Goal: Task Accomplishment & Management: Complete application form

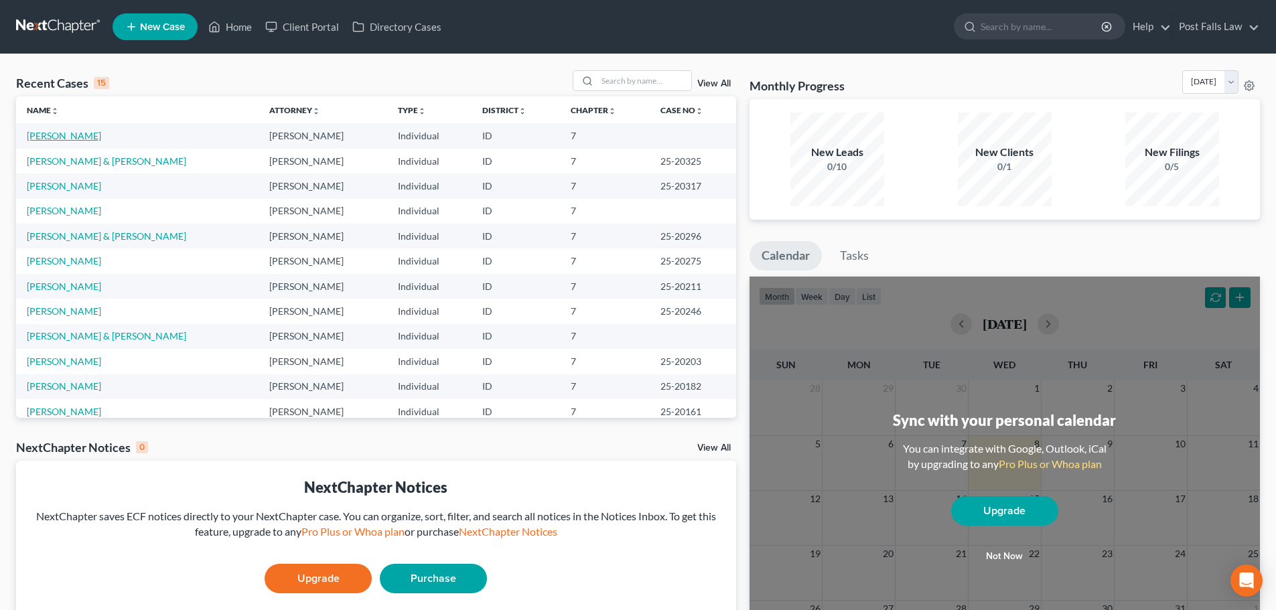
click at [79, 137] on link "[PERSON_NAME]" at bounding box center [64, 135] width 74 height 11
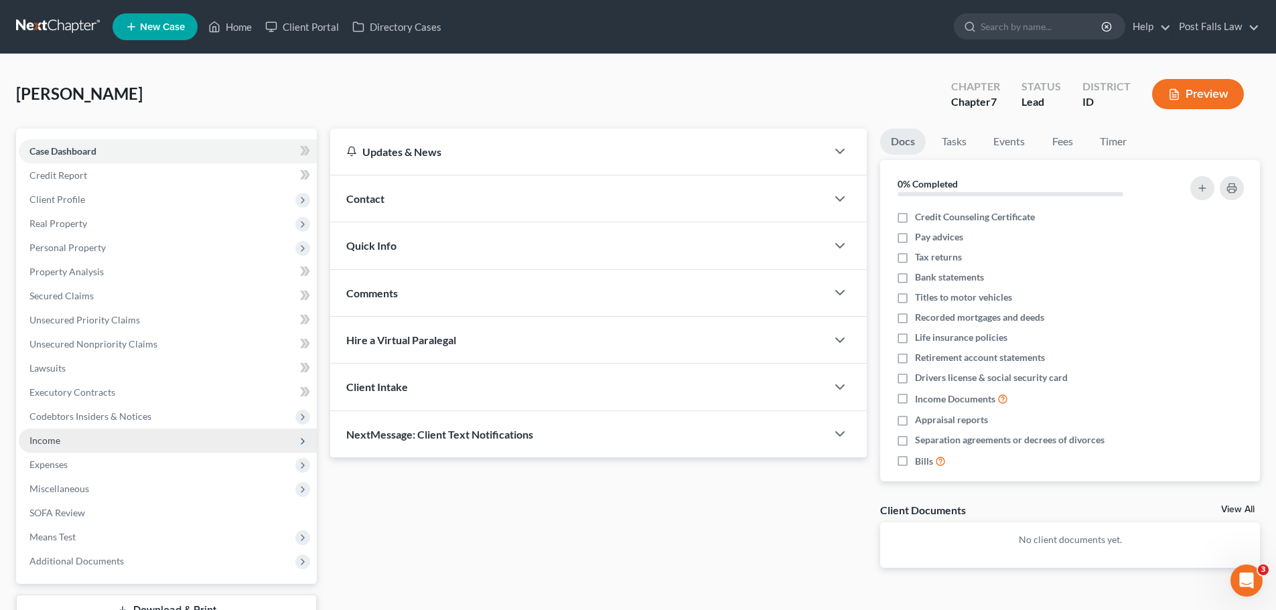
click at [47, 440] on span "Income" at bounding box center [44, 440] width 31 height 11
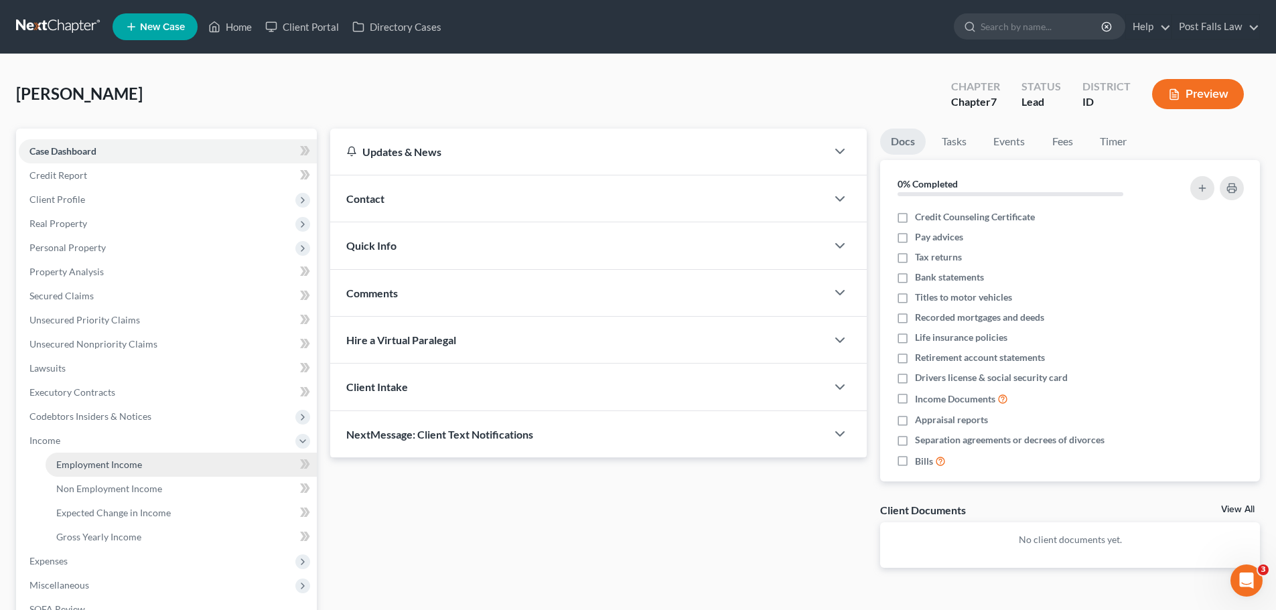
click at [92, 469] on span "Employment Income" at bounding box center [99, 464] width 86 height 11
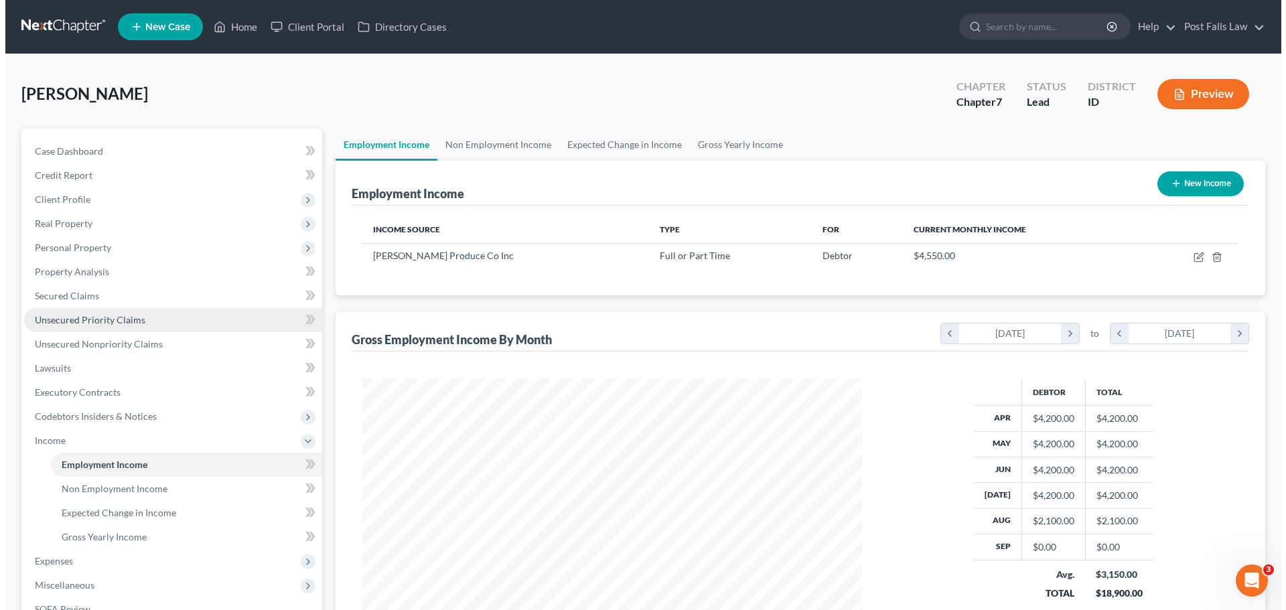
scroll to position [250, 526]
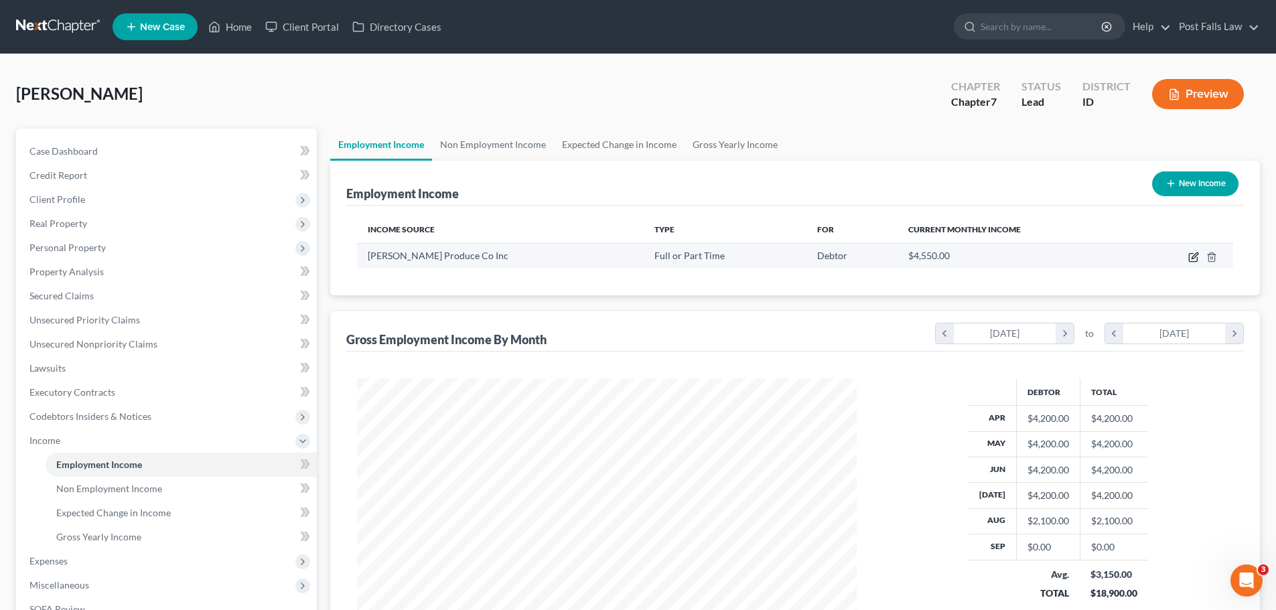
click at [1194, 261] on icon "button" at bounding box center [1193, 257] width 11 height 11
select select "0"
select select "13"
select select "2"
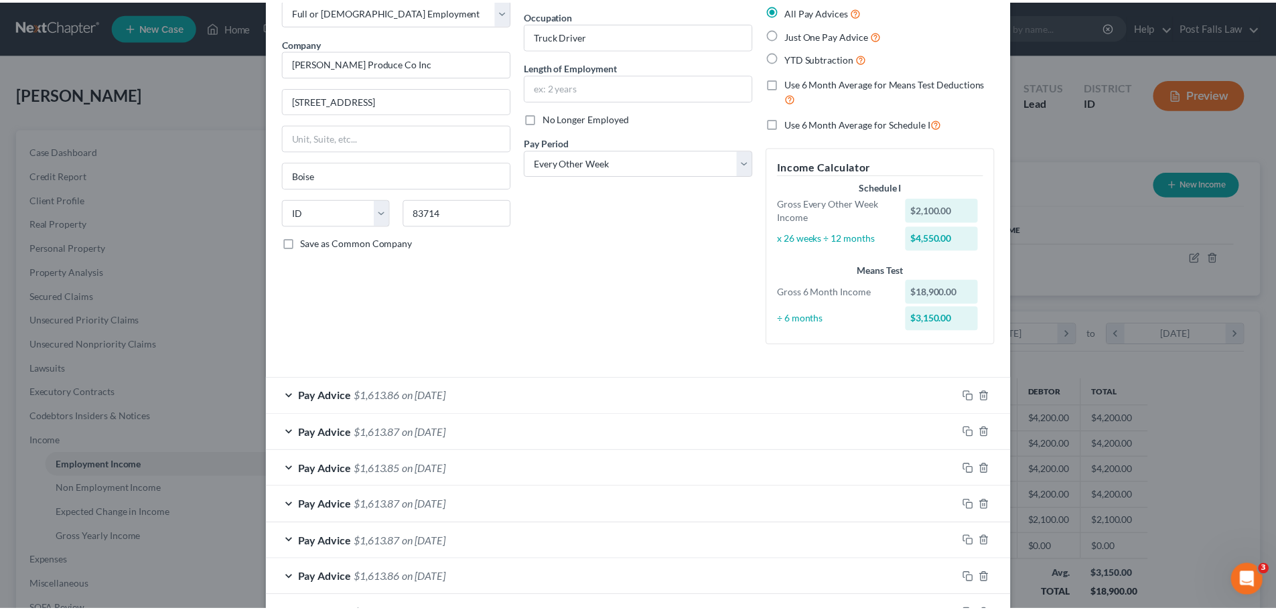
scroll to position [0, 0]
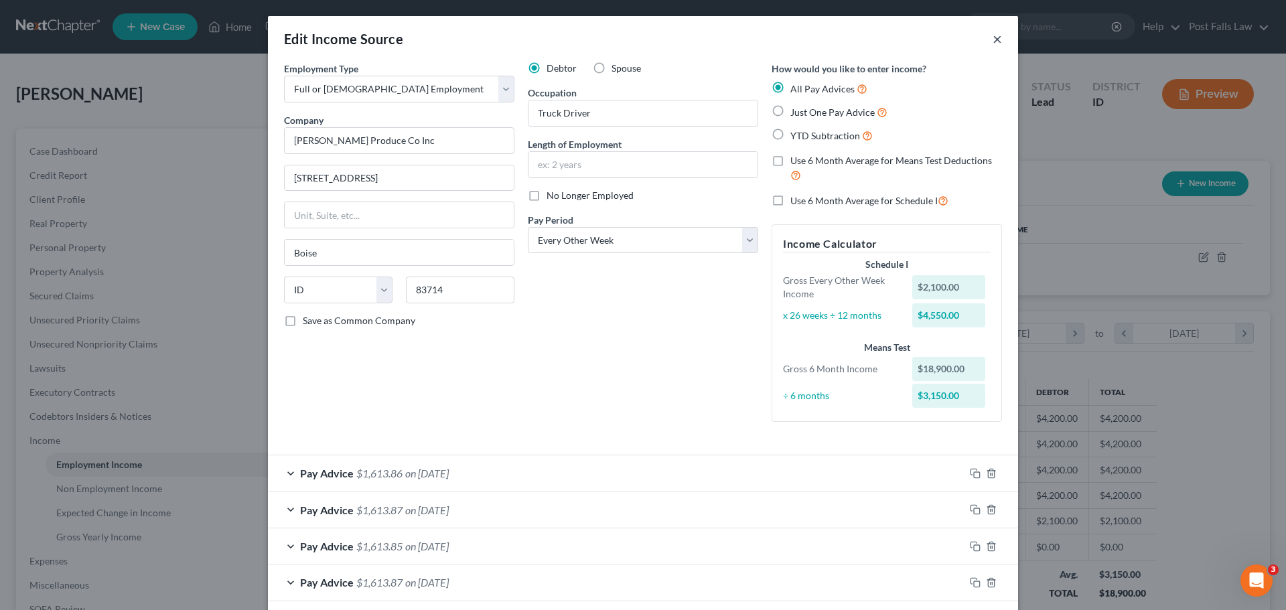
click at [993, 41] on button "×" at bounding box center [997, 39] width 9 height 16
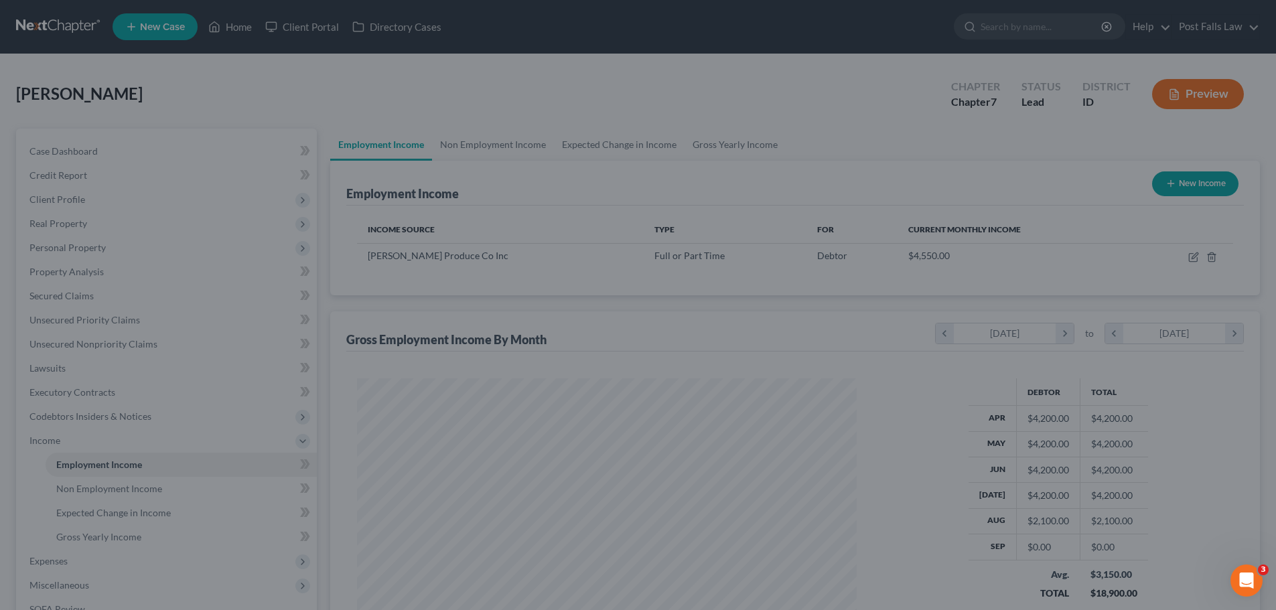
scroll to position [669584, 669307]
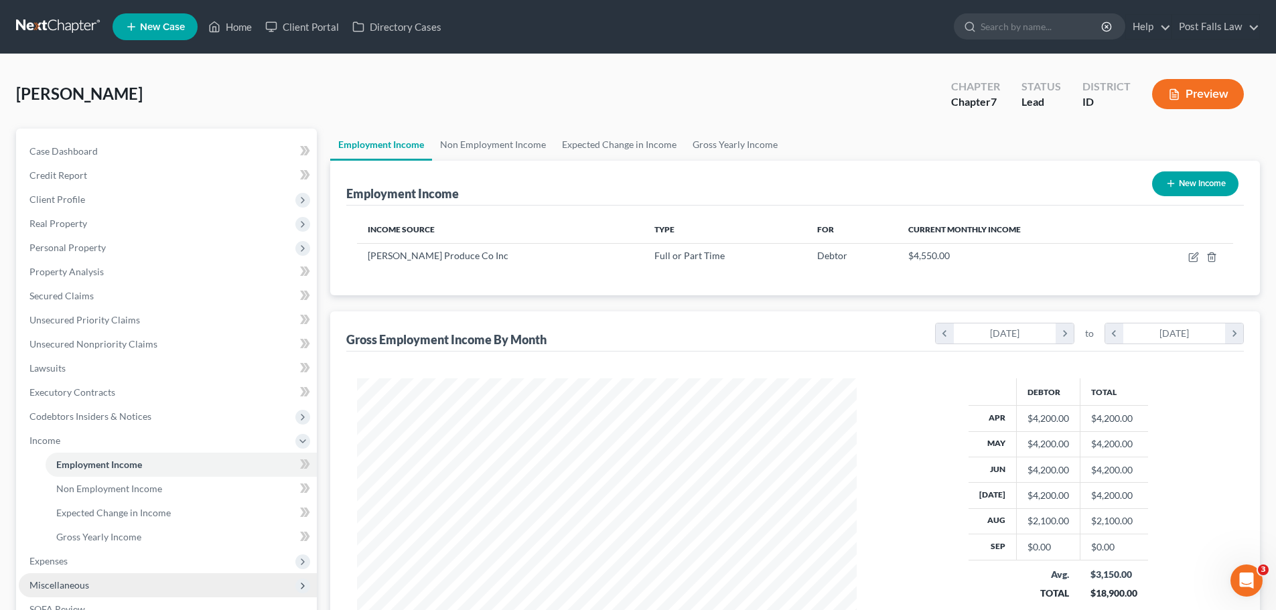
click at [80, 576] on span "Miscellaneous" at bounding box center [168, 585] width 298 height 24
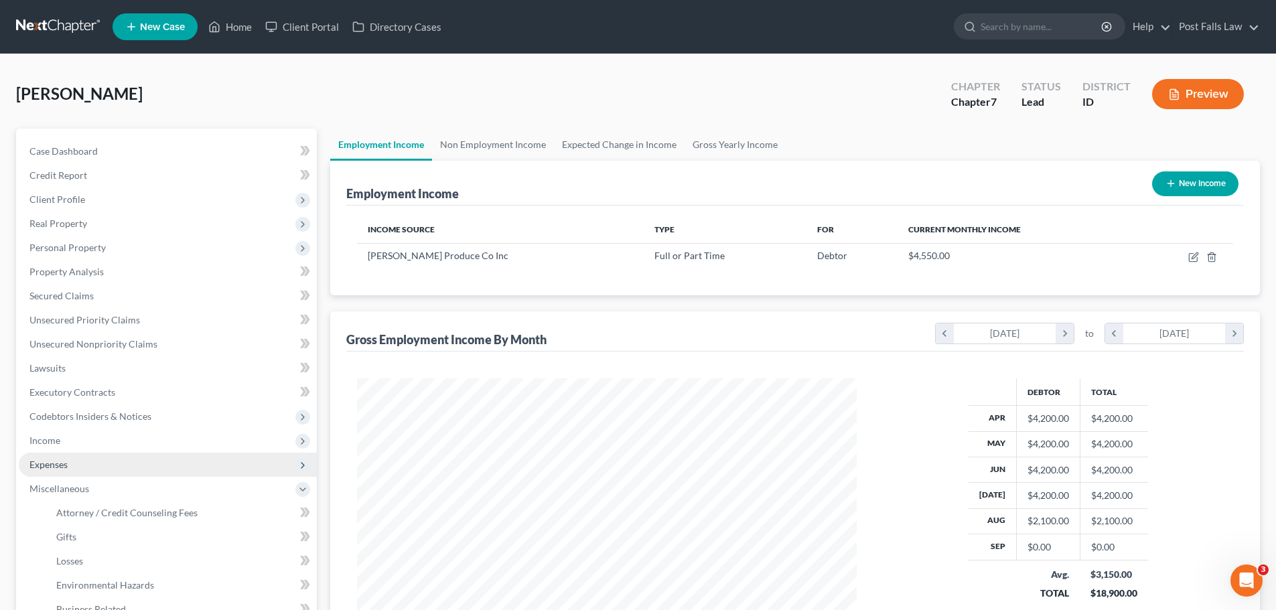
click at [64, 460] on span "Expenses" at bounding box center [48, 464] width 38 height 11
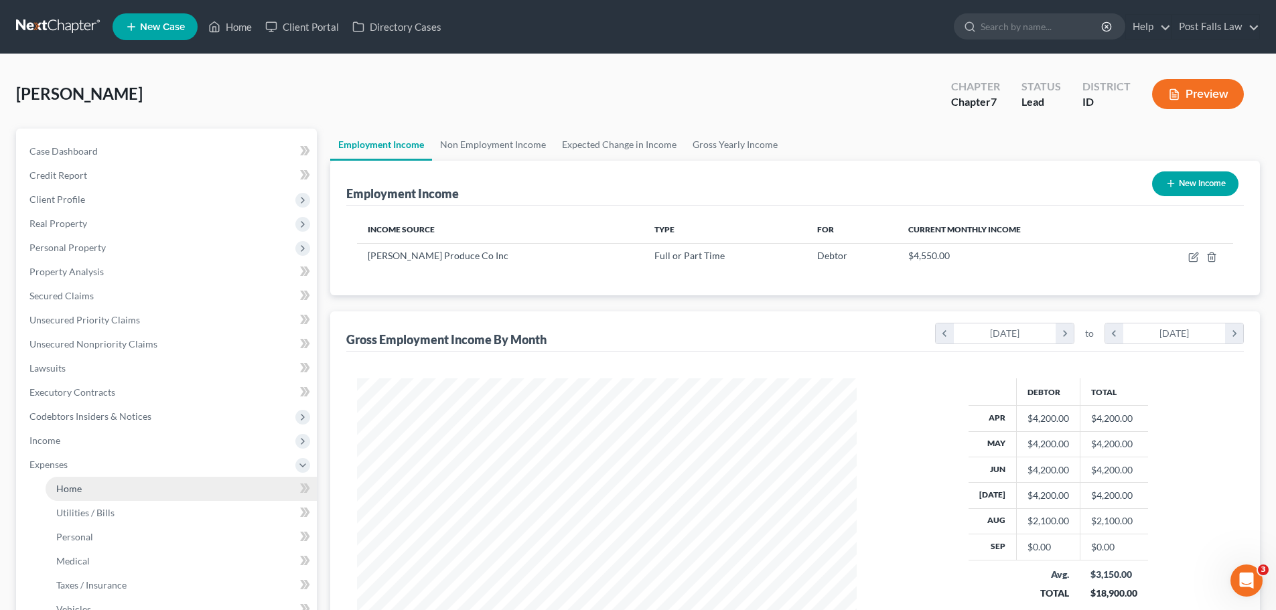
click at [66, 490] on span "Home" at bounding box center [68, 488] width 25 height 11
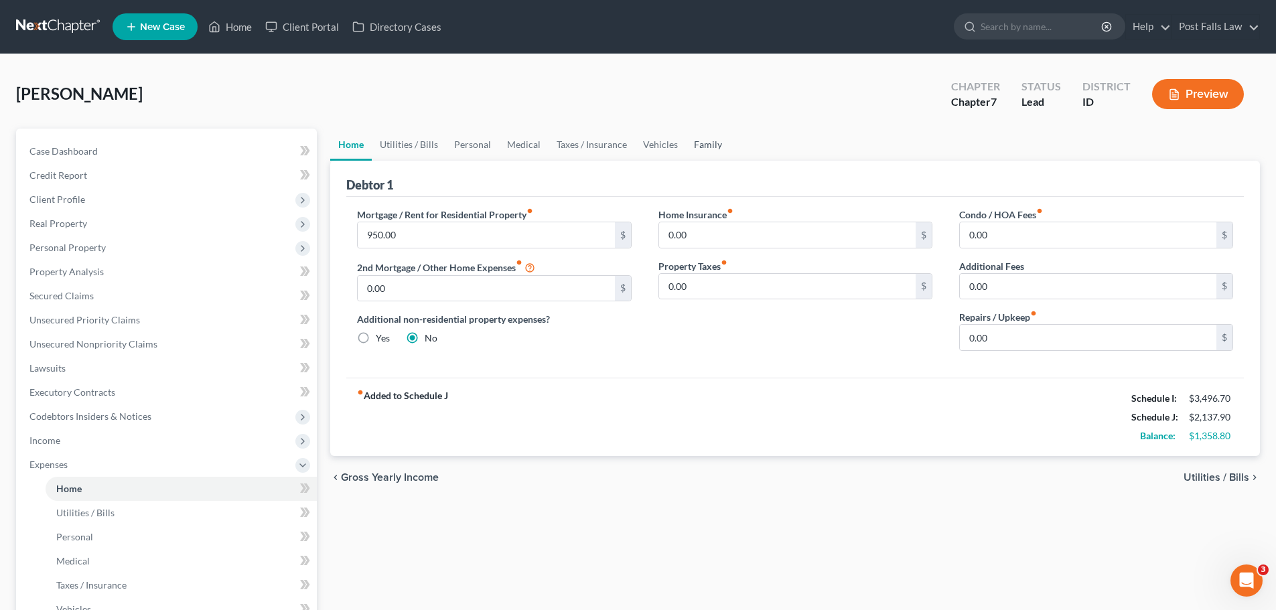
click at [698, 145] on link "Family" at bounding box center [708, 145] width 44 height 32
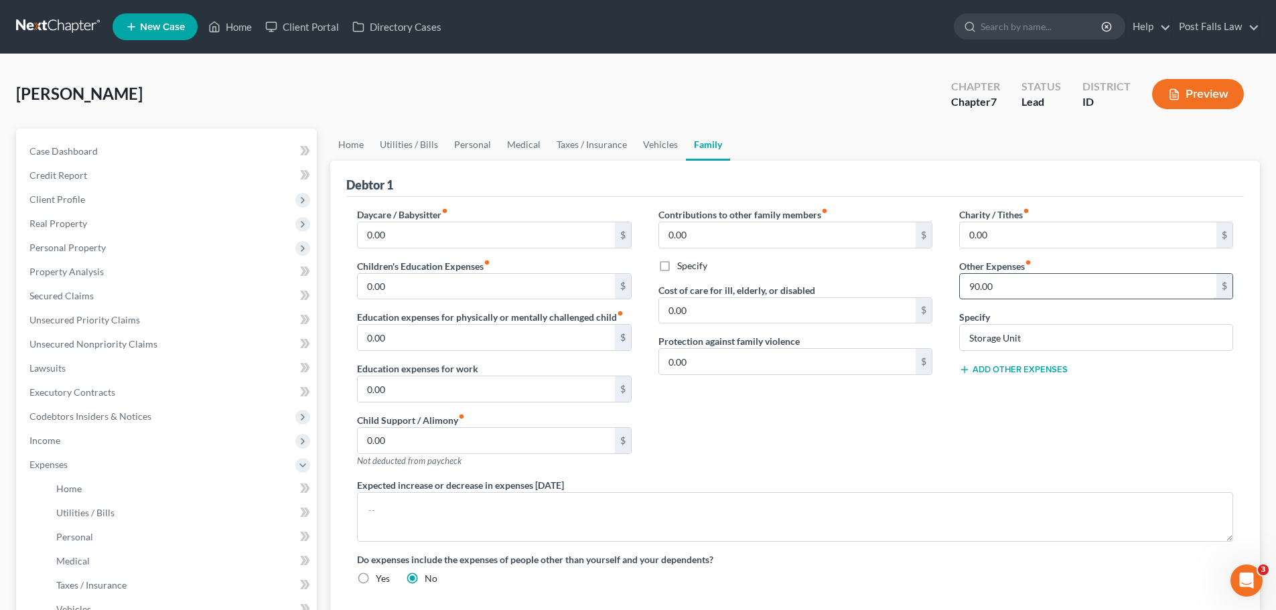
click at [1009, 287] on input "90.00" at bounding box center [1088, 286] width 257 height 25
type input "105.00"
click at [900, 463] on div "Contributions to other family members fiber_manual_record 0.00 $ Specify Cost o…" at bounding box center [795, 343] width 301 height 271
click at [350, 145] on link "Home" at bounding box center [351, 145] width 42 height 32
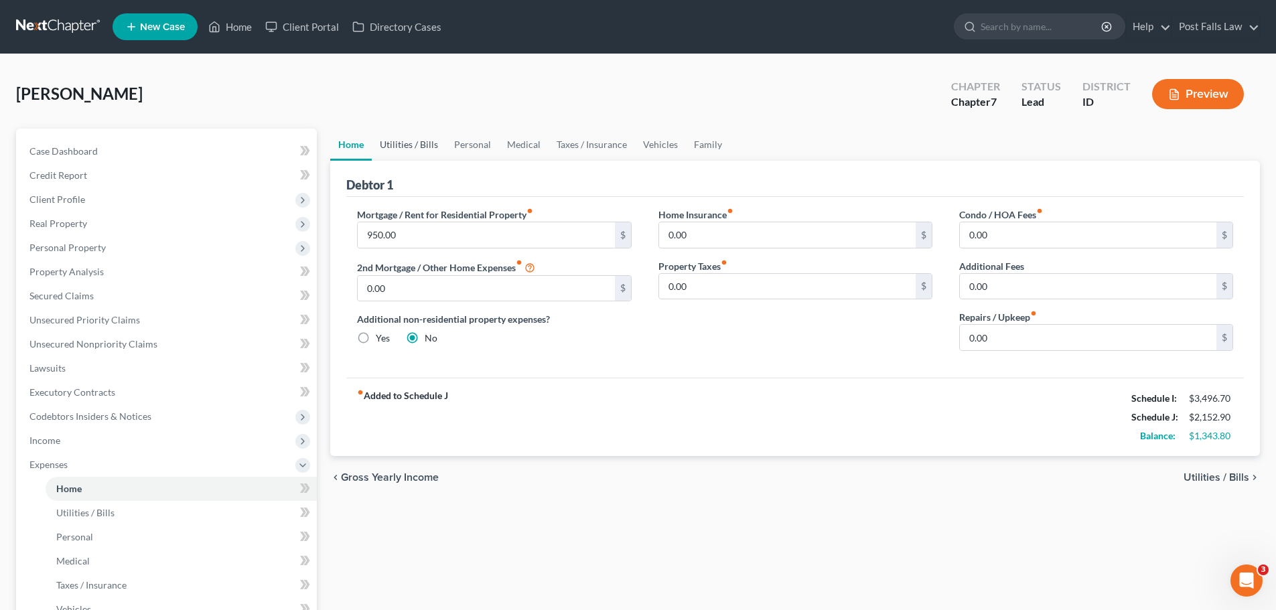
click at [411, 147] on link "Utilities / Bills" at bounding box center [409, 145] width 74 height 32
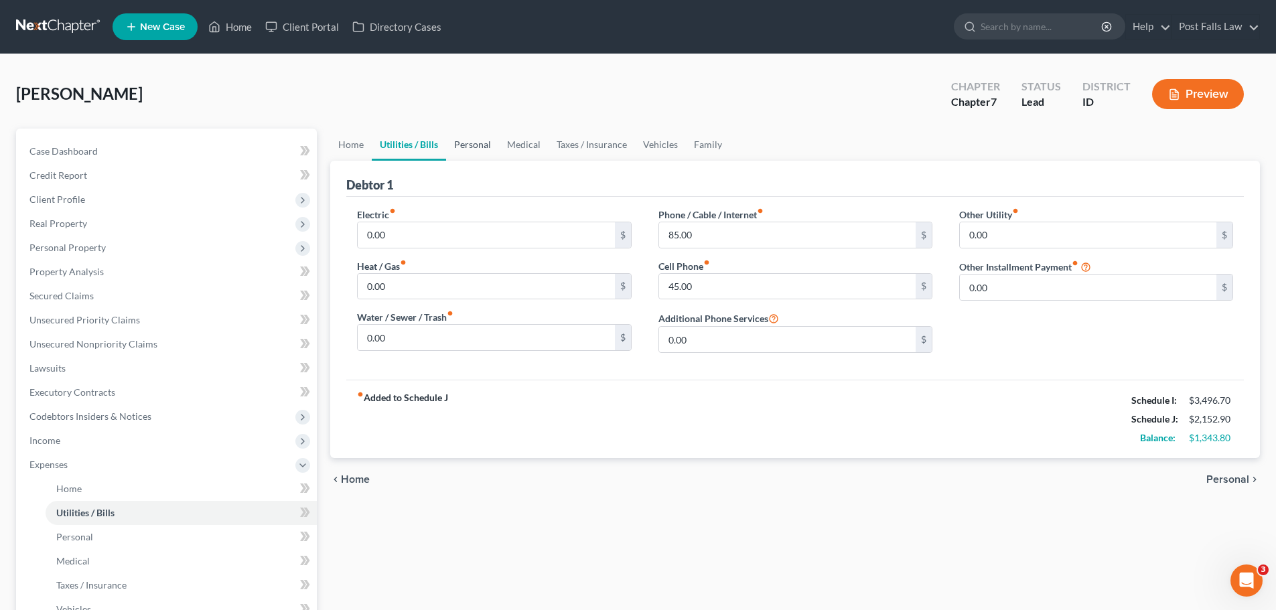
click at [478, 149] on link "Personal" at bounding box center [472, 145] width 53 height 32
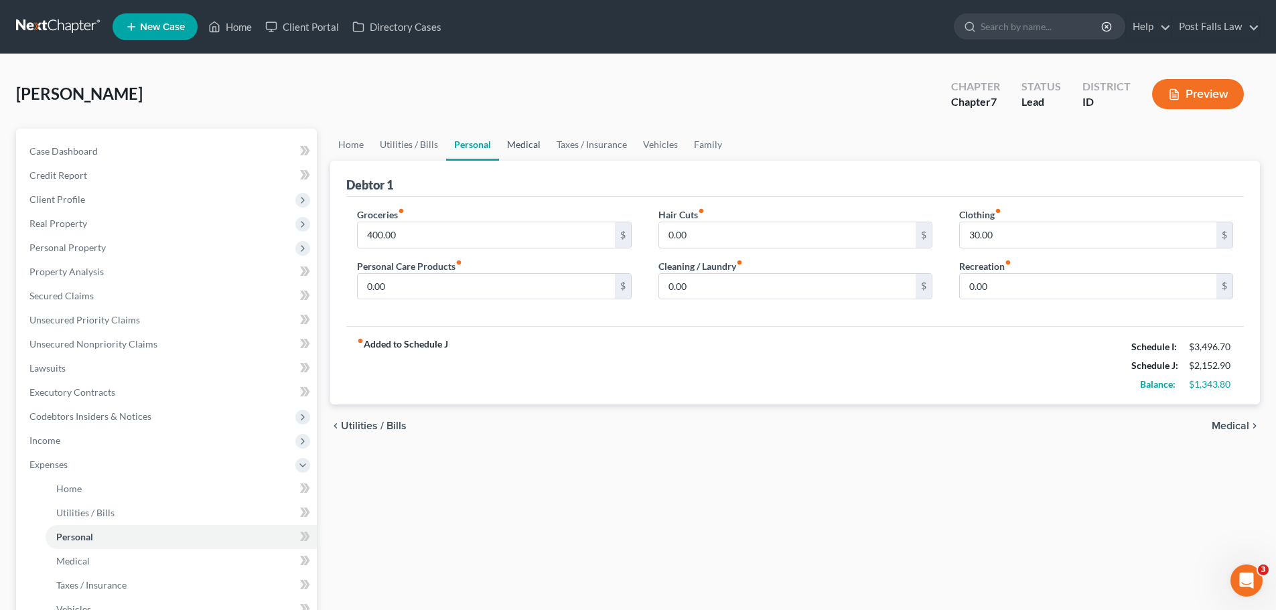
click at [526, 149] on link "Medical" at bounding box center [524, 145] width 50 height 32
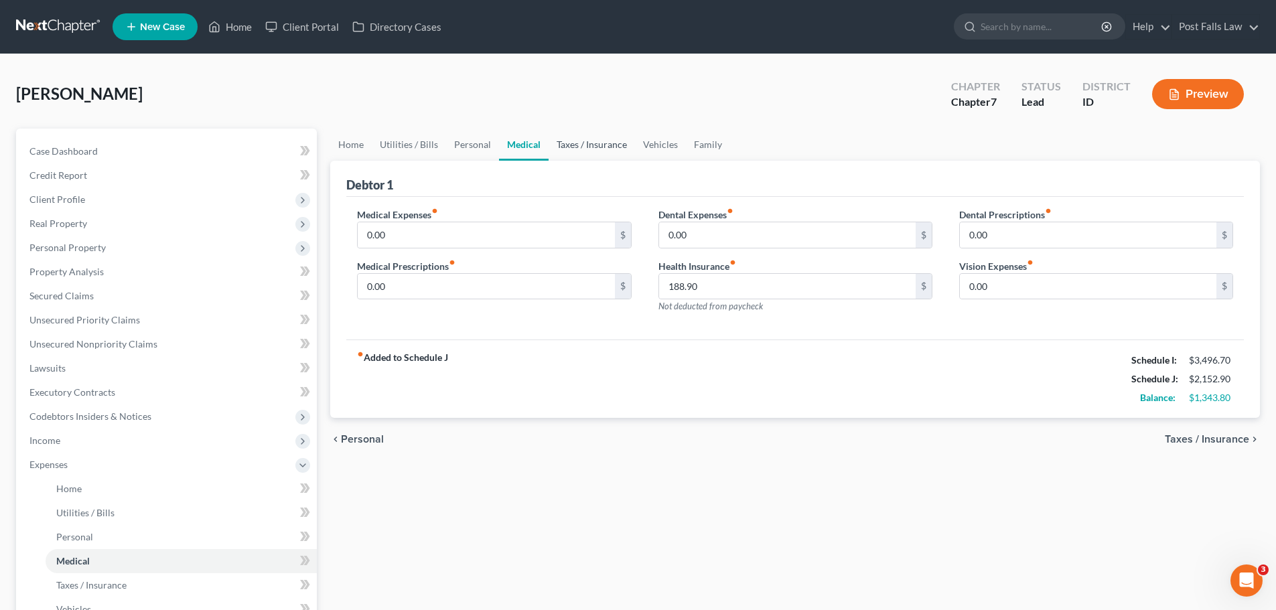
click at [595, 145] on link "Taxes / Insurance" at bounding box center [592, 145] width 86 height 32
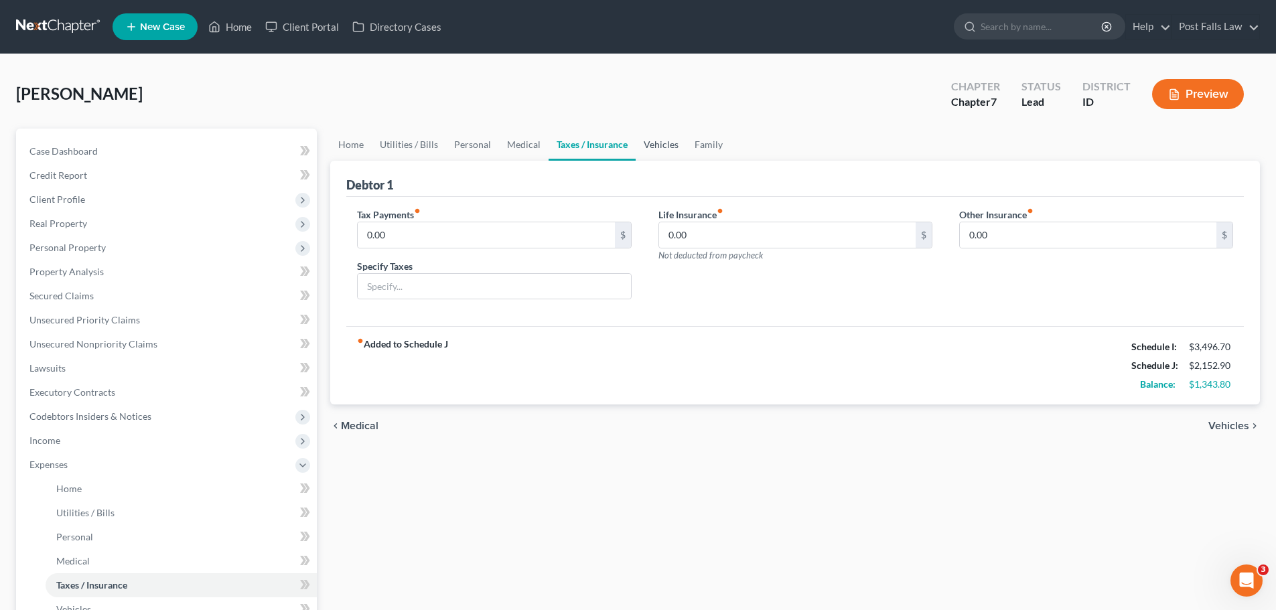
click at [664, 142] on link "Vehicles" at bounding box center [661, 145] width 51 height 32
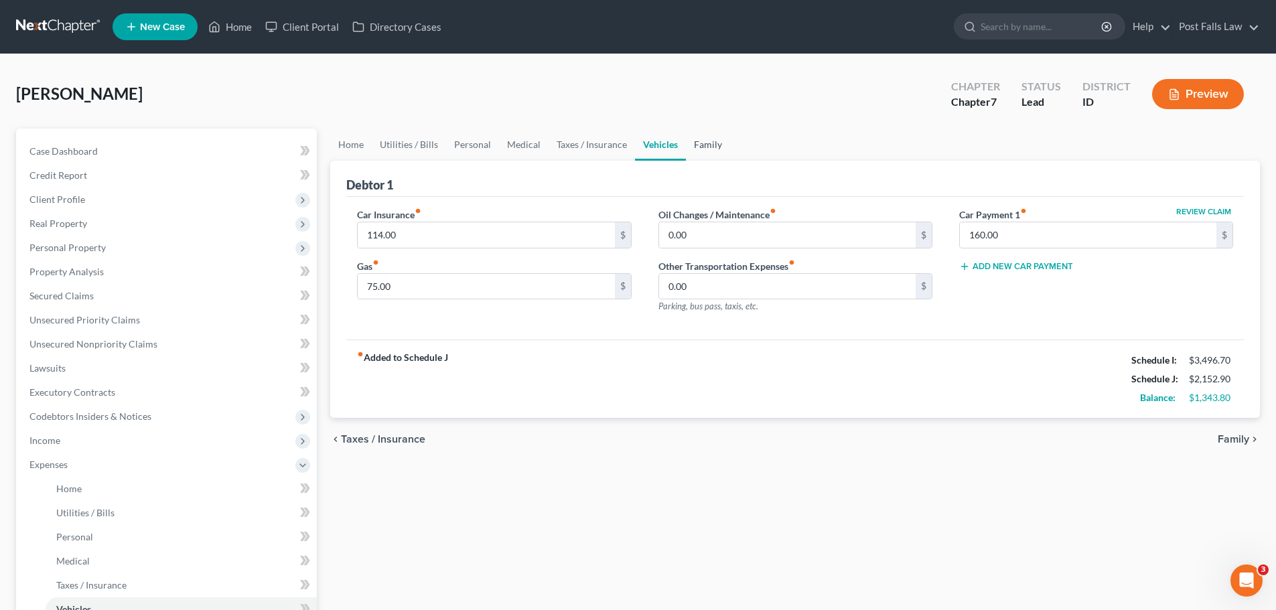
click at [706, 139] on link "Family" at bounding box center [708, 145] width 44 height 32
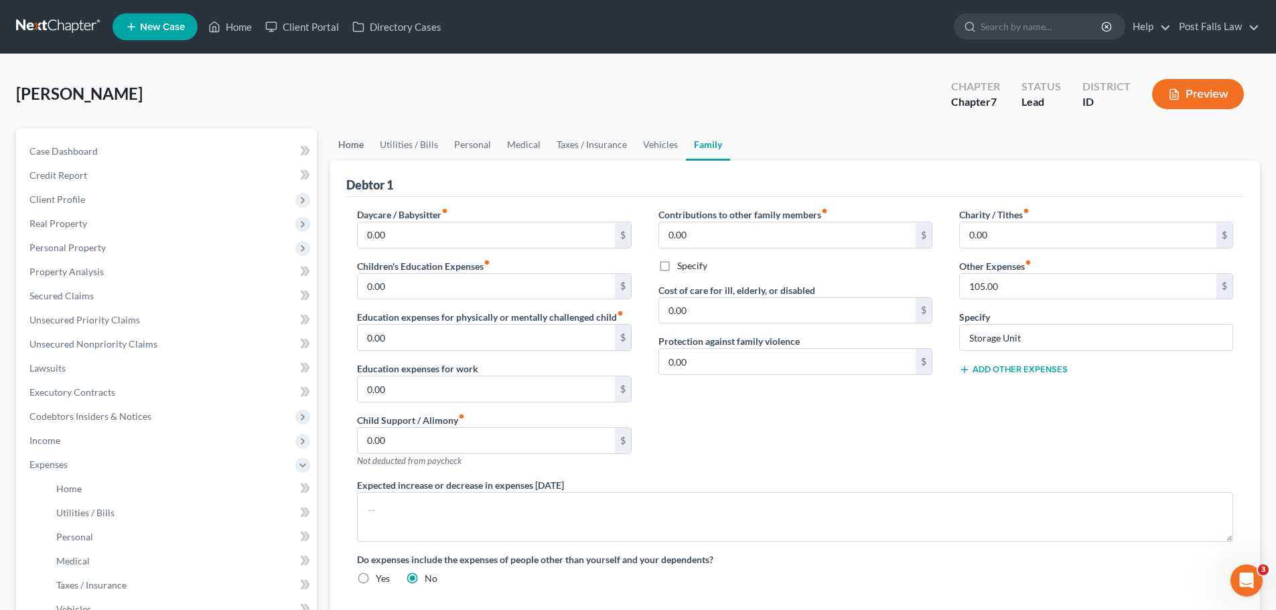
click at [356, 145] on link "Home" at bounding box center [351, 145] width 42 height 32
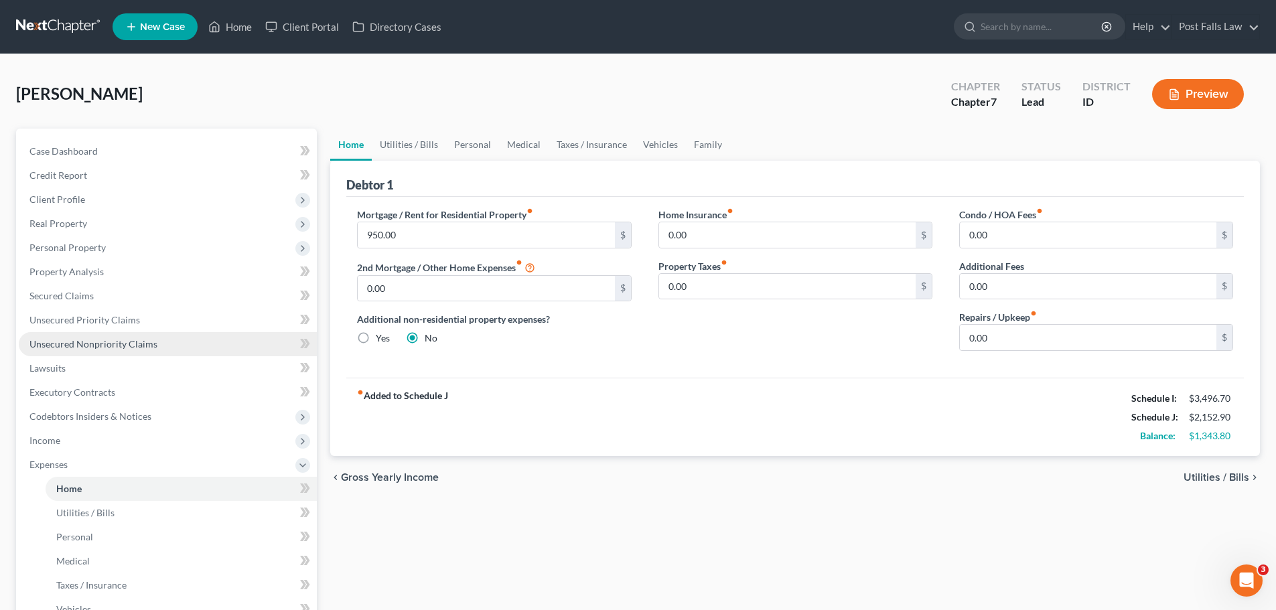
click at [66, 344] on span "Unsecured Nonpriority Claims" at bounding box center [93, 343] width 128 height 11
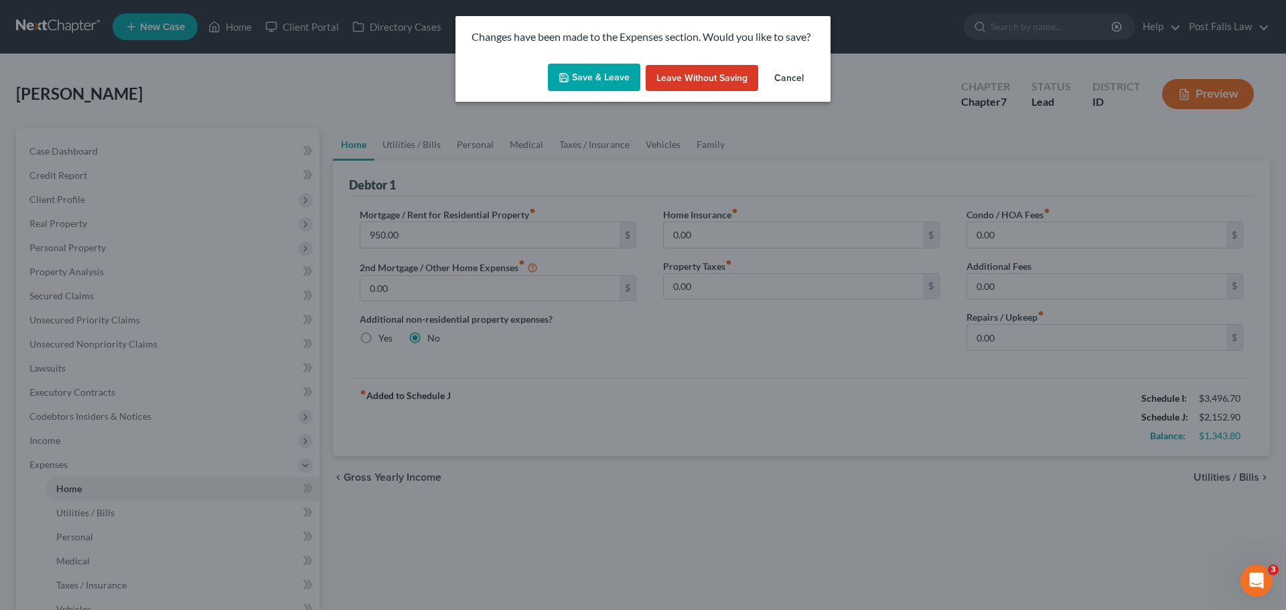
click at [585, 80] on button "Save & Leave" at bounding box center [594, 78] width 92 height 28
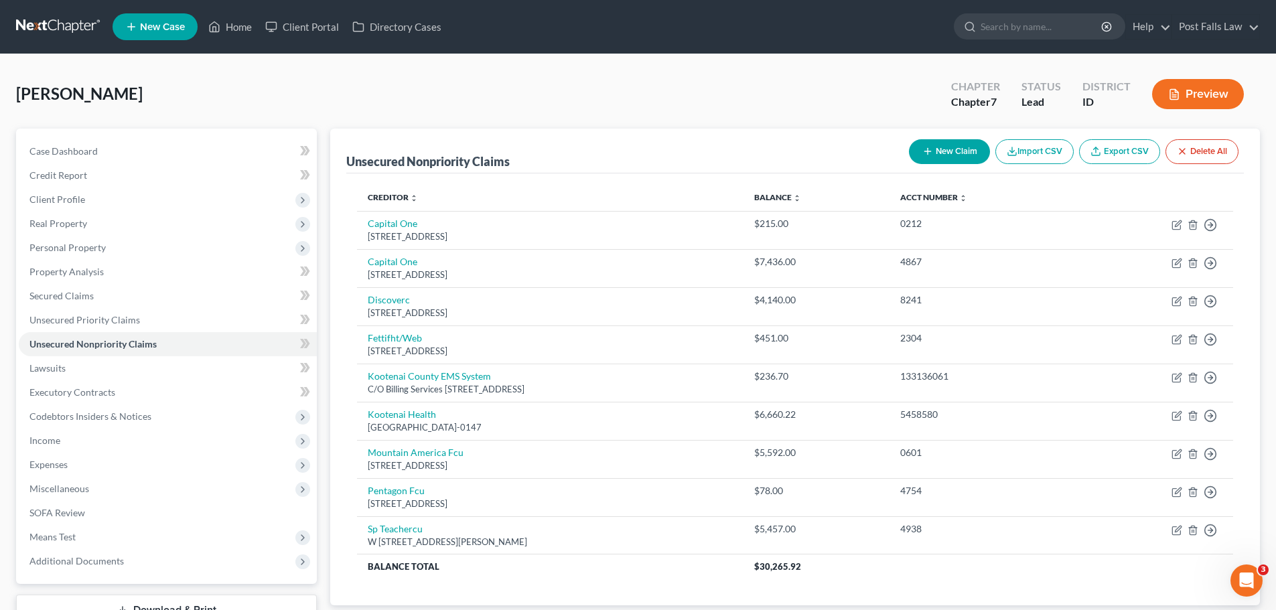
click at [968, 143] on button "New Claim" at bounding box center [949, 151] width 81 height 25
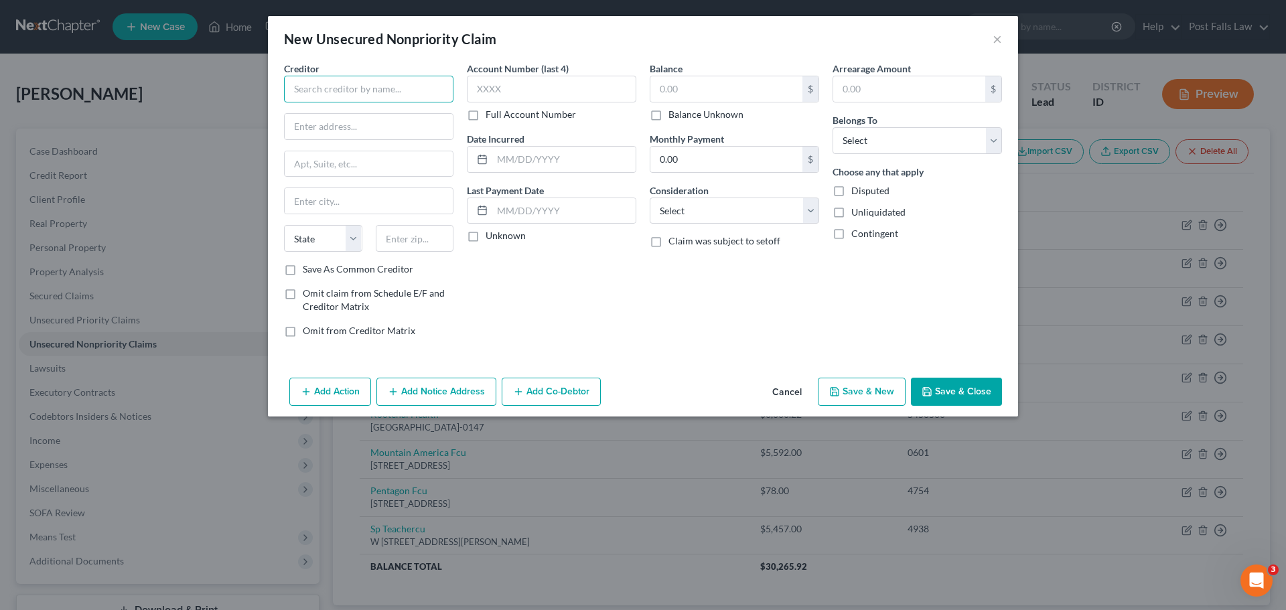
click at [346, 97] on input "text" at bounding box center [368, 89] width 169 height 27
type input "Post Falls ER & Hospital"
click at [486, 117] on label "Full Account Number" at bounding box center [531, 114] width 90 height 13
click at [491, 117] on input "Full Account Number" at bounding box center [495, 112] width 9 height 9
click at [492, 84] on input "text" at bounding box center [551, 89] width 169 height 27
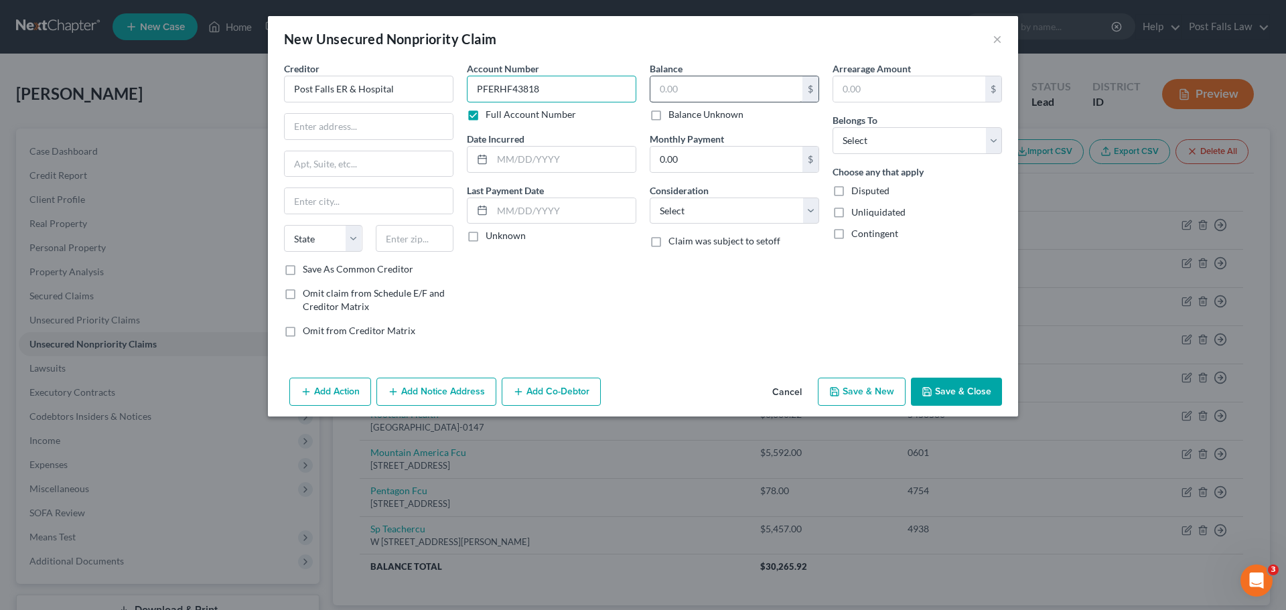
type input "PFERHF43818"
click at [677, 80] on input "text" at bounding box center [726, 88] width 152 height 25
type input "795.01"
click at [970, 127] on select "Select Debtor 1 Only Debtor 2 Only Debtor 1 And Debtor 2 Only At Least One Of T…" at bounding box center [917, 140] width 169 height 27
select select "0"
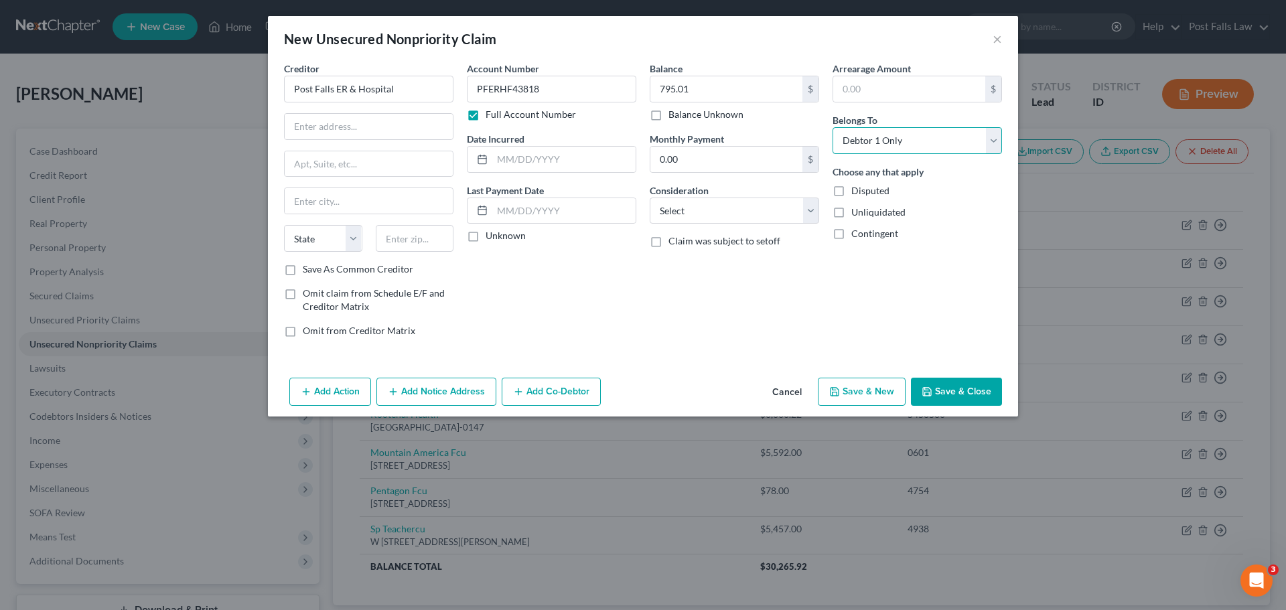
click at [833, 127] on select "Select Debtor 1 Only Debtor 2 Only Debtor 1 And Debtor 2 Only At Least One Of T…" at bounding box center [917, 140] width 169 height 27
click at [814, 214] on select "Select Cable / Satellite Services Collection Agency Credit Card Debt Debt Couns…" at bounding box center [734, 211] width 169 height 27
select select "9"
click at [650, 198] on select "Select Cable / Satellite Services Collection Agency Credit Card Debt Debt Couns…" at bounding box center [734, 211] width 169 height 27
click at [304, 129] on input "text" at bounding box center [369, 126] width 168 height 25
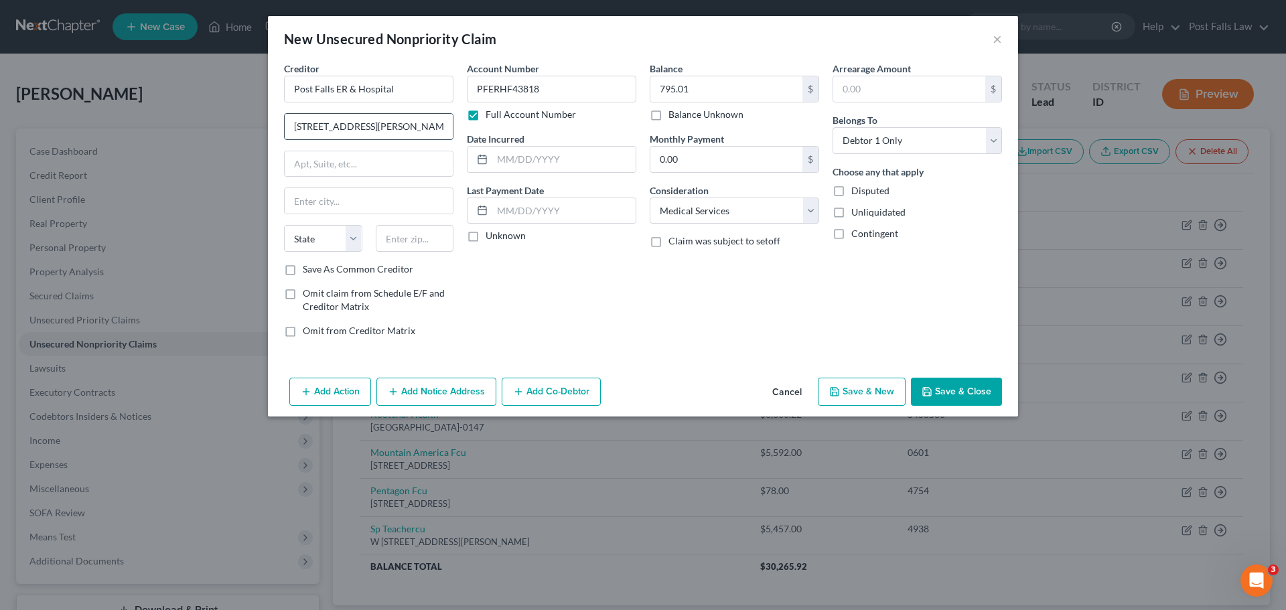
type input "[STREET_ADDRESS][PERSON_NAME]"
type input "Post Falls"
select select "13"
type input "83854"
click at [986, 400] on button "Save & Close" at bounding box center [956, 392] width 91 height 28
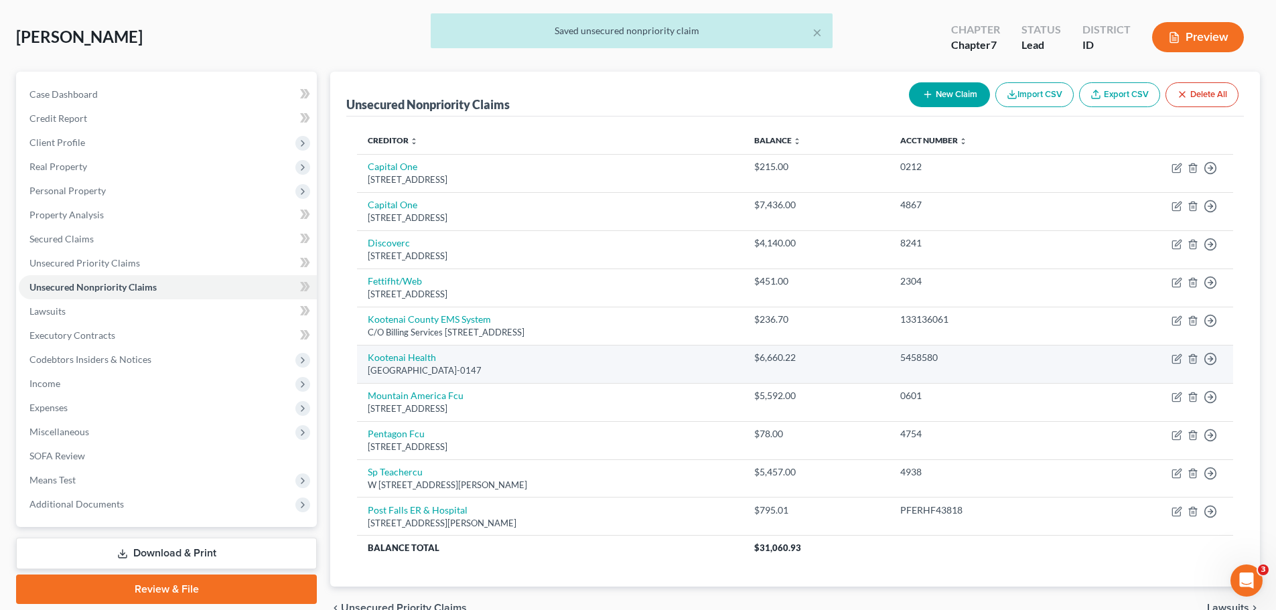
scroll to position [127, 0]
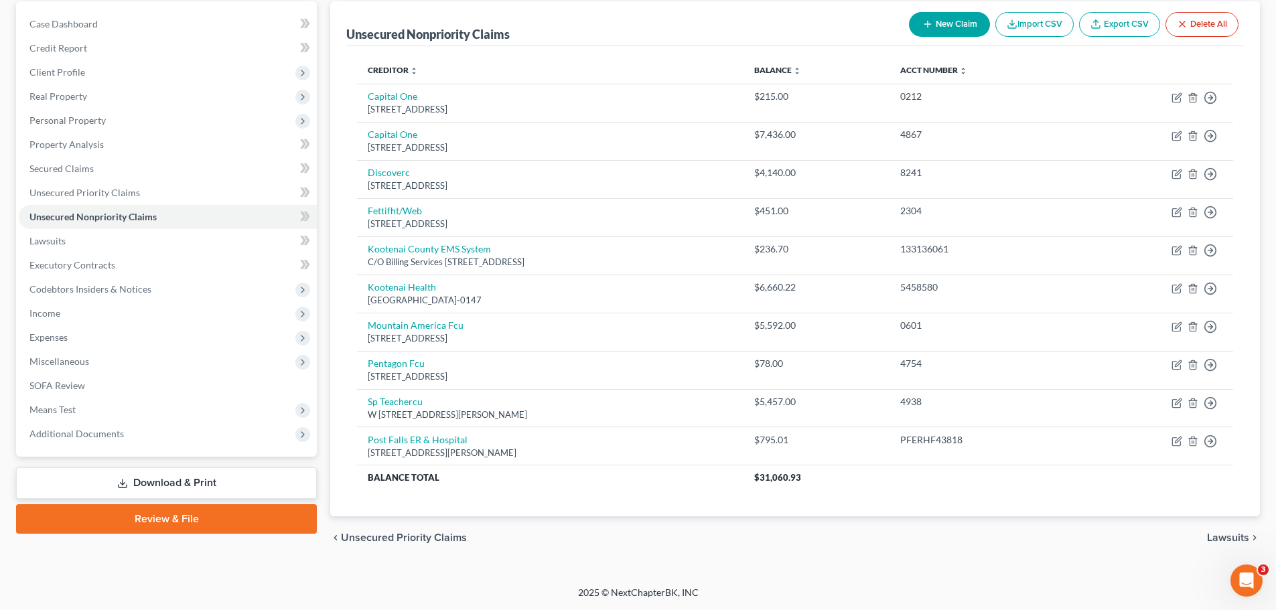
click at [956, 24] on button "New Claim" at bounding box center [949, 24] width 81 height 25
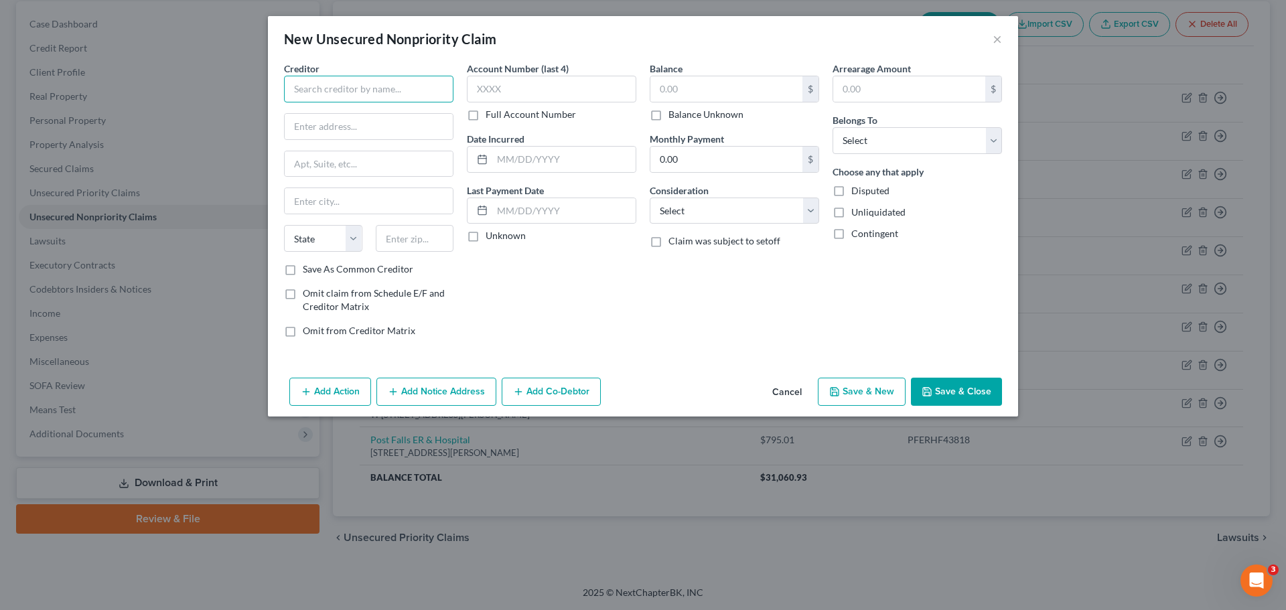
click at [365, 93] on input "text" at bounding box center [368, 89] width 169 height 27
type input "Credit Control LLC"
type input "3300 Rider Trail S"
type input "Suite 500"
type input "Earth City"
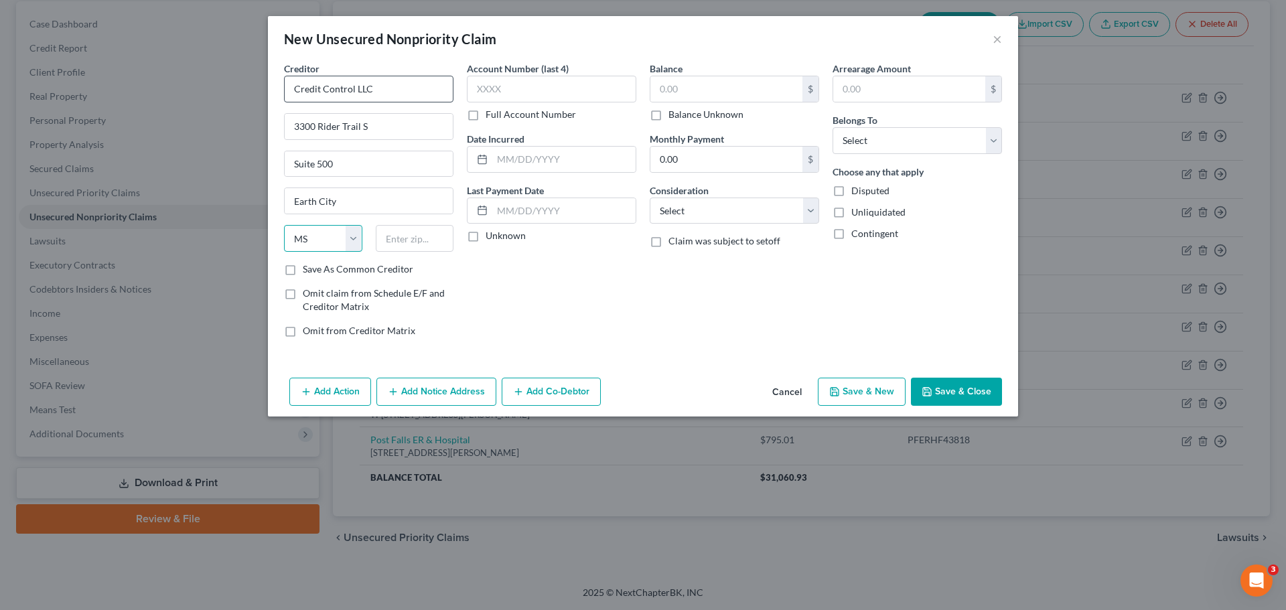
select select "26"
type input "63045"
click at [699, 94] on input "text" at bounding box center [726, 88] width 152 height 25
type input "785.83"
click at [804, 216] on select "Select Cable / Satellite Services Collection Agency Credit Card Debt Debt Couns…" at bounding box center [734, 211] width 169 height 27
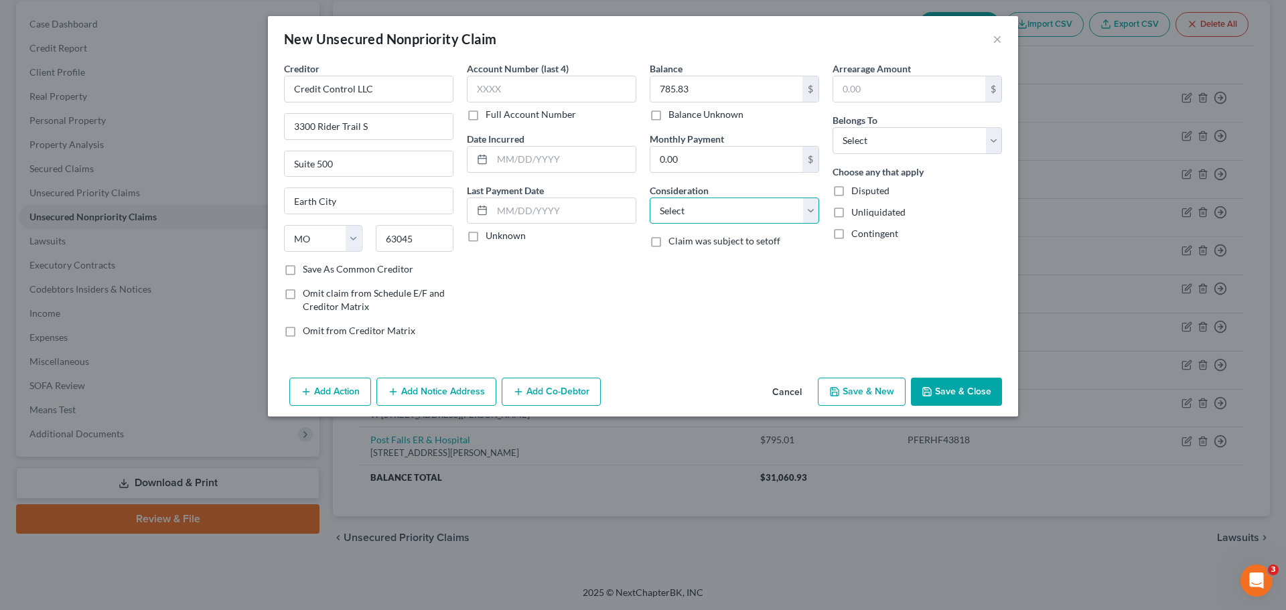
select select "1"
click at [650, 198] on select "Select Cable / Satellite Services Collection Agency Credit Card Debt Debt Couns…" at bounding box center [734, 211] width 169 height 27
click at [993, 139] on select "Select Debtor 1 Only Debtor 2 Only Debtor 1 And Debtor 2 Only At Least One Of T…" at bounding box center [917, 140] width 169 height 27
select select "0"
click at [833, 127] on select "Select Debtor 1 Only Debtor 2 Only Debtor 1 And Debtor 2 Only At Least One Of T…" at bounding box center [917, 140] width 169 height 27
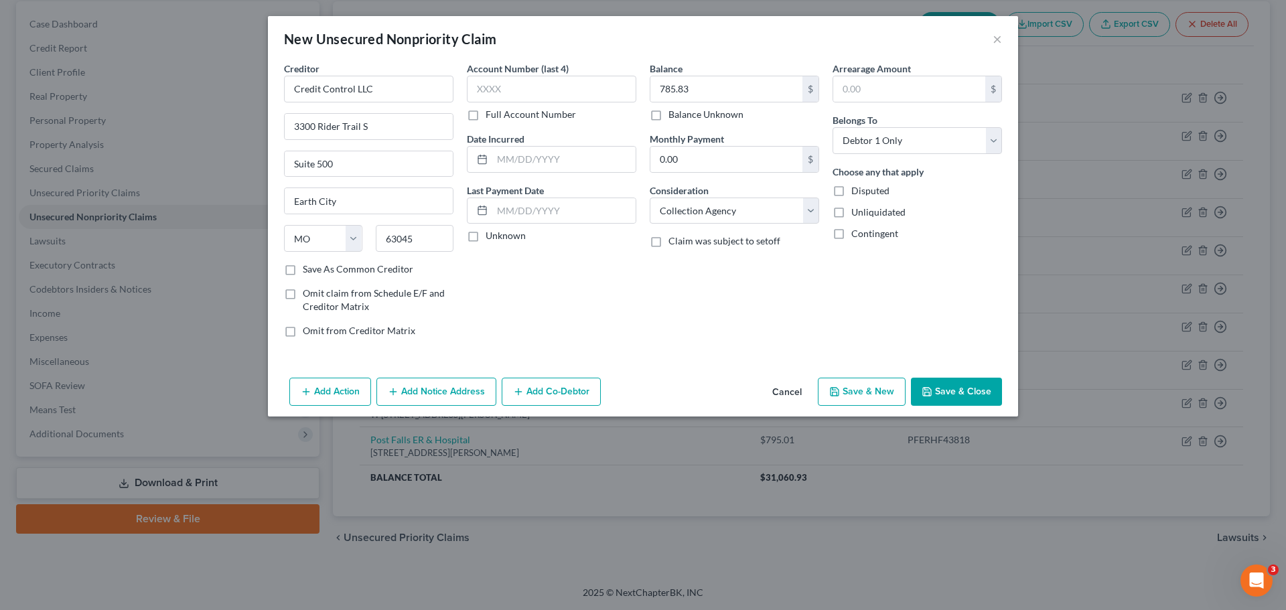
click at [486, 115] on label "Full Account Number" at bounding box center [531, 114] width 90 height 13
click at [491, 115] on input "Full Account Number" at bounding box center [495, 112] width 9 height 9
click at [516, 87] on input "text" at bounding box center [551, 89] width 169 height 27
type input "53208824"
click at [927, 398] on button "Save & Close" at bounding box center [956, 392] width 91 height 28
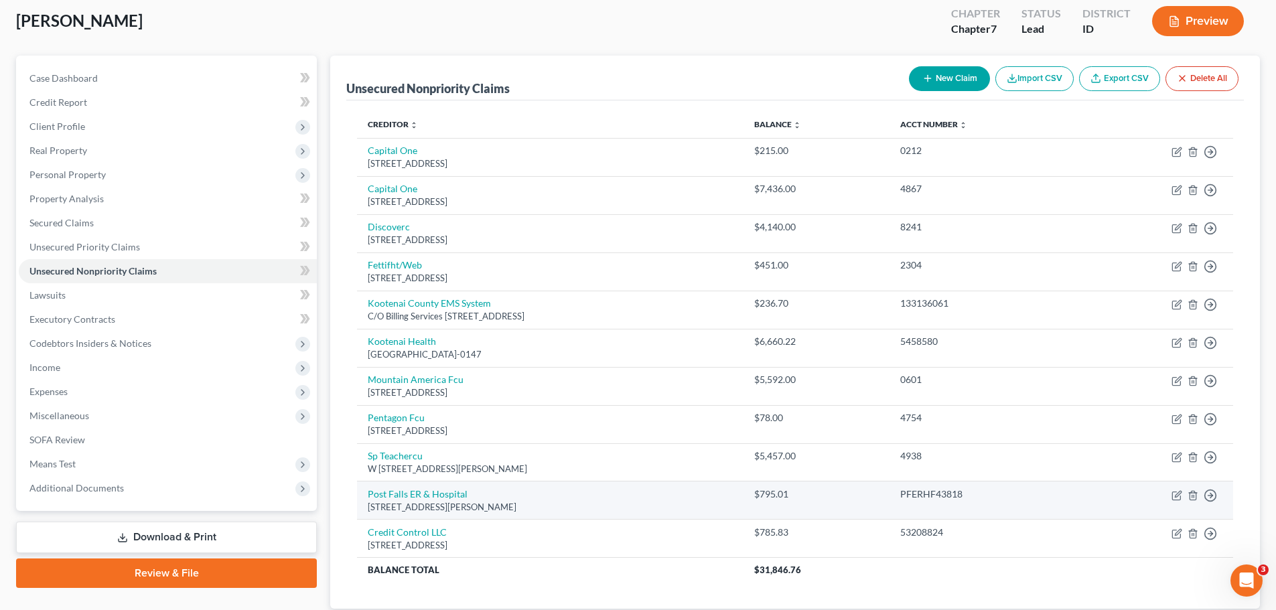
scroll to position [0, 0]
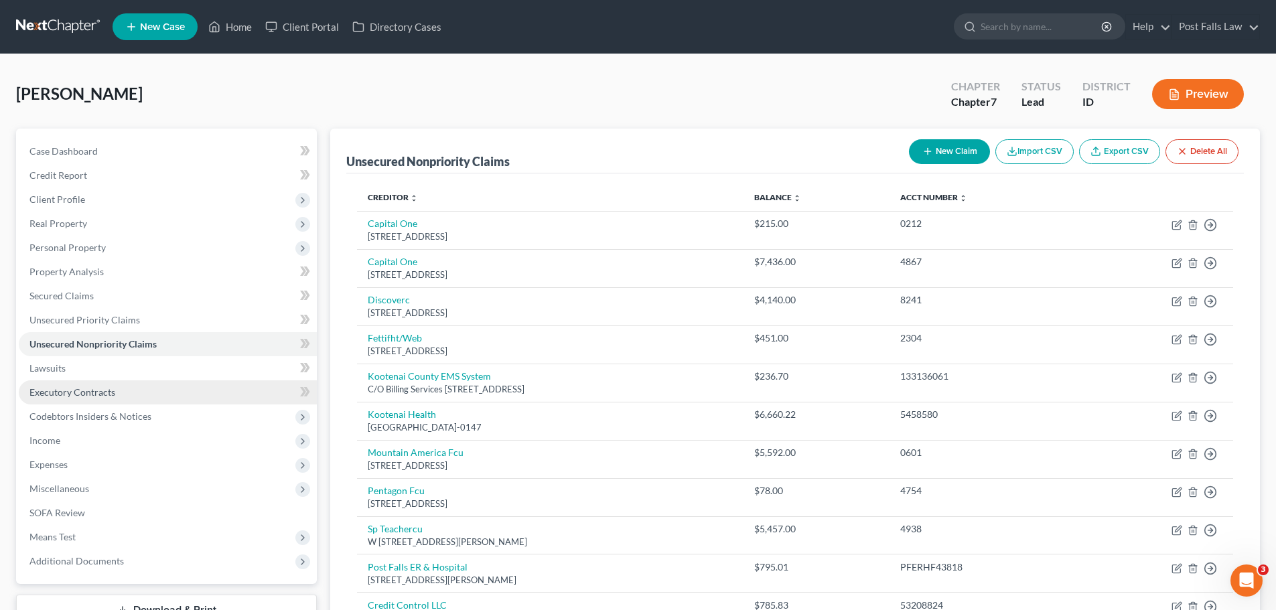
click at [77, 391] on span "Executory Contracts" at bounding box center [72, 391] width 86 height 11
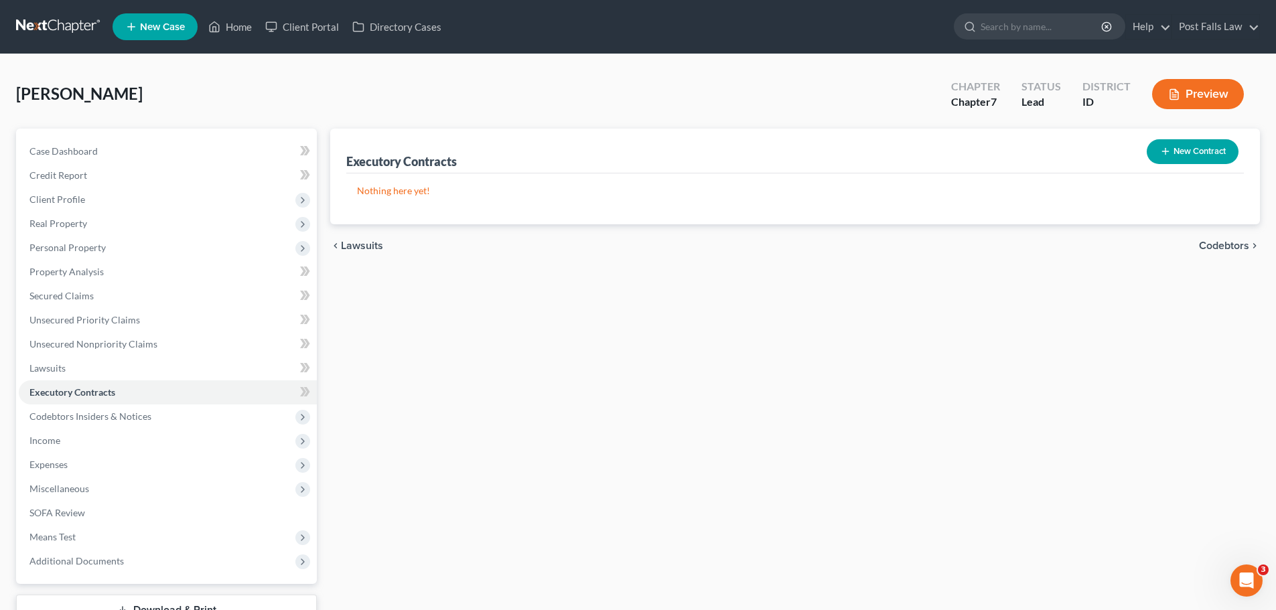
click at [1208, 148] on button "New Contract" at bounding box center [1193, 151] width 92 height 25
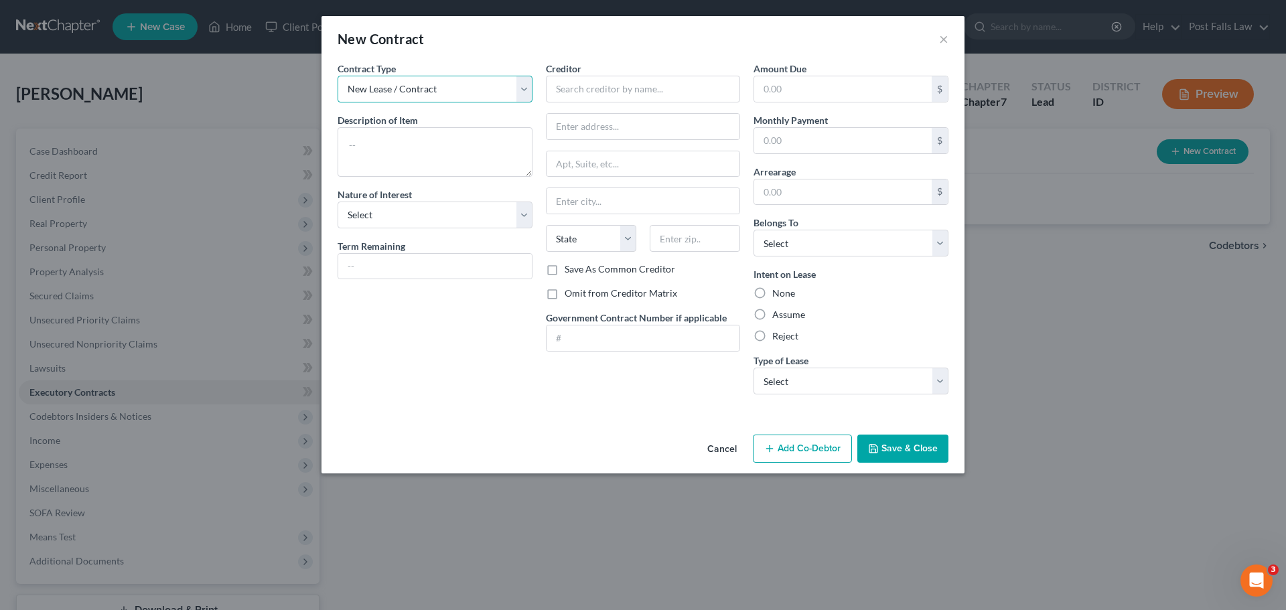
click at [526, 84] on select "New Lease / Contract New Timeshare" at bounding box center [435, 89] width 195 height 27
click at [917, 384] on select "Select Real Estate Car Other" at bounding box center [851, 381] width 195 height 27
click at [720, 451] on button "Cancel" at bounding box center [722, 449] width 51 height 27
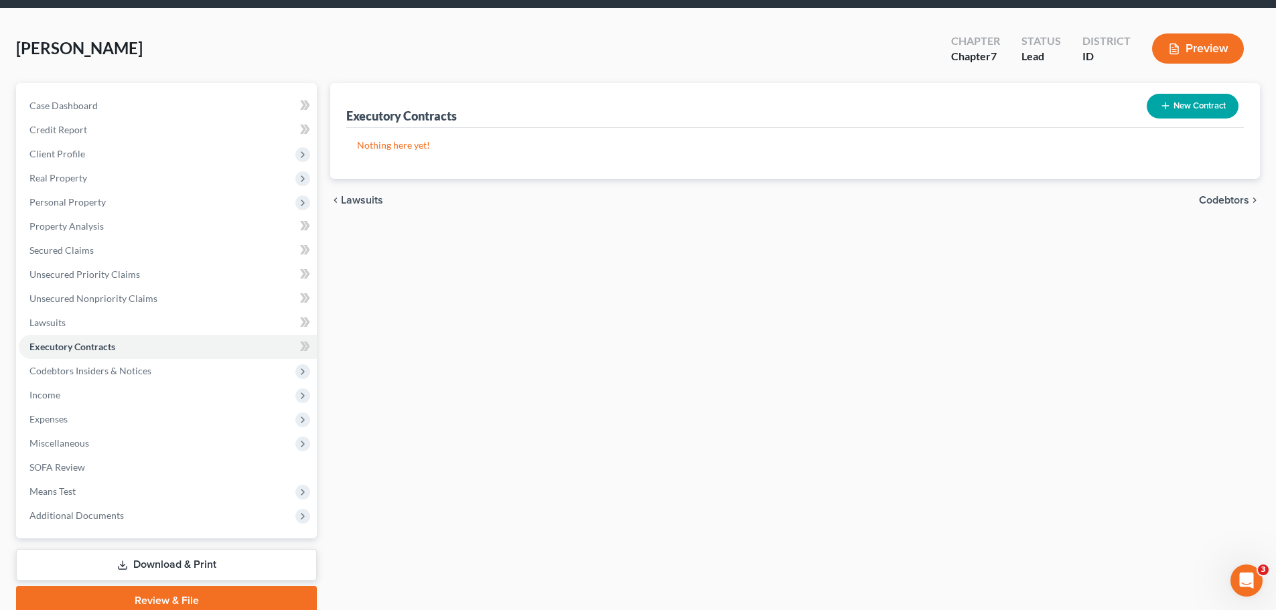
scroll to position [102, 0]
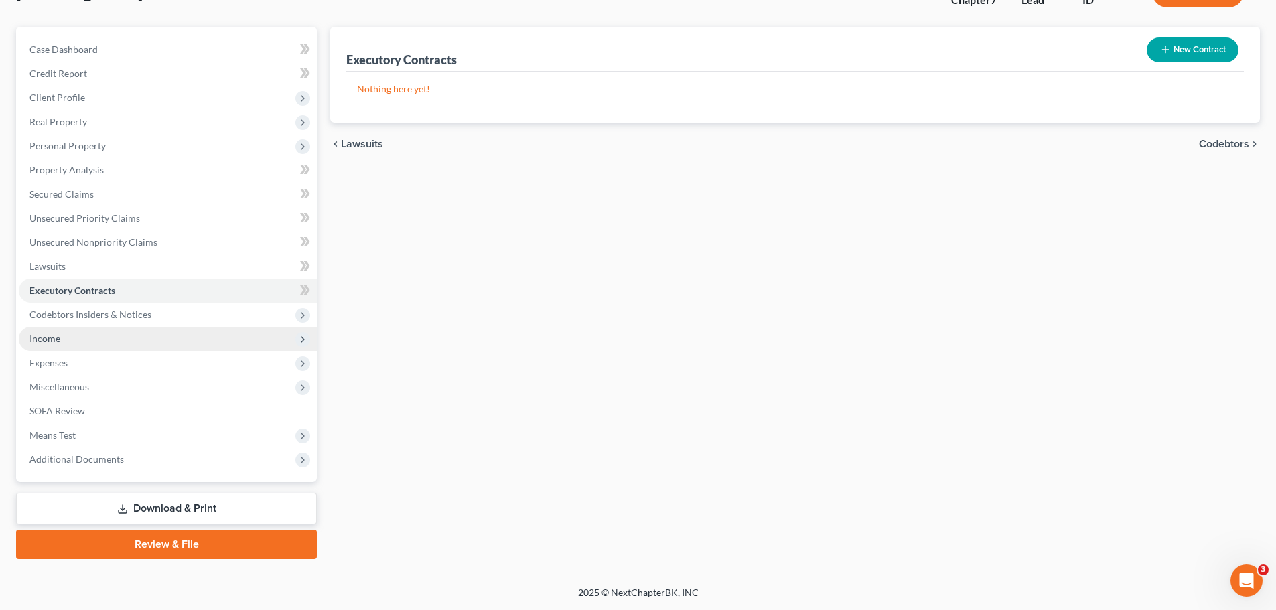
click at [75, 332] on span "Income" at bounding box center [168, 339] width 298 height 24
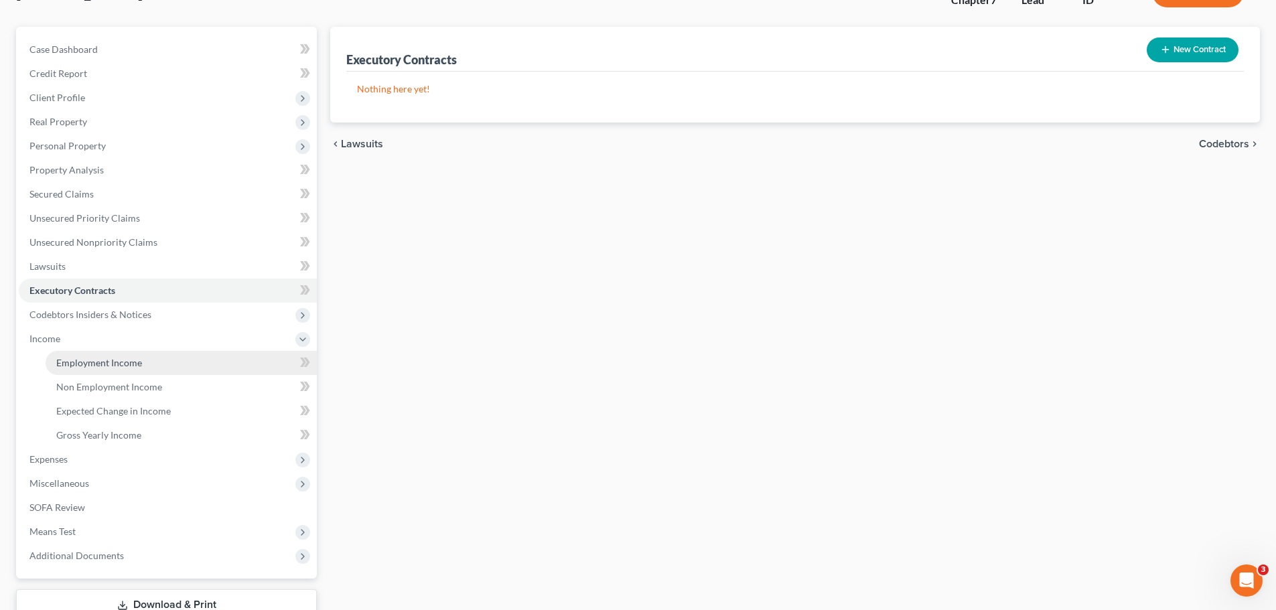
click at [83, 362] on span "Employment Income" at bounding box center [99, 362] width 86 height 11
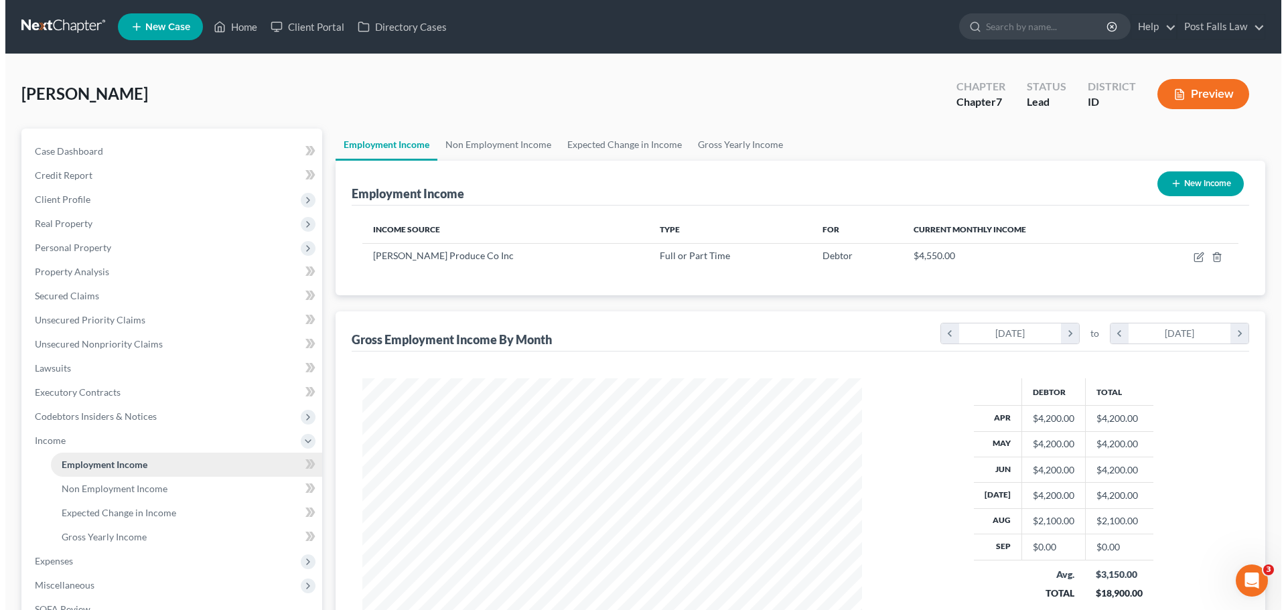
scroll to position [250, 526]
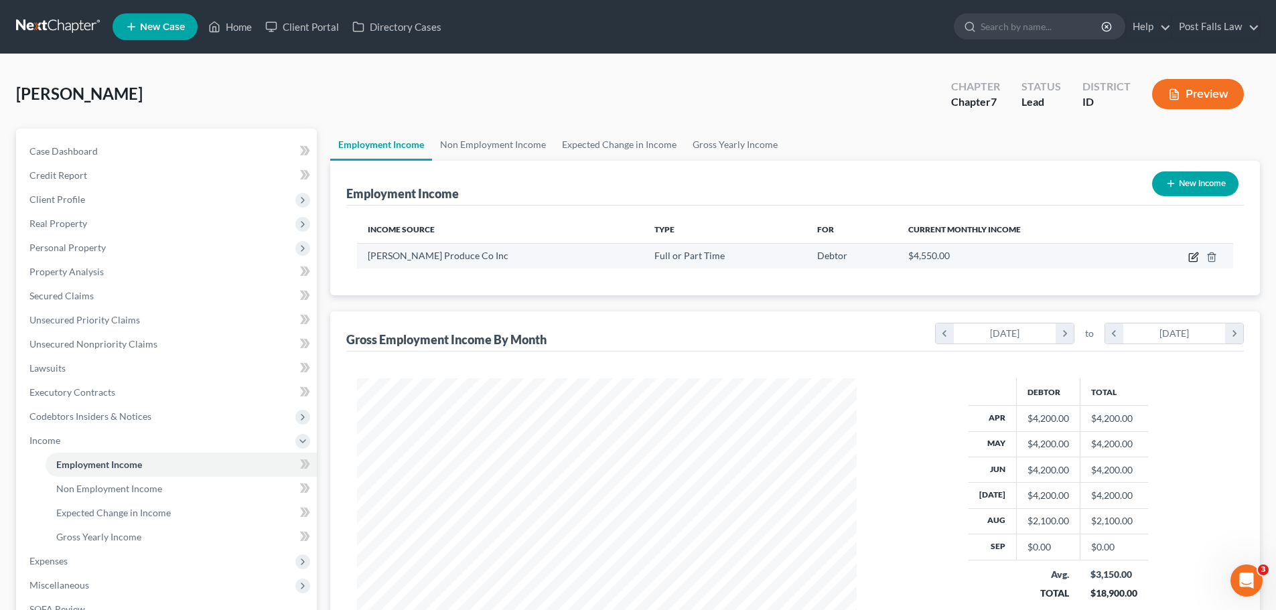
click at [1192, 260] on icon "button" at bounding box center [1193, 257] width 11 height 11
select select "0"
select select "13"
select select "2"
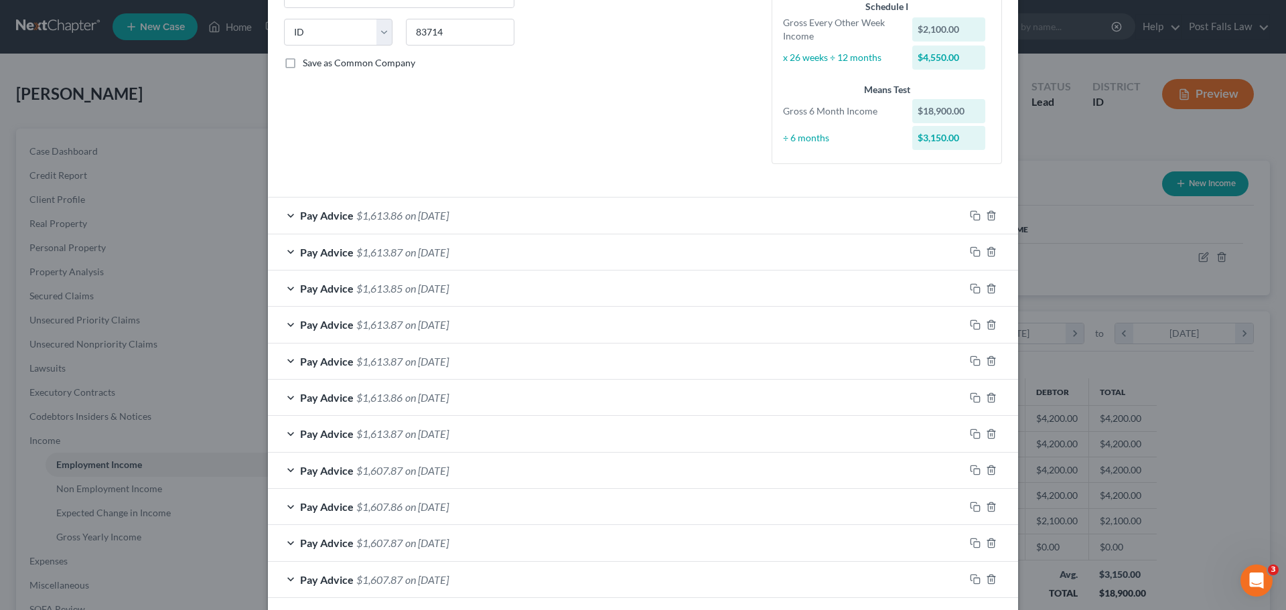
scroll to position [392, 0]
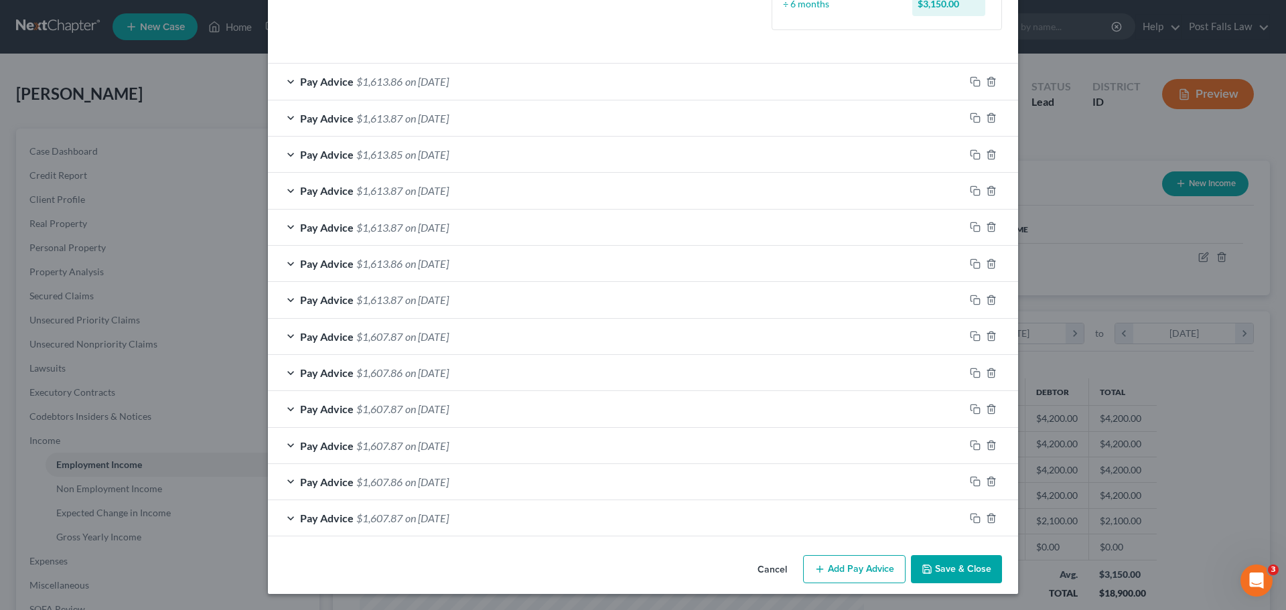
click at [847, 563] on button "Add Pay Advice" at bounding box center [854, 569] width 102 height 28
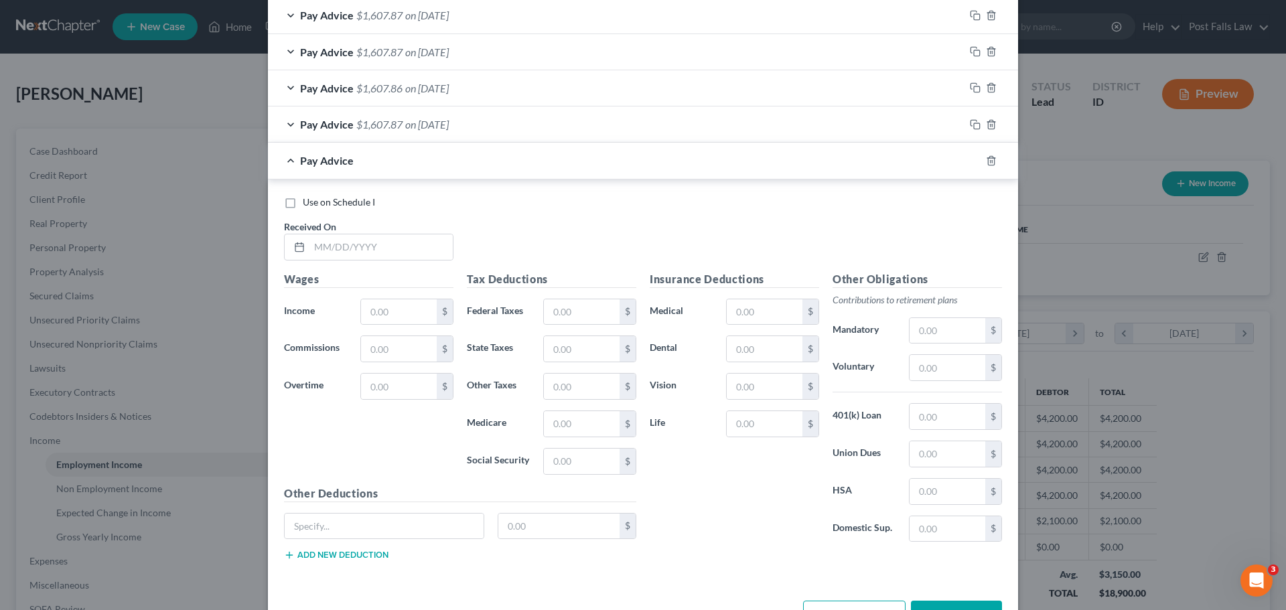
scroll to position [794, 0]
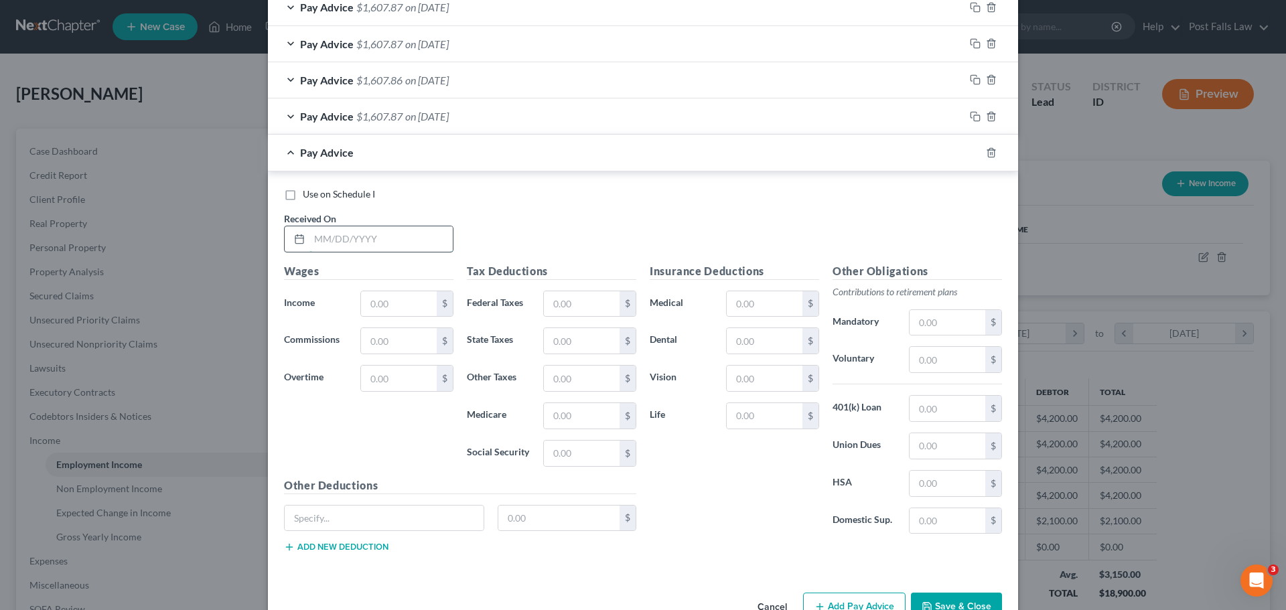
click at [427, 243] on input "text" at bounding box center [380, 238] width 143 height 25
click at [413, 243] on input "text" at bounding box center [380, 238] width 143 height 25
type input "[DATE]"
click at [422, 302] on input "text" at bounding box center [399, 303] width 76 height 25
type input "2,100.00"
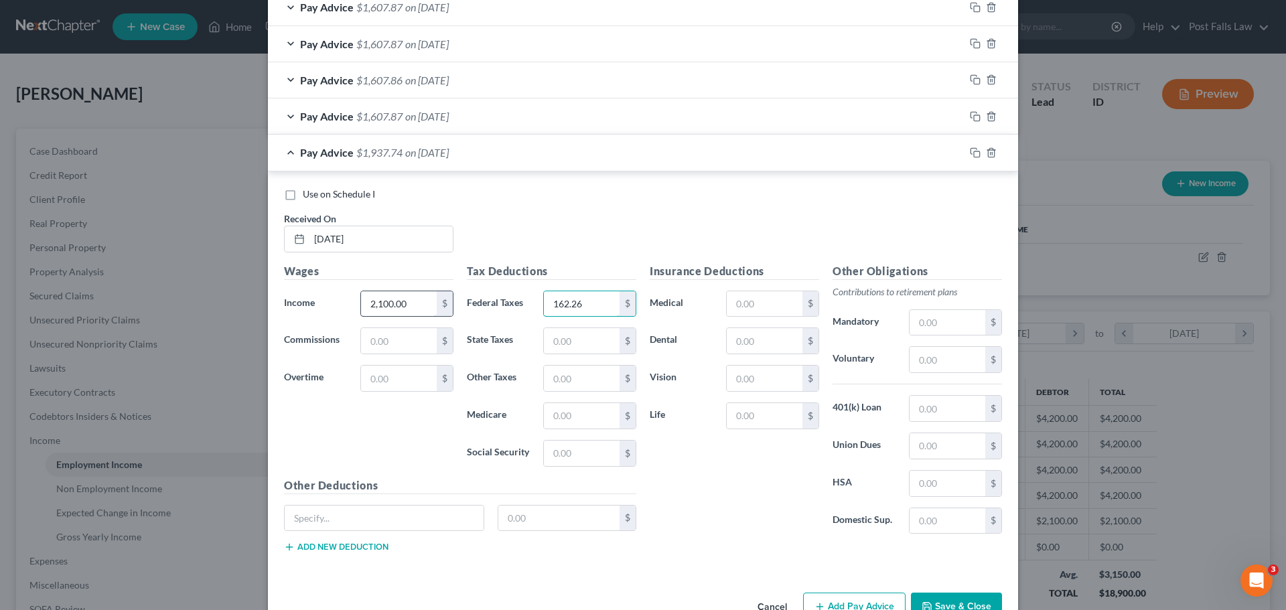
type input "162.26"
type input "76.00"
type input "29.08"
type input "124.35"
click at [777, 301] on input "text" at bounding box center [765, 303] width 76 height 25
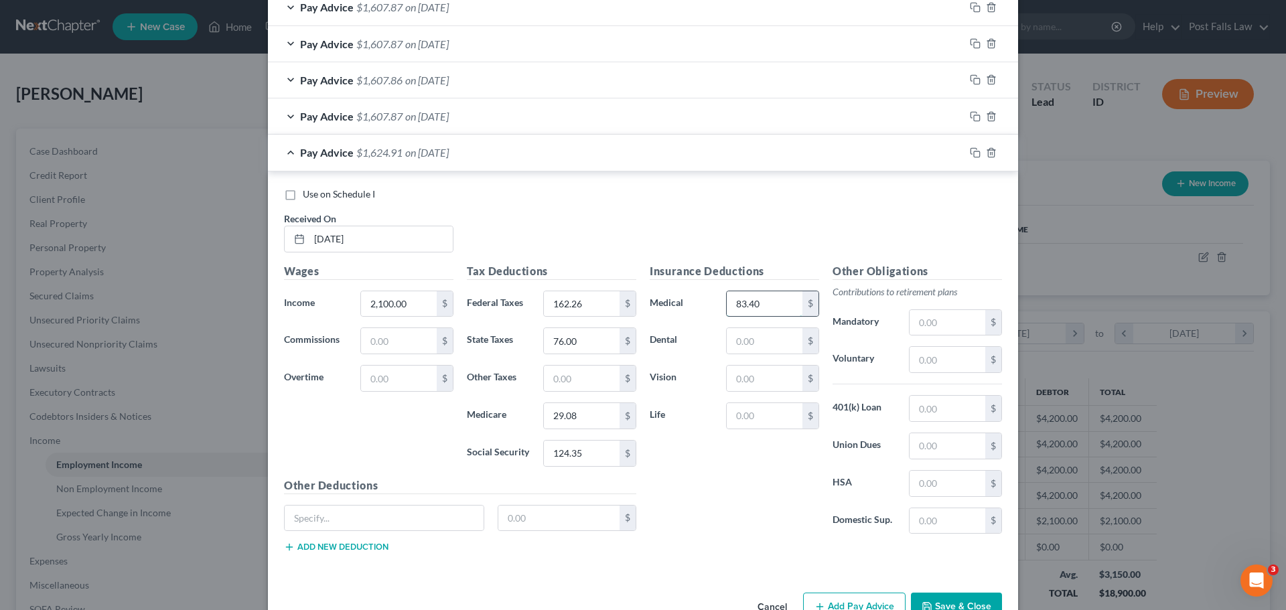
type input "83.40"
type input "9.41"
type input "1.64"
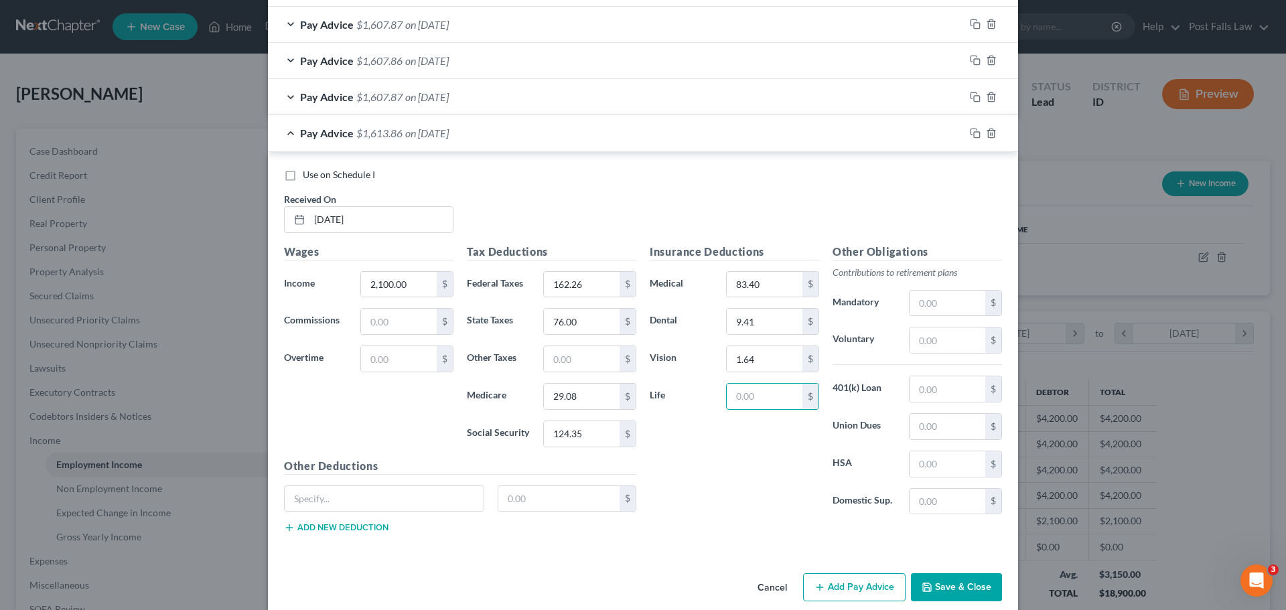
scroll to position [831, 0]
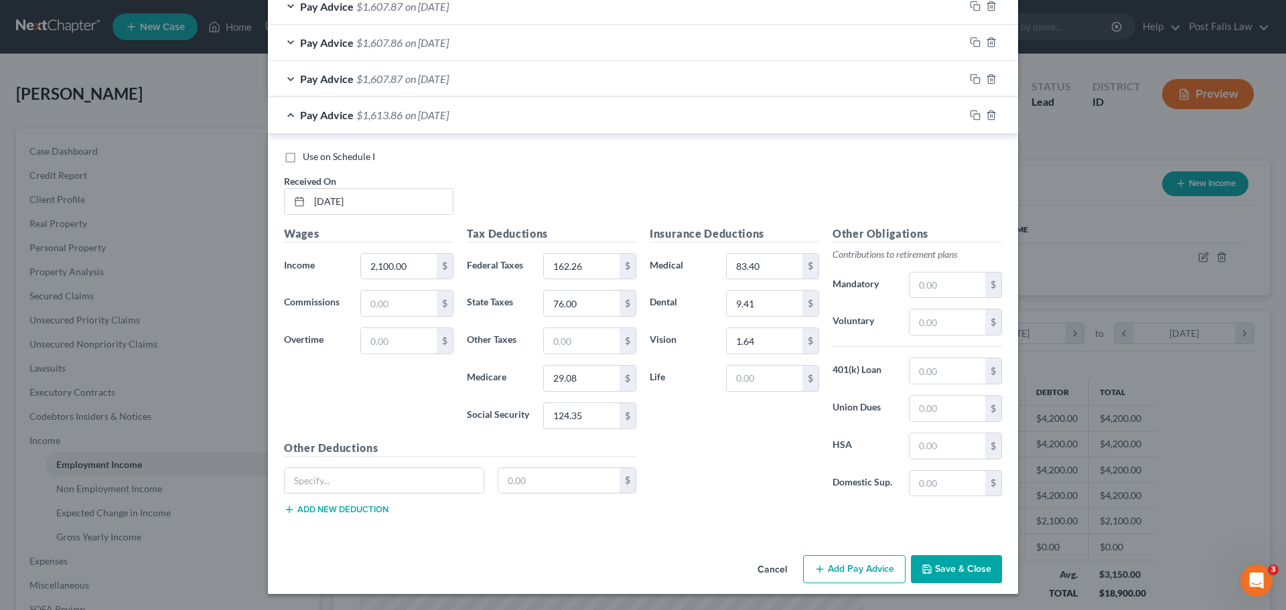
click at [857, 570] on button "Add Pay Advice" at bounding box center [854, 569] width 102 height 28
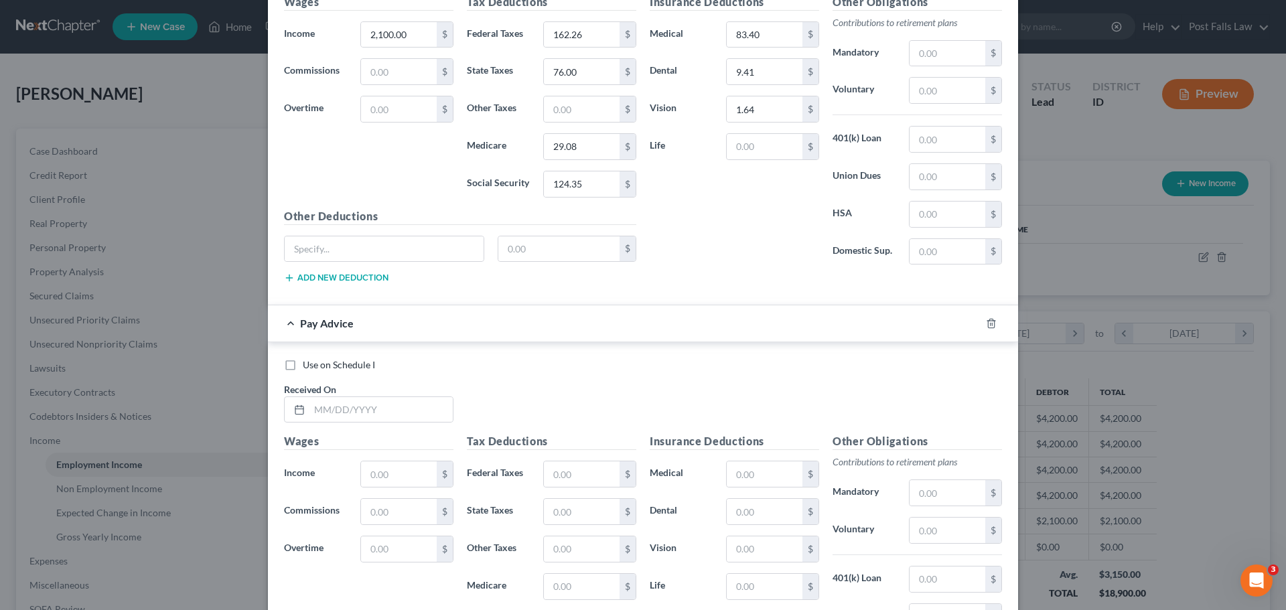
scroll to position [1233, 0]
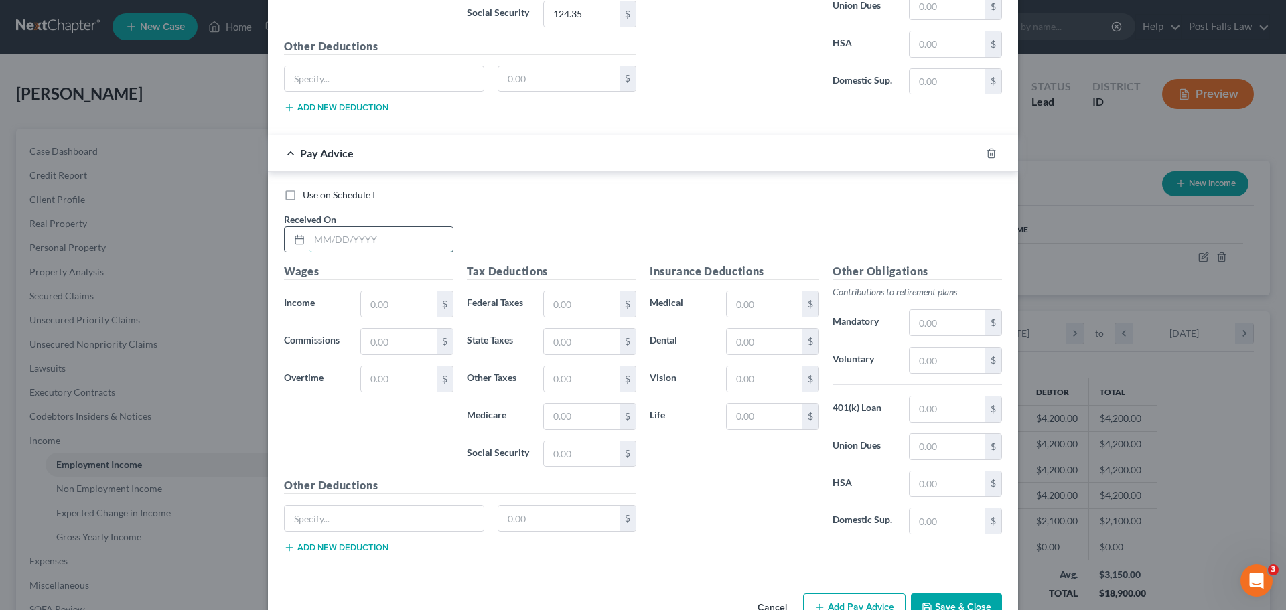
click at [352, 235] on input "text" at bounding box center [380, 239] width 143 height 25
type input "[DATE]"
type input "2,100"
type input "162.26"
type input "76"
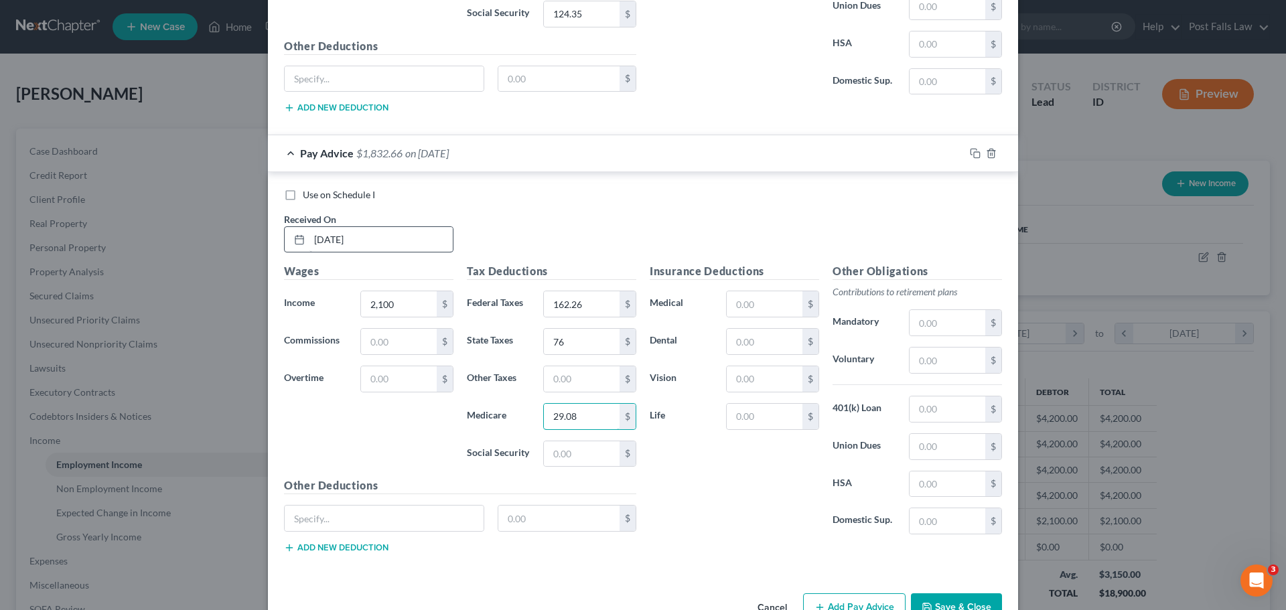
type input "29.08"
type input "124.35"
type input "83.40"
type input "9.41"
type input "1.64"
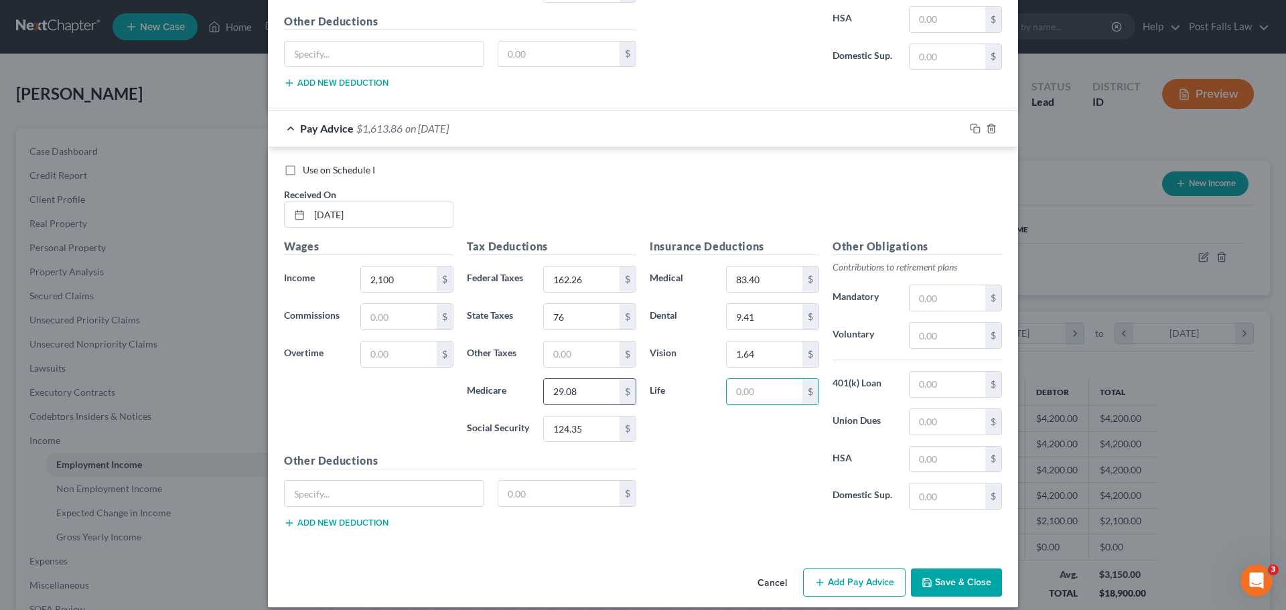
scroll to position [1271, 0]
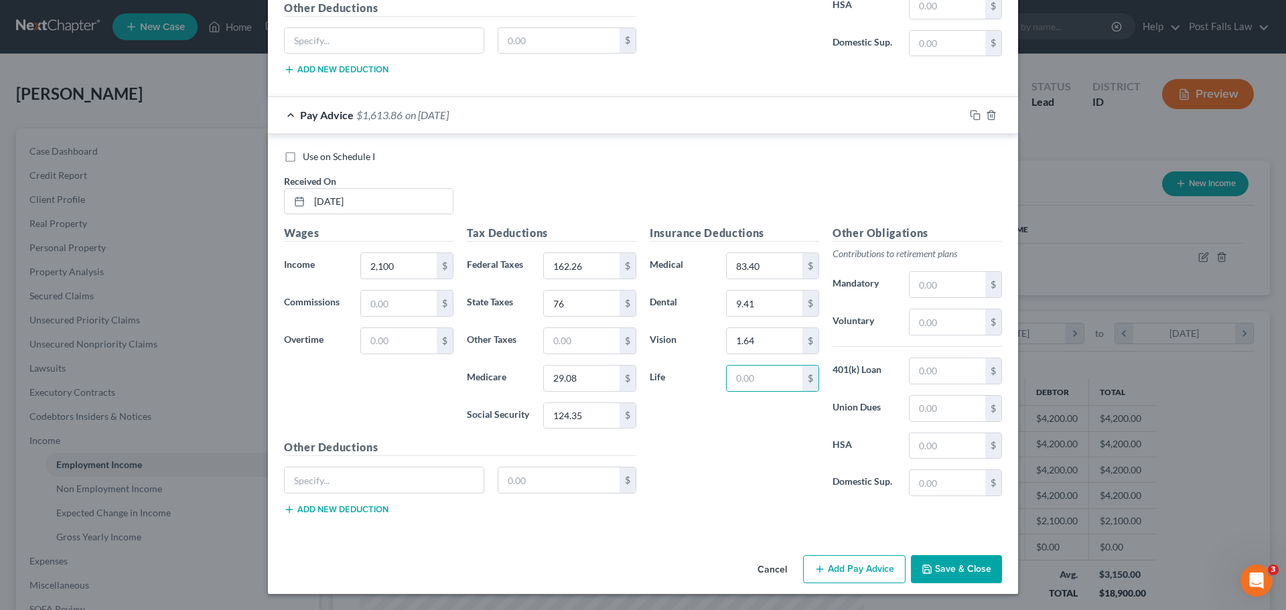
click at [863, 573] on button "Add Pay Advice" at bounding box center [854, 569] width 102 height 28
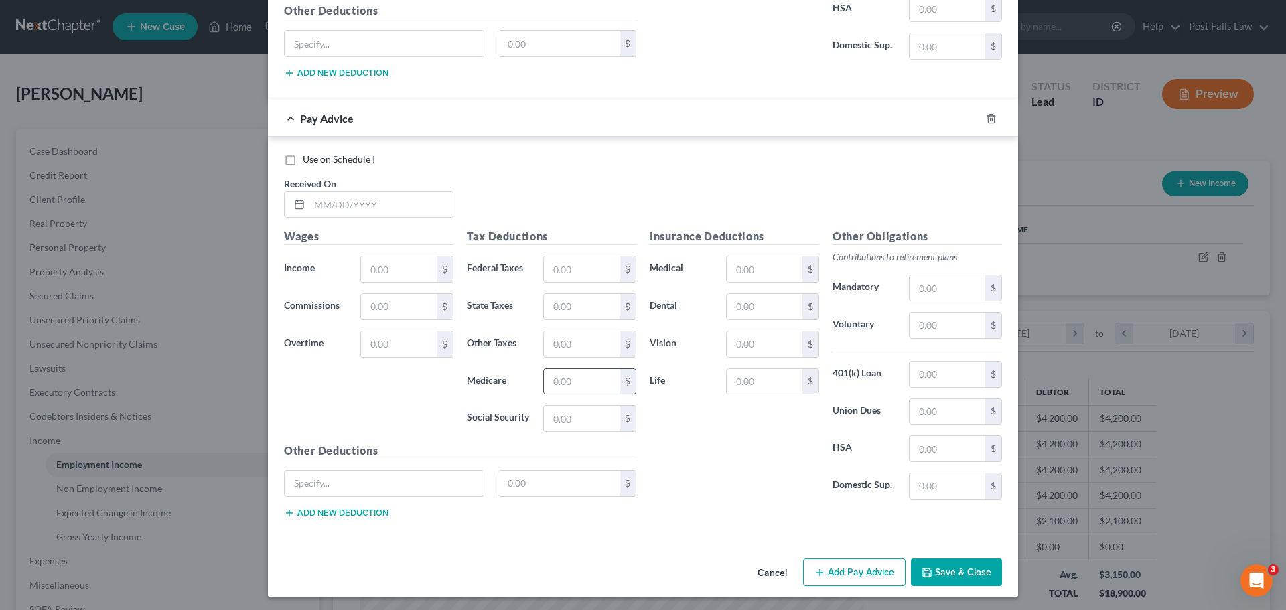
scroll to position [1711, 0]
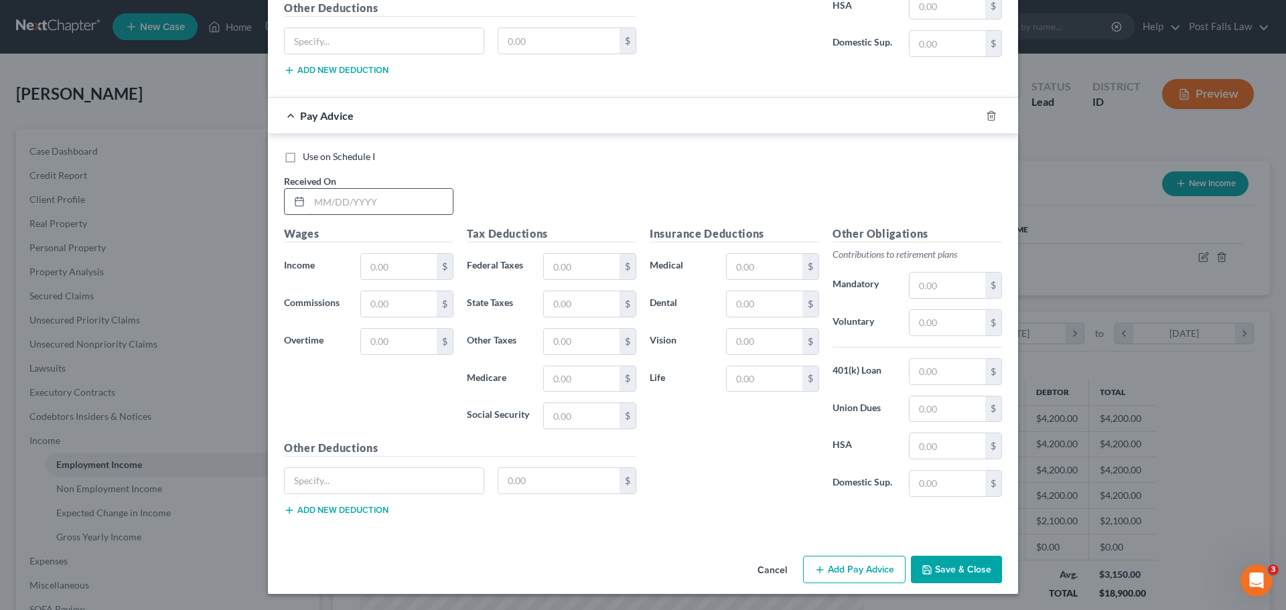
click at [369, 204] on input "text" at bounding box center [380, 201] width 143 height 25
click at [332, 215] on div at bounding box center [368, 201] width 169 height 27
click at [340, 205] on input "text" at bounding box center [380, 201] width 143 height 25
type input "[DATE]"
click at [379, 265] on input "text" at bounding box center [399, 266] width 76 height 25
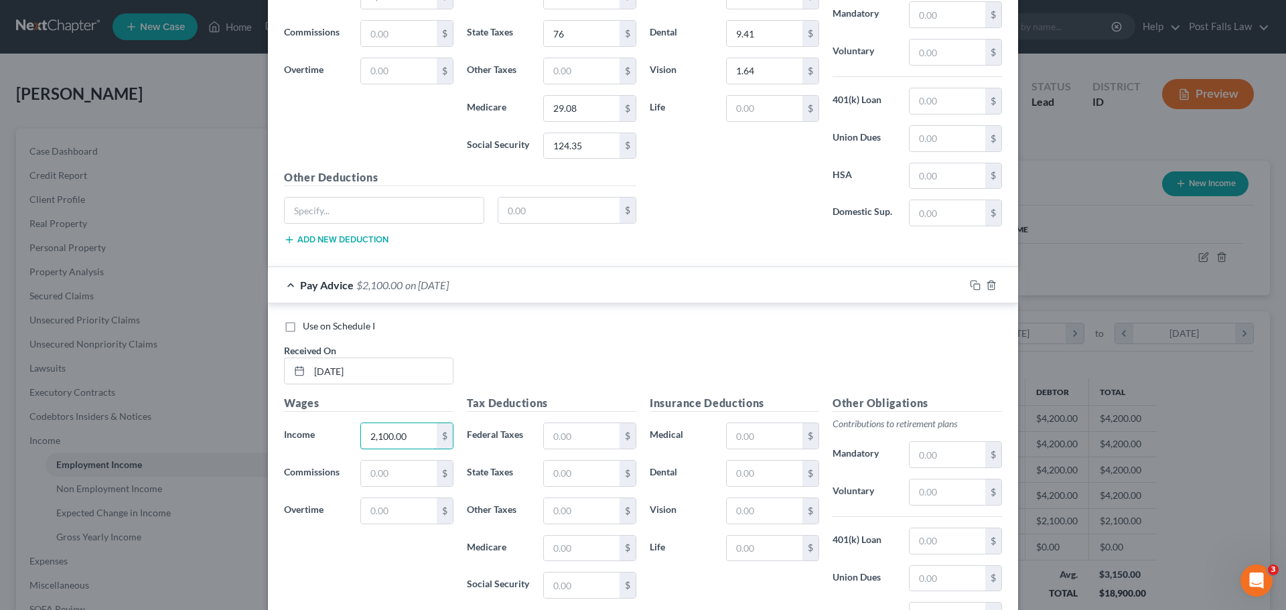
scroll to position [1510, 0]
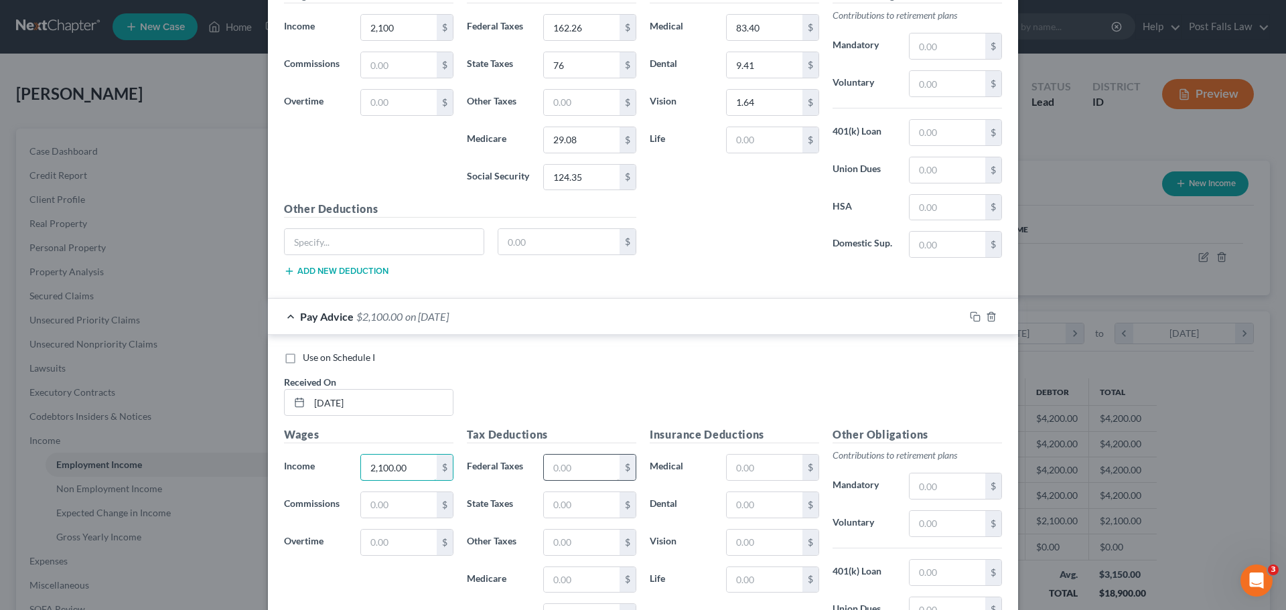
type input "2,100.00"
click at [583, 471] on input "text" at bounding box center [582, 467] width 76 height 25
type input "162.26"
type input "76"
type input "29.08"
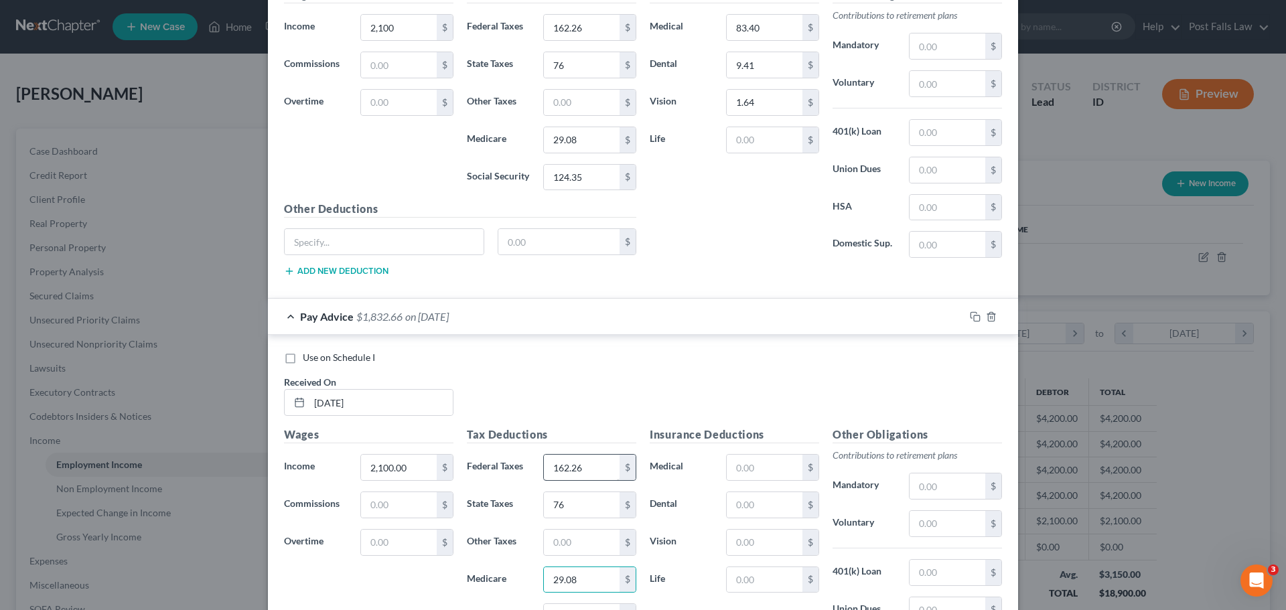
scroll to position [1529, 0]
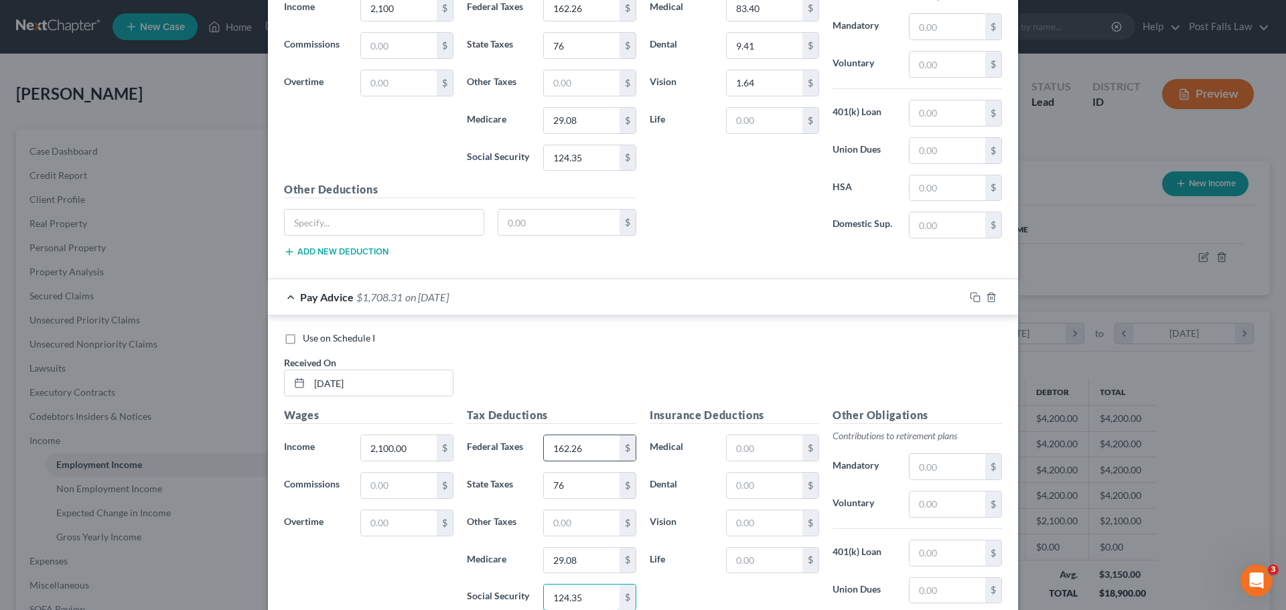
type input "124.35"
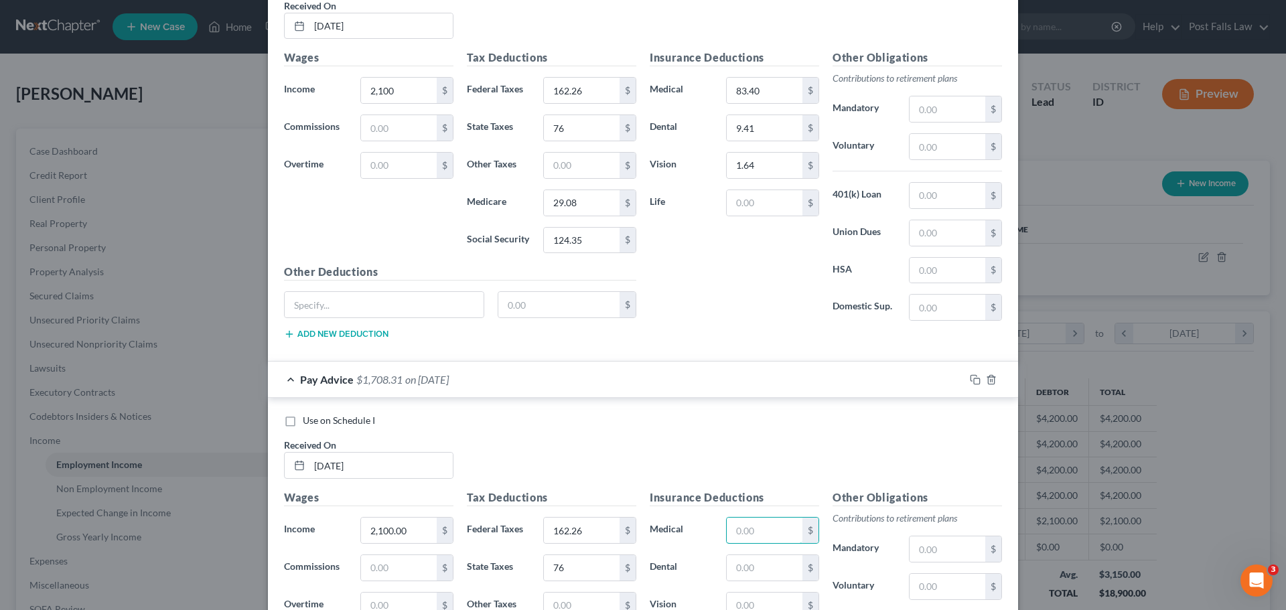
scroll to position [1443, 0]
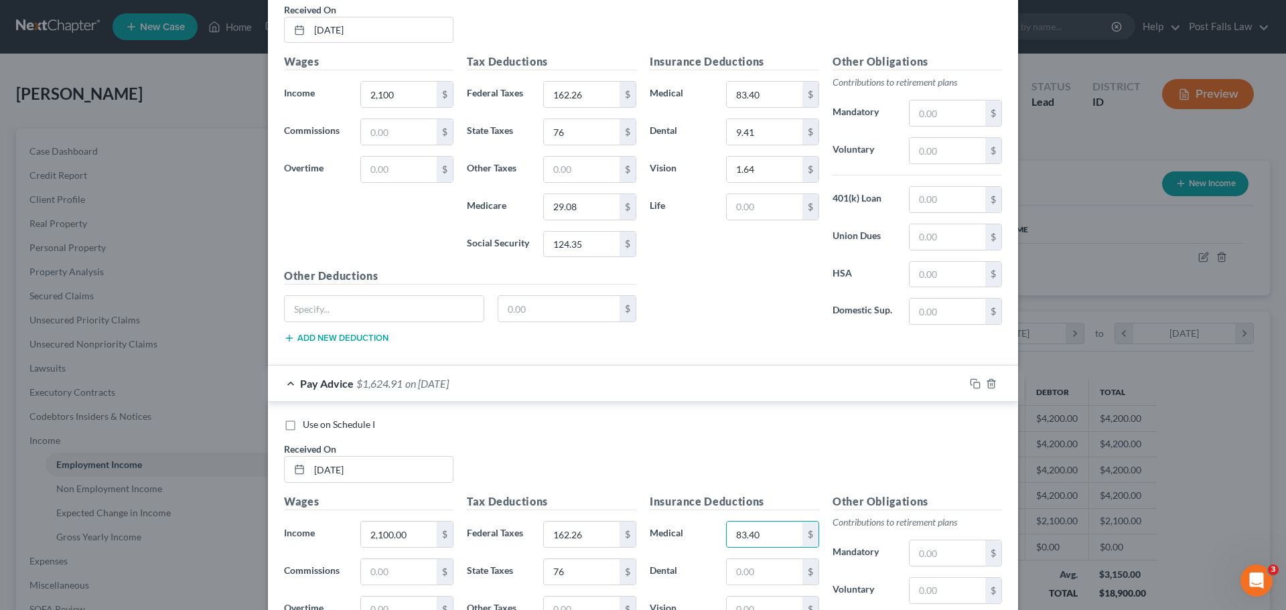
type input "83.40"
type input "9.41"
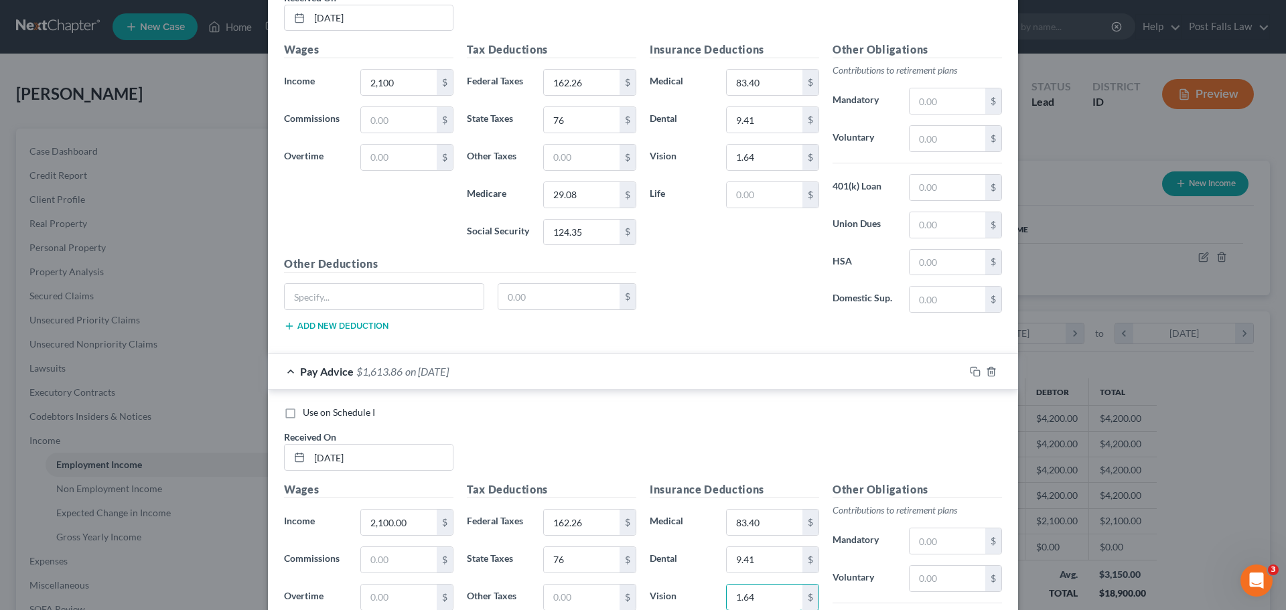
type input "1.64"
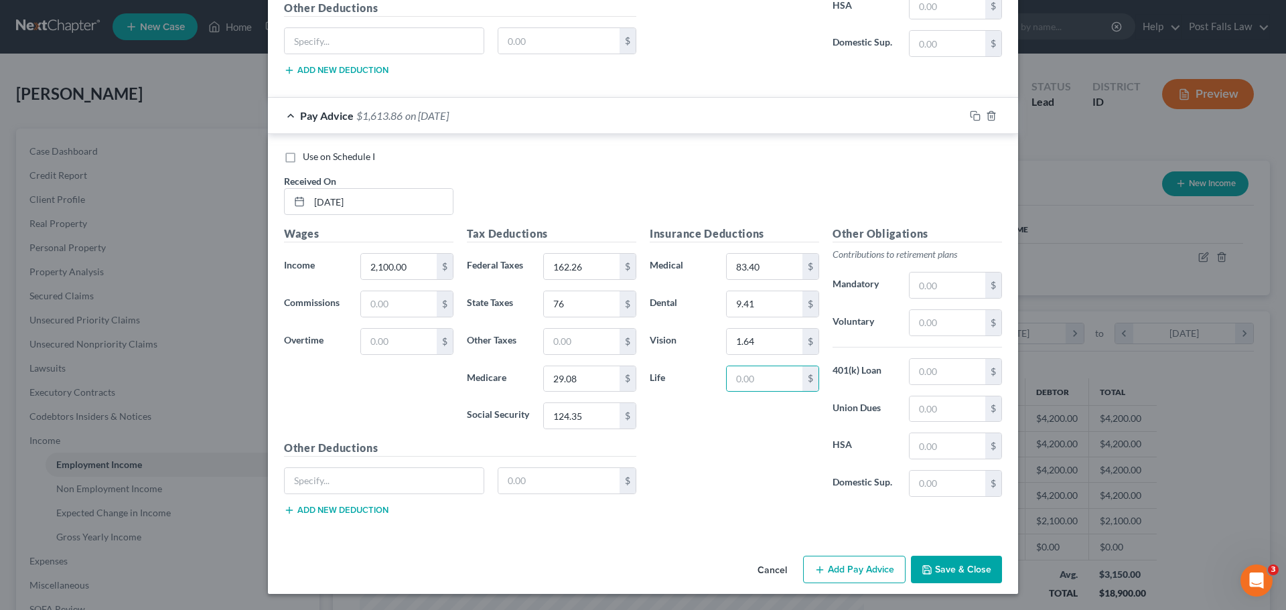
click at [819, 563] on button "Add Pay Advice" at bounding box center [854, 570] width 102 height 28
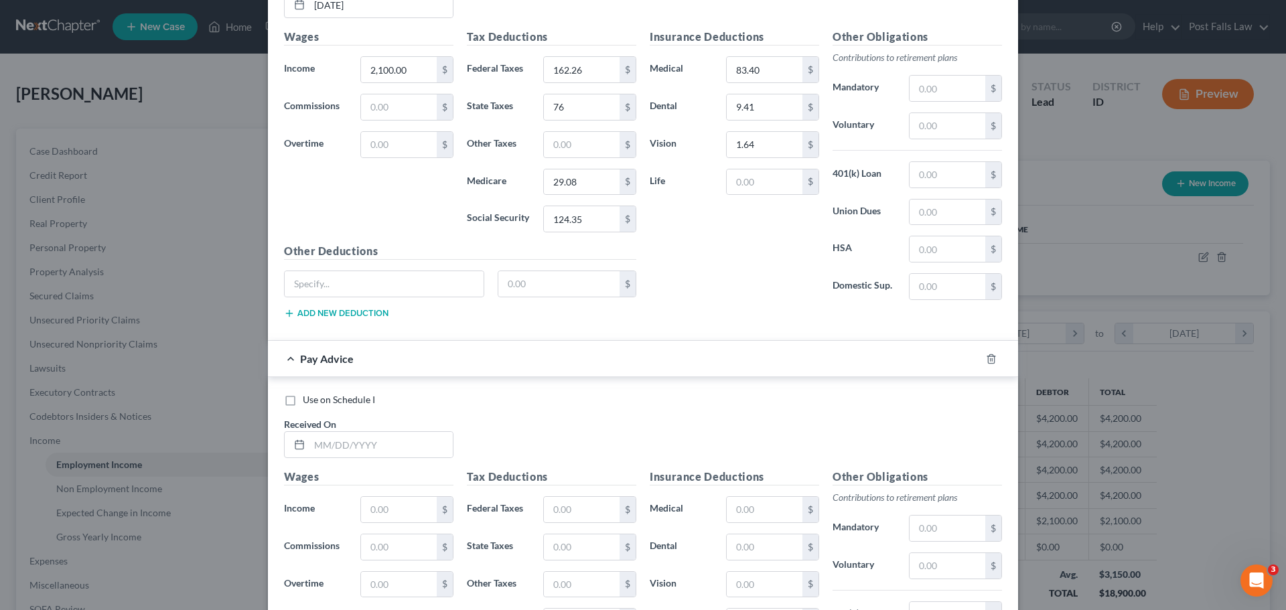
scroll to position [2046, 0]
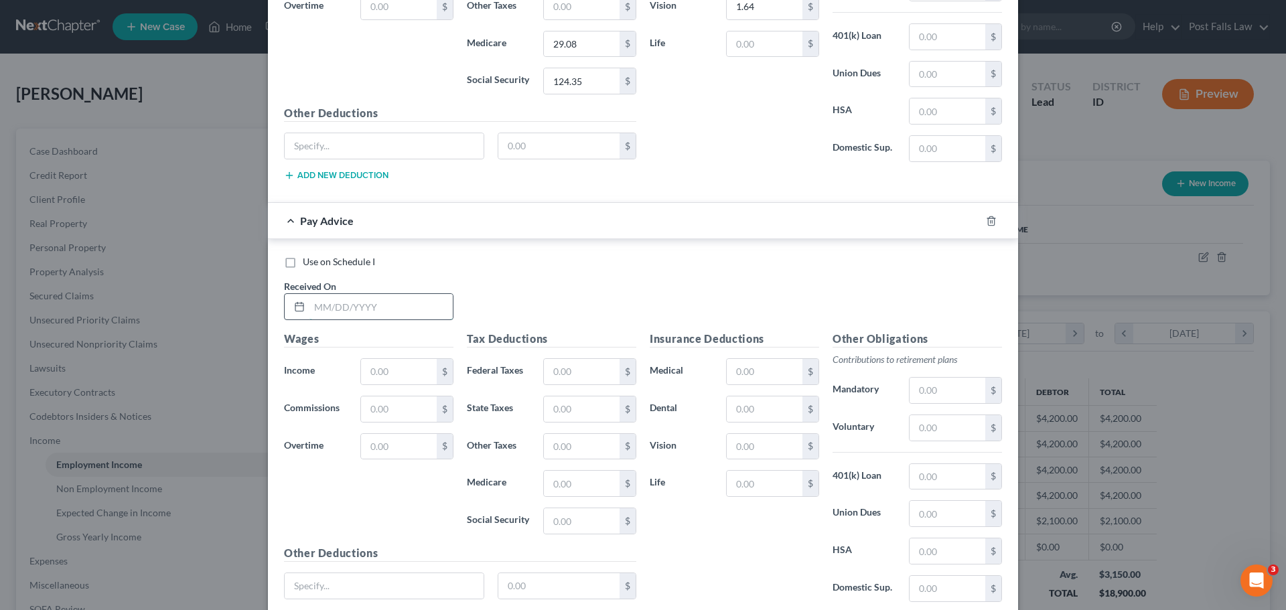
click at [360, 310] on input "text" at bounding box center [380, 306] width 143 height 25
type input "[DATE]"
type input "2,100.00"
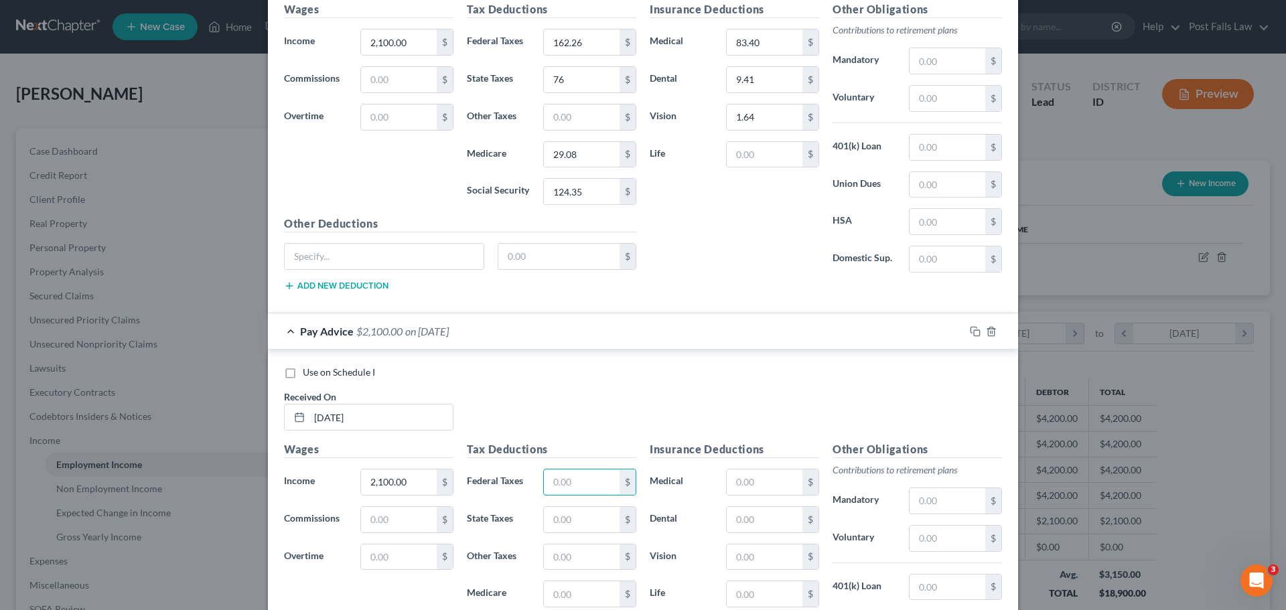
scroll to position [1912, 0]
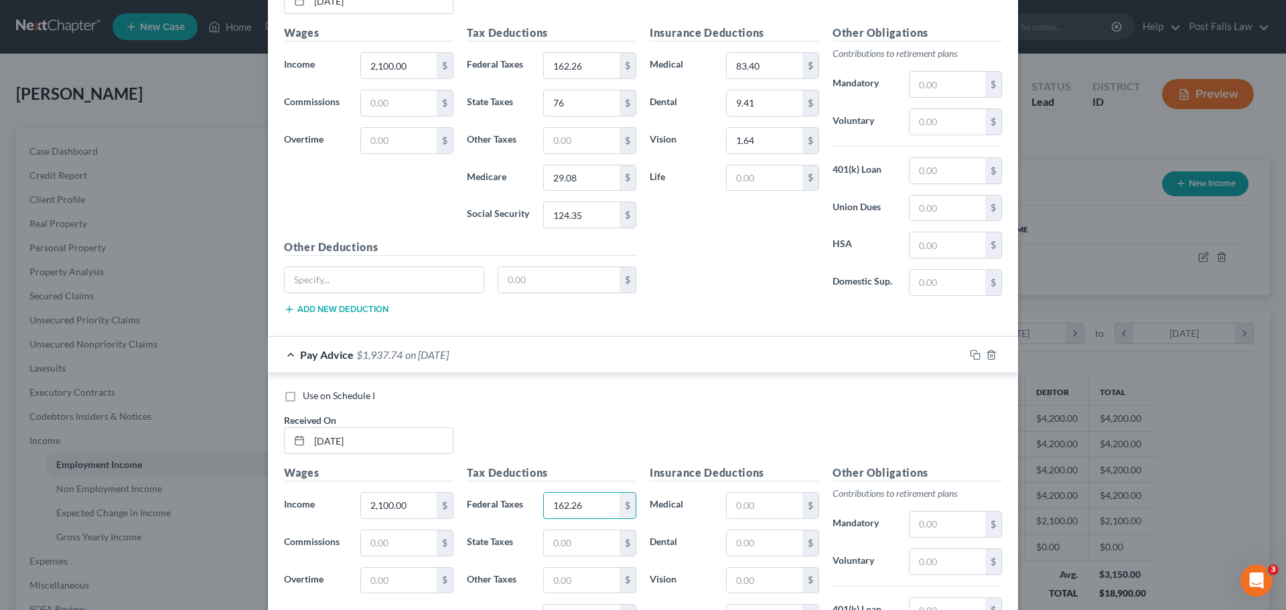
type input "162.26"
type input "76"
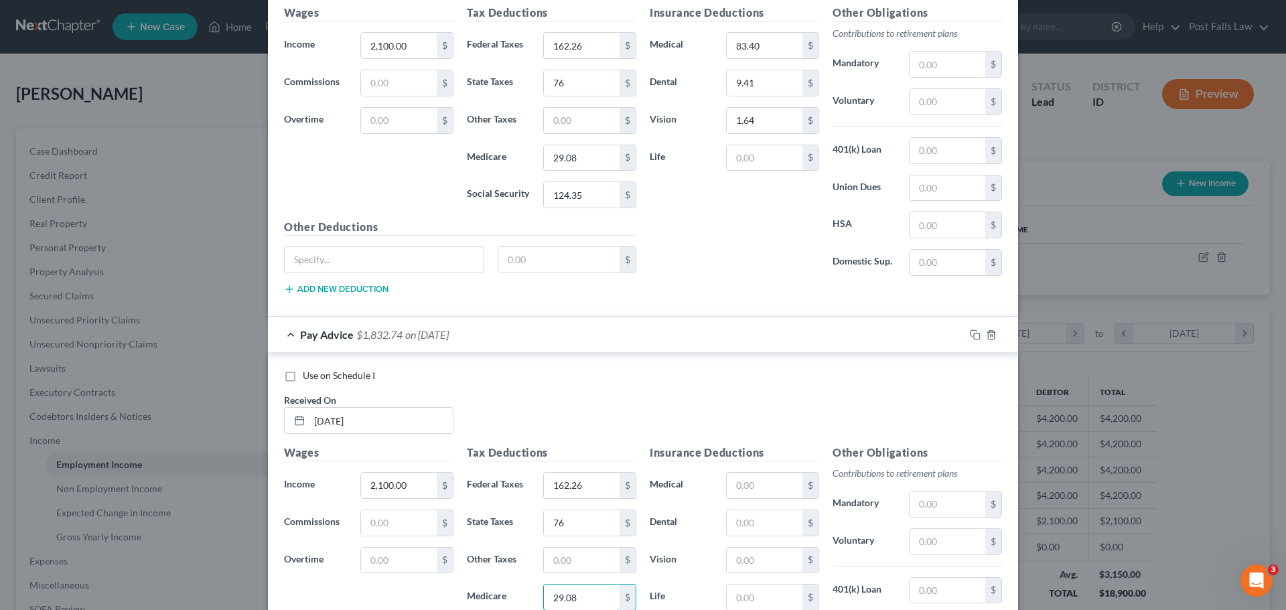
type input "29.08"
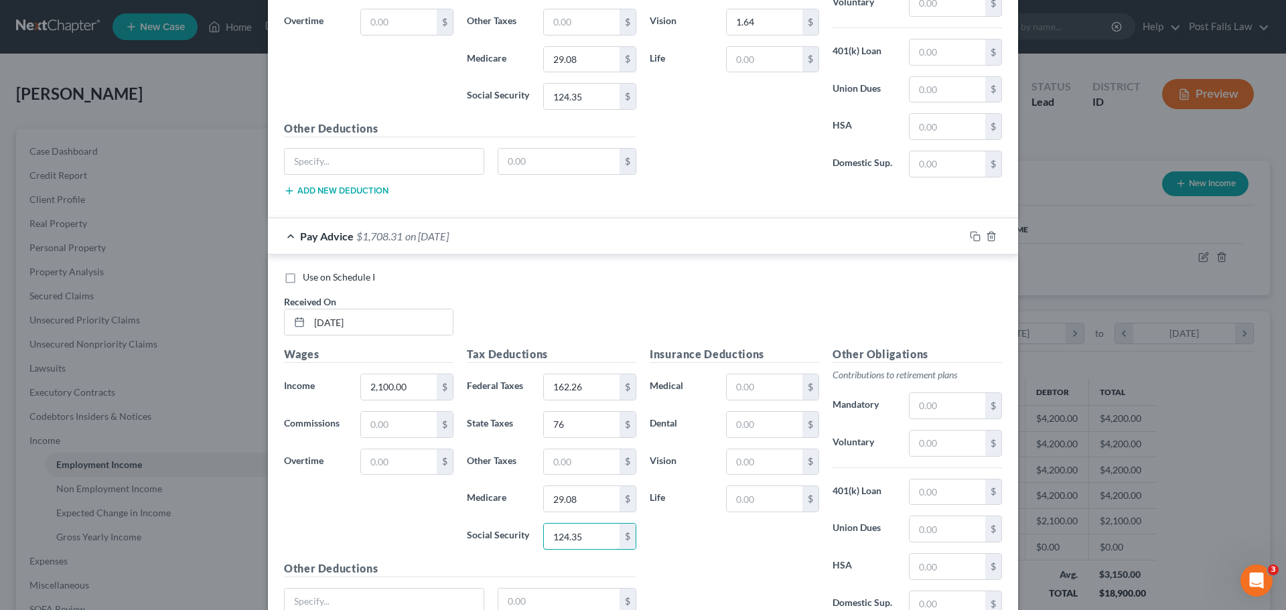
scroll to position [2017, 0]
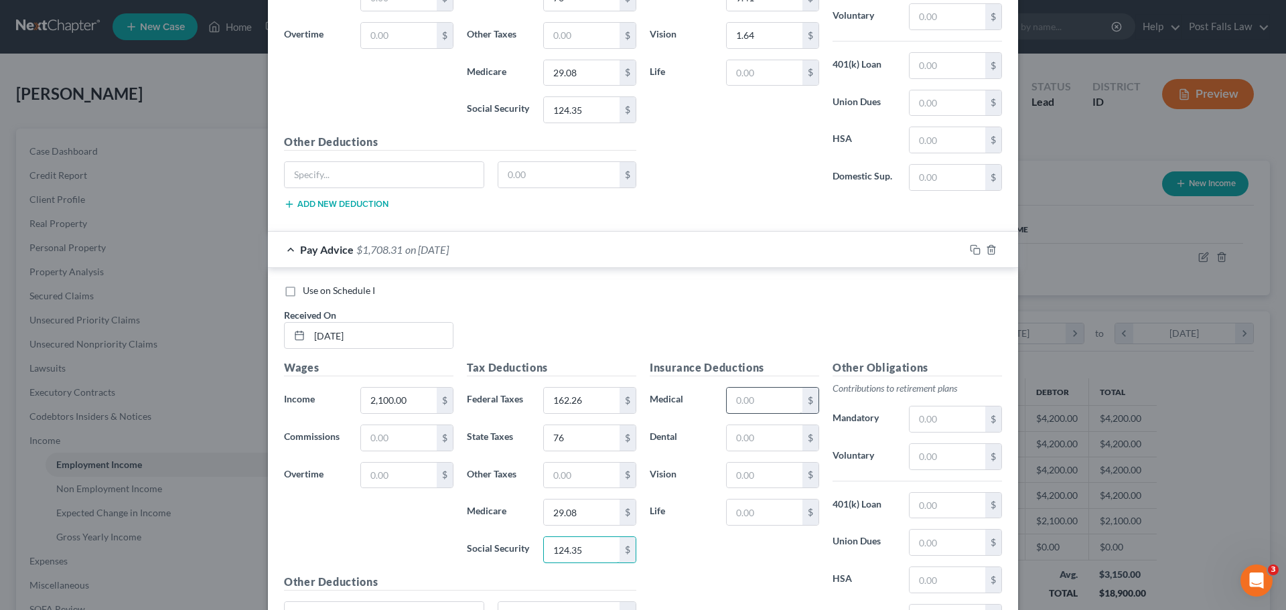
type input "124.35"
click at [734, 408] on input "text" at bounding box center [765, 400] width 76 height 25
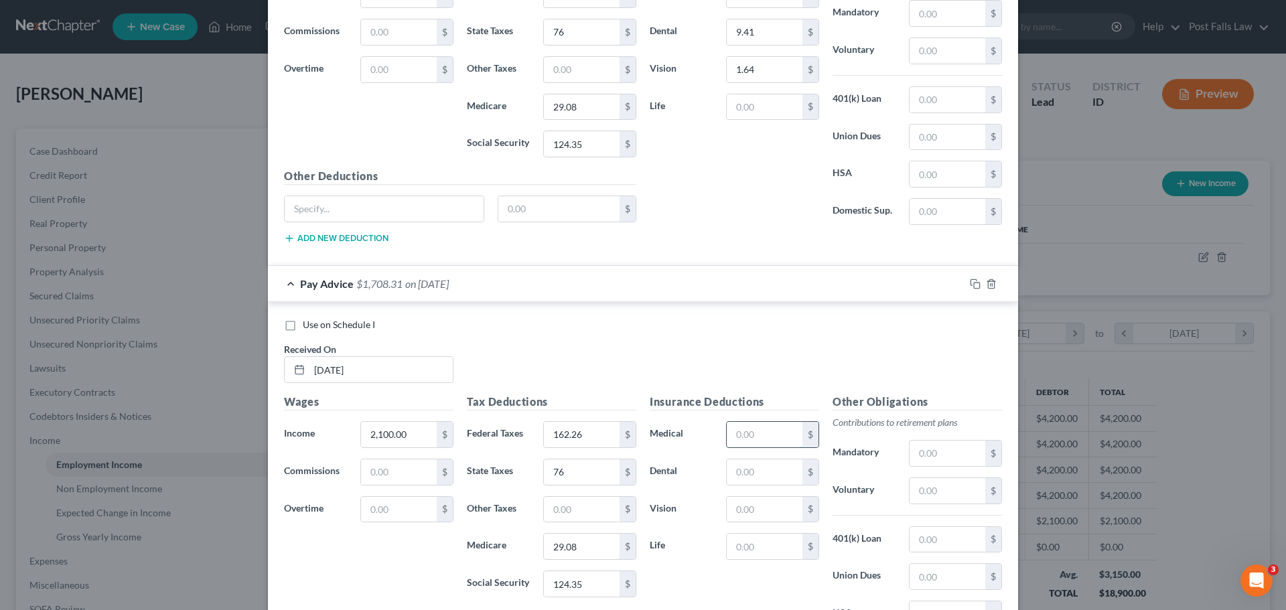
scroll to position [1950, 0]
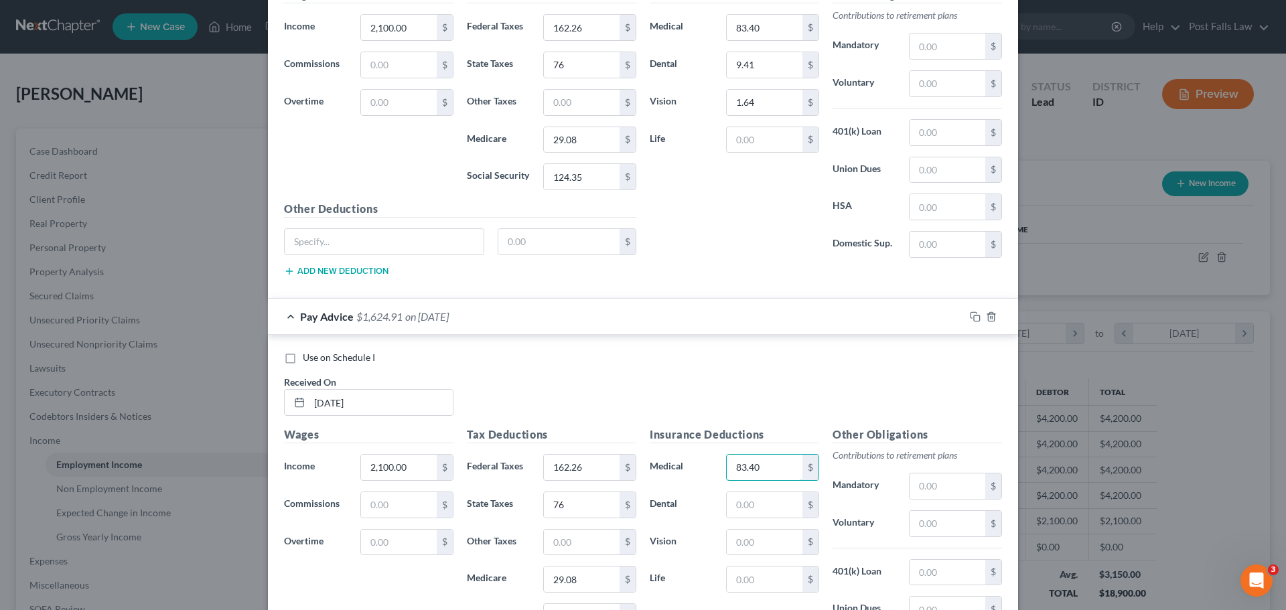
type input "83.40"
type input "9.41"
type input "1.64"
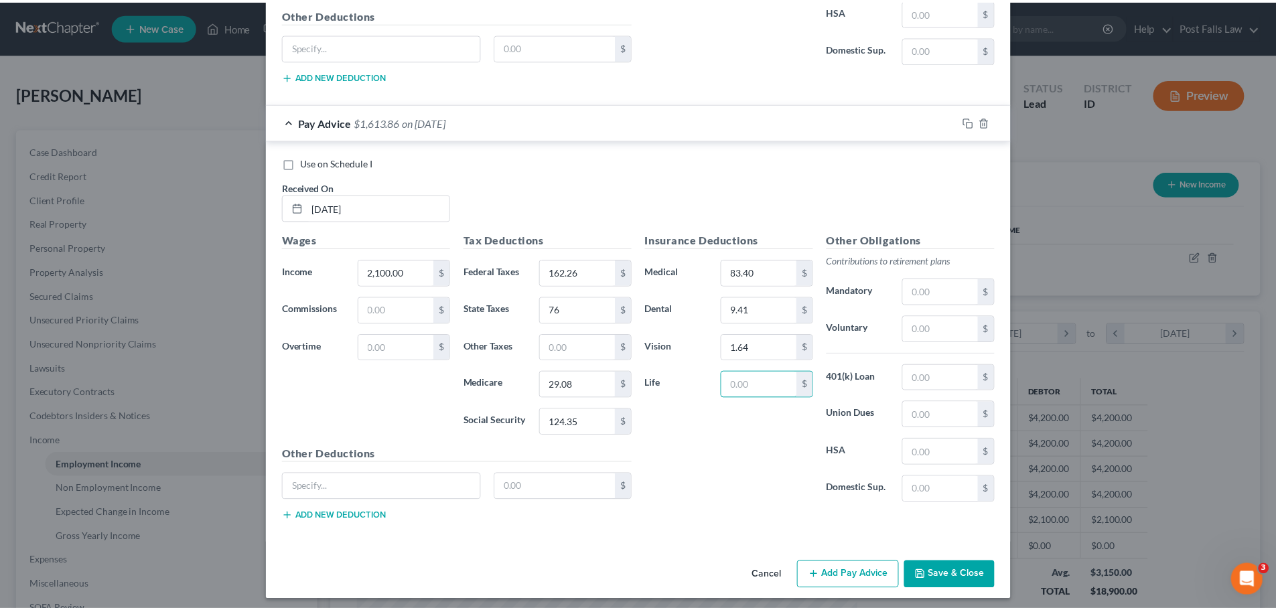
scroll to position [2151, 0]
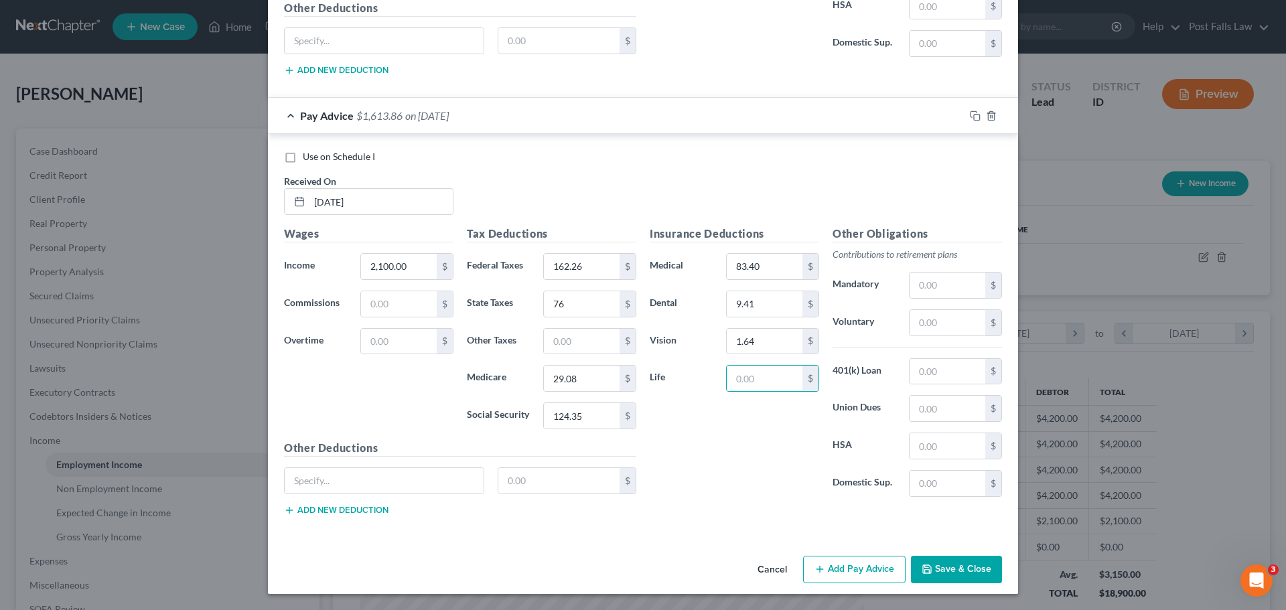
click at [939, 572] on button "Save & Close" at bounding box center [956, 570] width 91 height 28
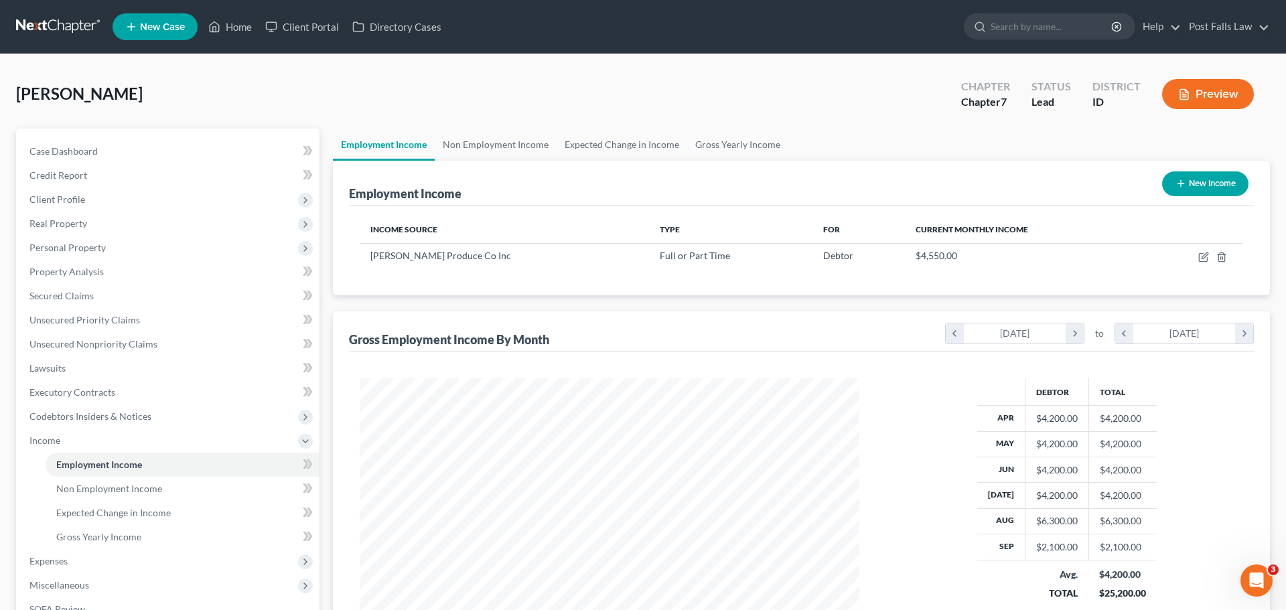
scroll to position [669584, 669307]
click at [1190, 257] on icon "button" at bounding box center [1193, 257] width 11 height 11
select select "0"
select select "13"
select select "2"
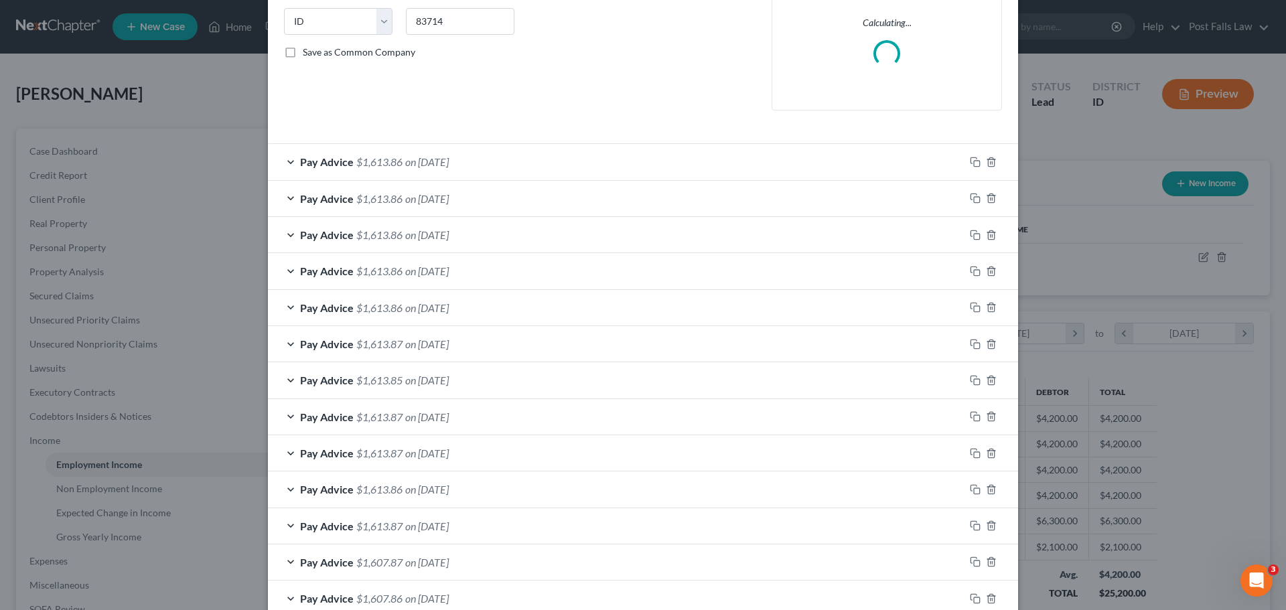
scroll to position [92, 0]
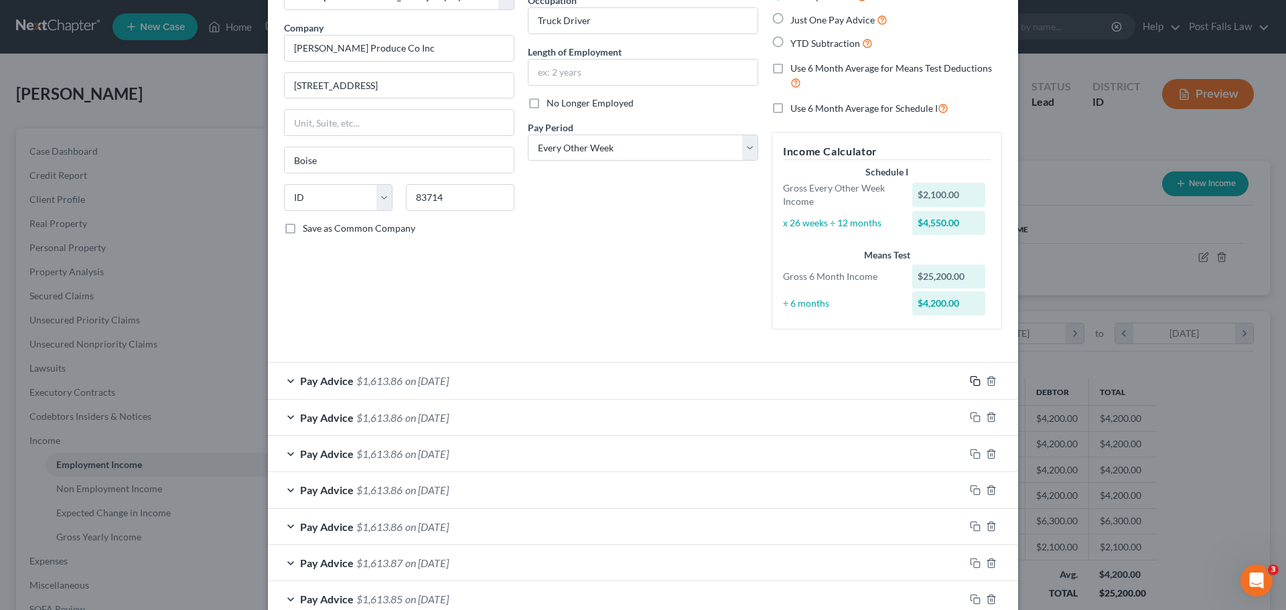
click at [971, 382] on icon "button" at bounding box center [975, 381] width 11 height 11
click at [695, 374] on div "Pay Advice $1,613.86 on [DATE]" at bounding box center [616, 381] width 697 height 36
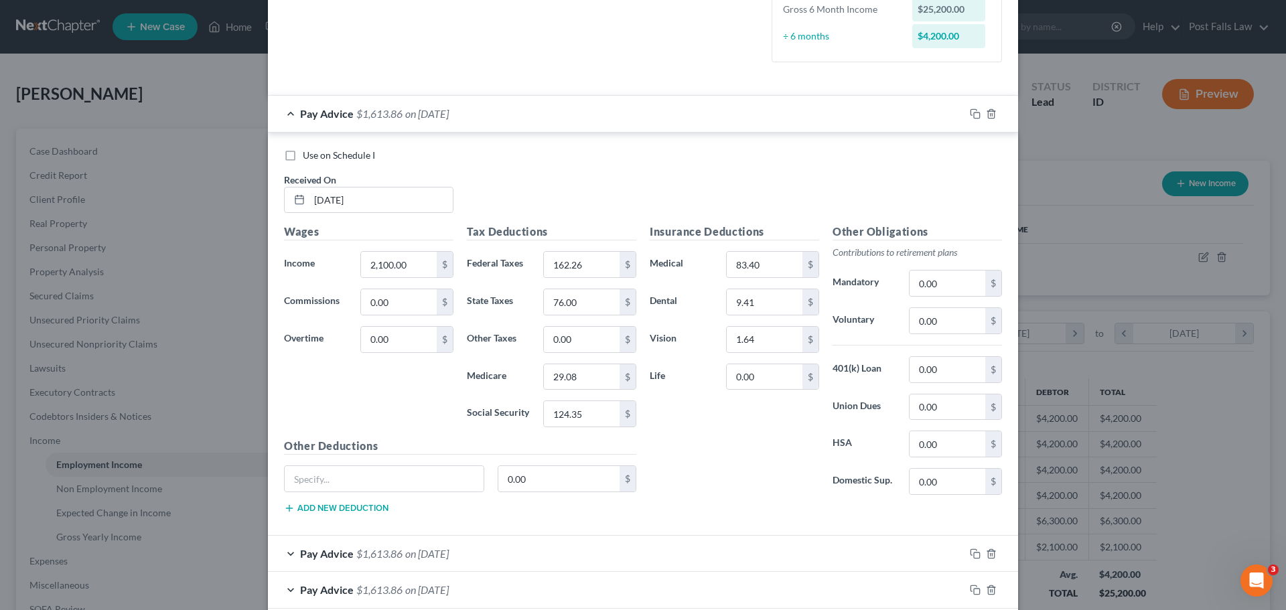
scroll to position [360, 0]
click at [390, 201] on input "[DATE]" at bounding box center [380, 199] width 143 height 25
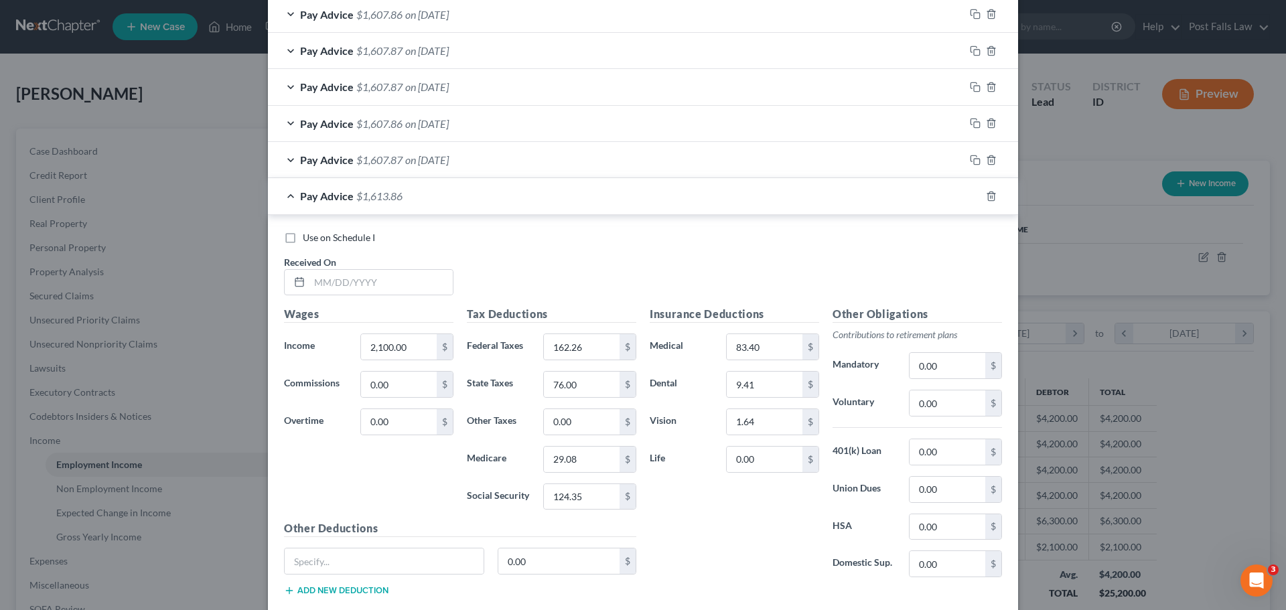
scroll to position [1381, 0]
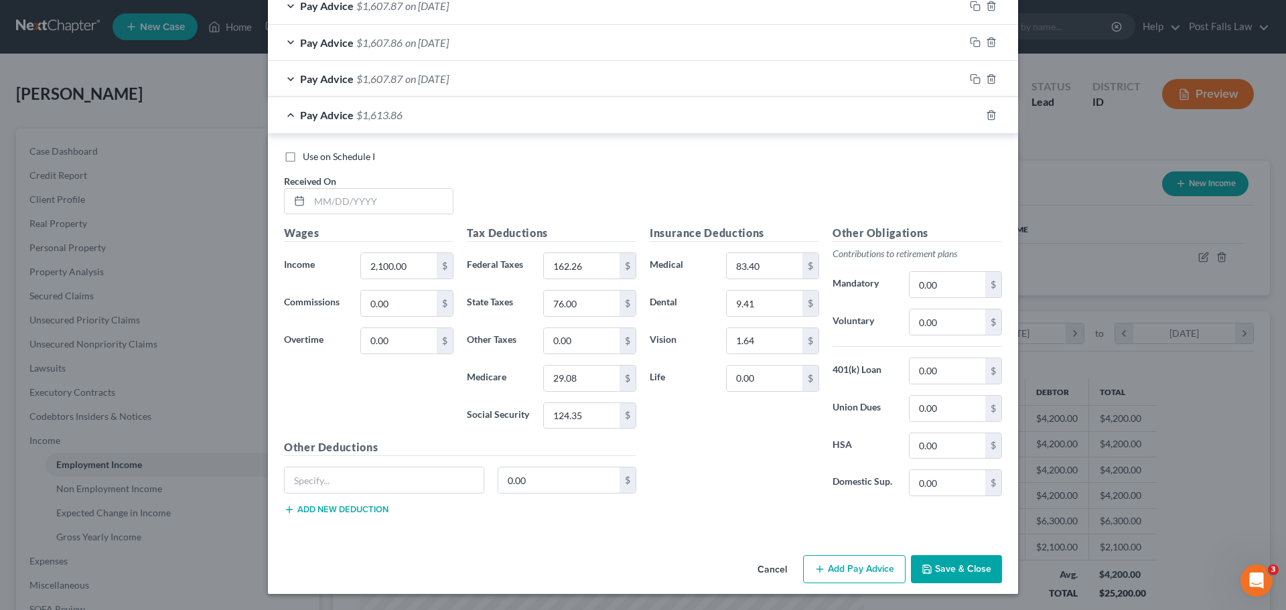
type input "[DATE]"
click at [948, 569] on button "Save & Close" at bounding box center [956, 569] width 91 height 28
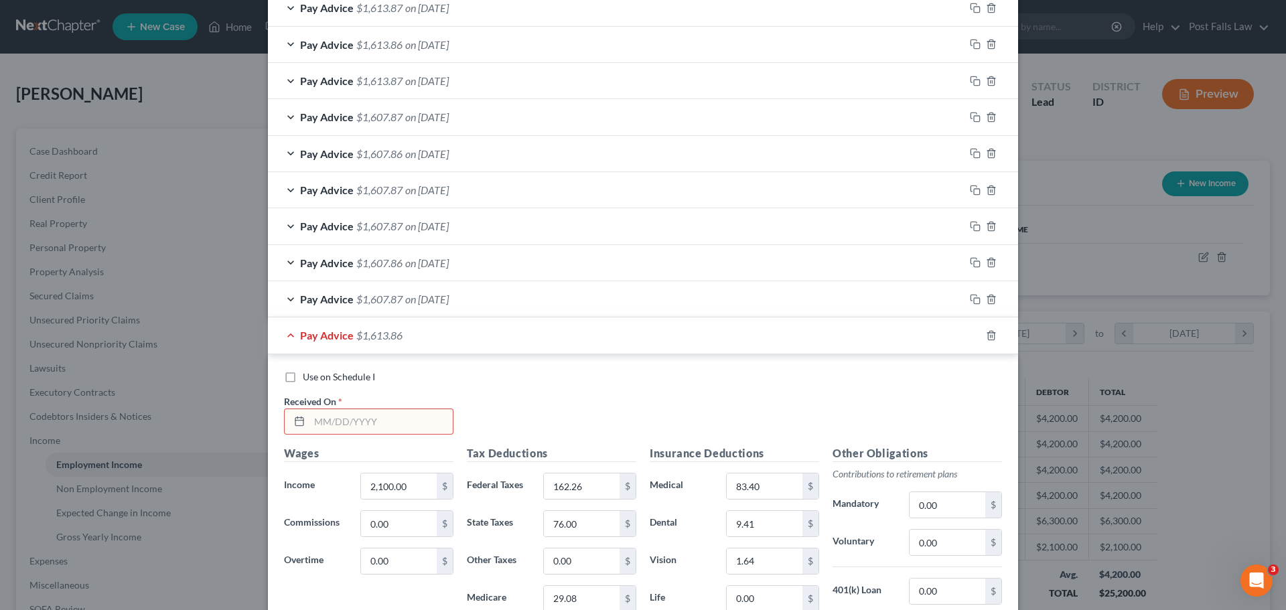
scroll to position [1180, 0]
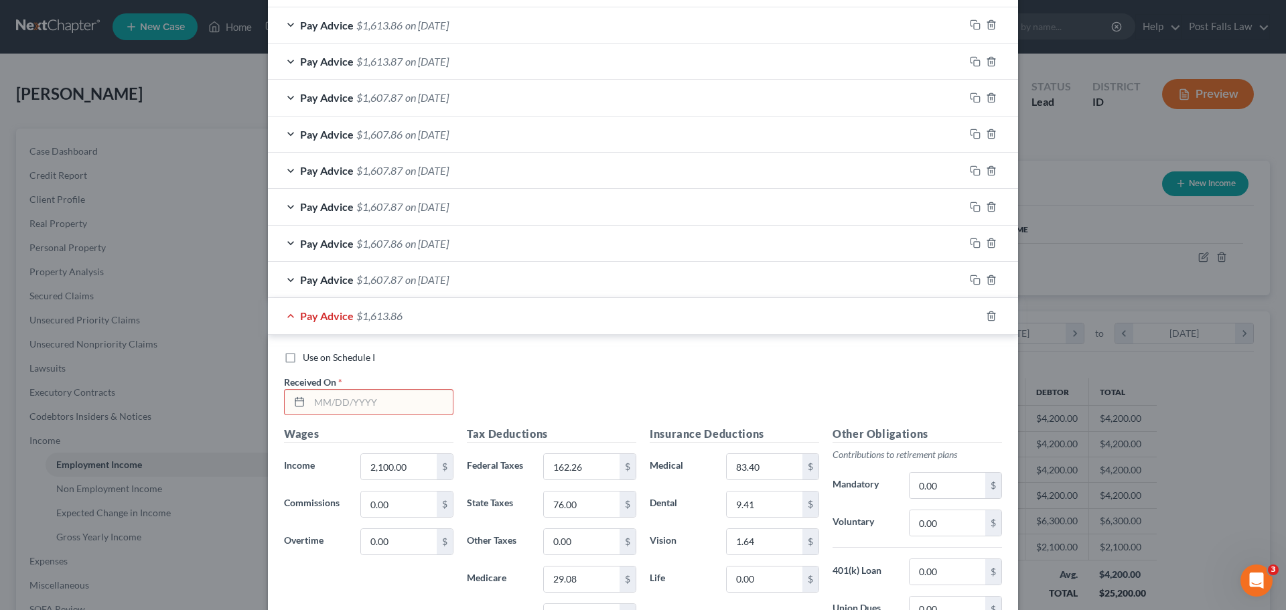
click at [369, 397] on input "text" at bounding box center [380, 402] width 143 height 25
type input "[DATE]"
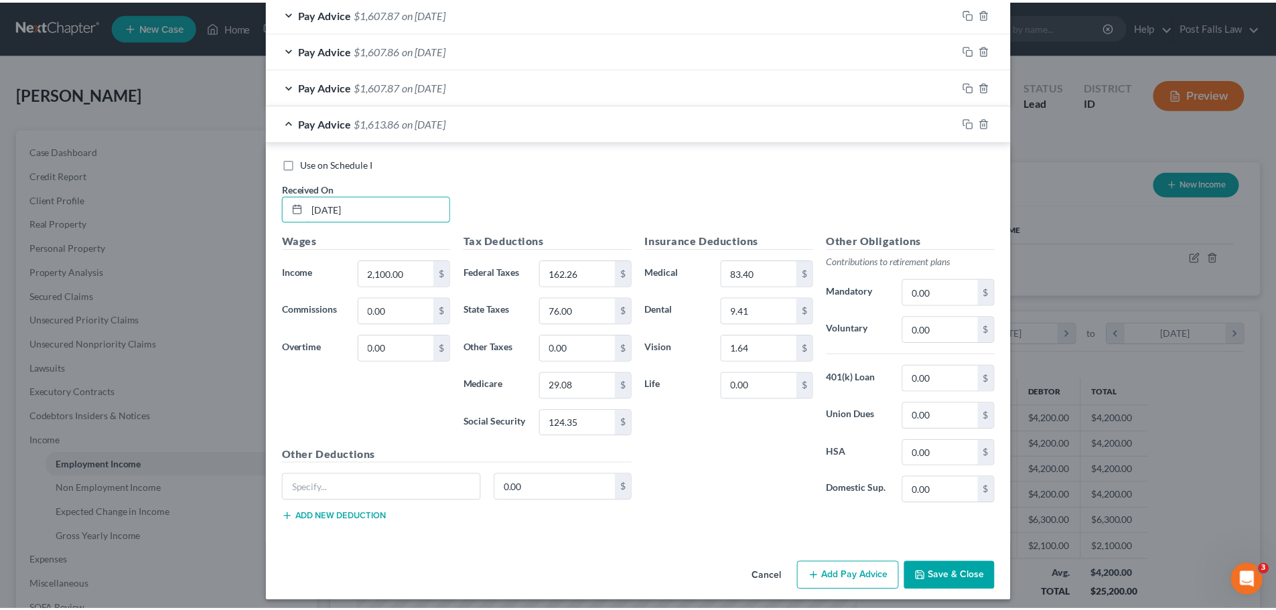
scroll to position [1381, 0]
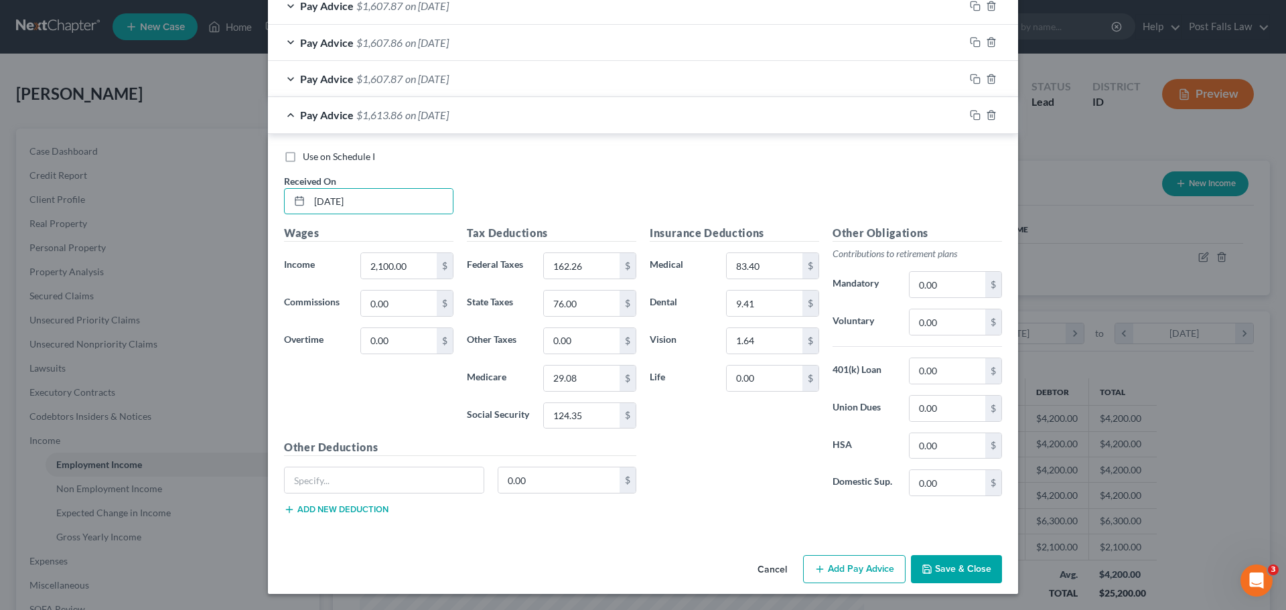
click at [948, 562] on button "Save & Close" at bounding box center [956, 569] width 91 height 28
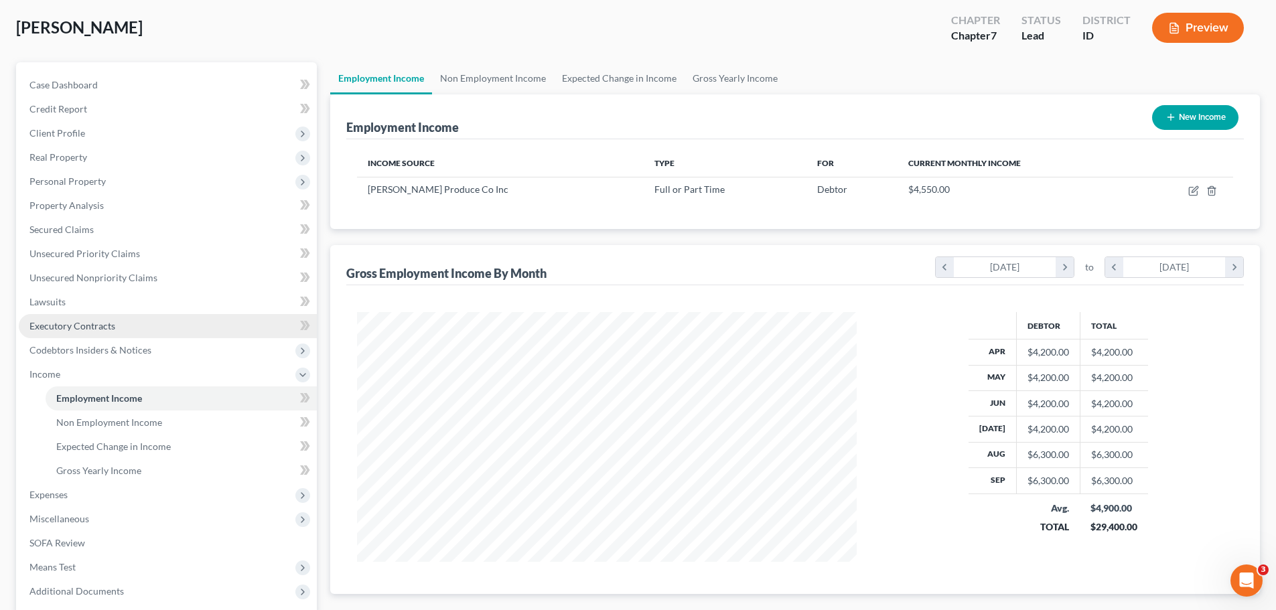
scroll to position [67, 0]
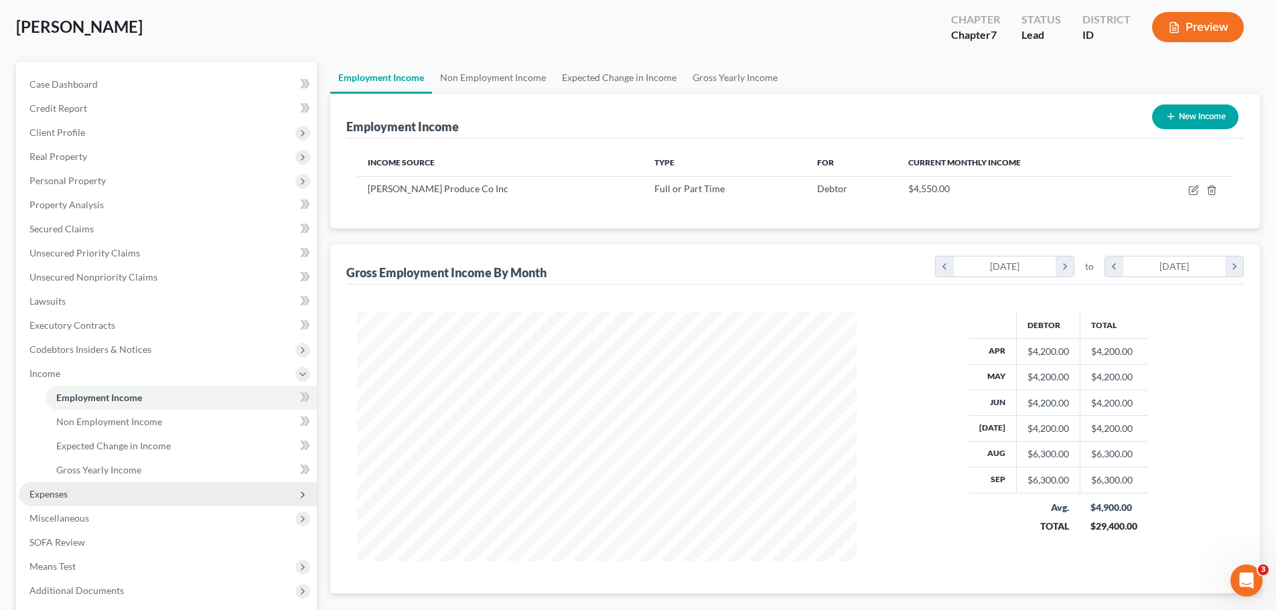
click at [66, 488] on span "Expenses" at bounding box center [48, 493] width 38 height 11
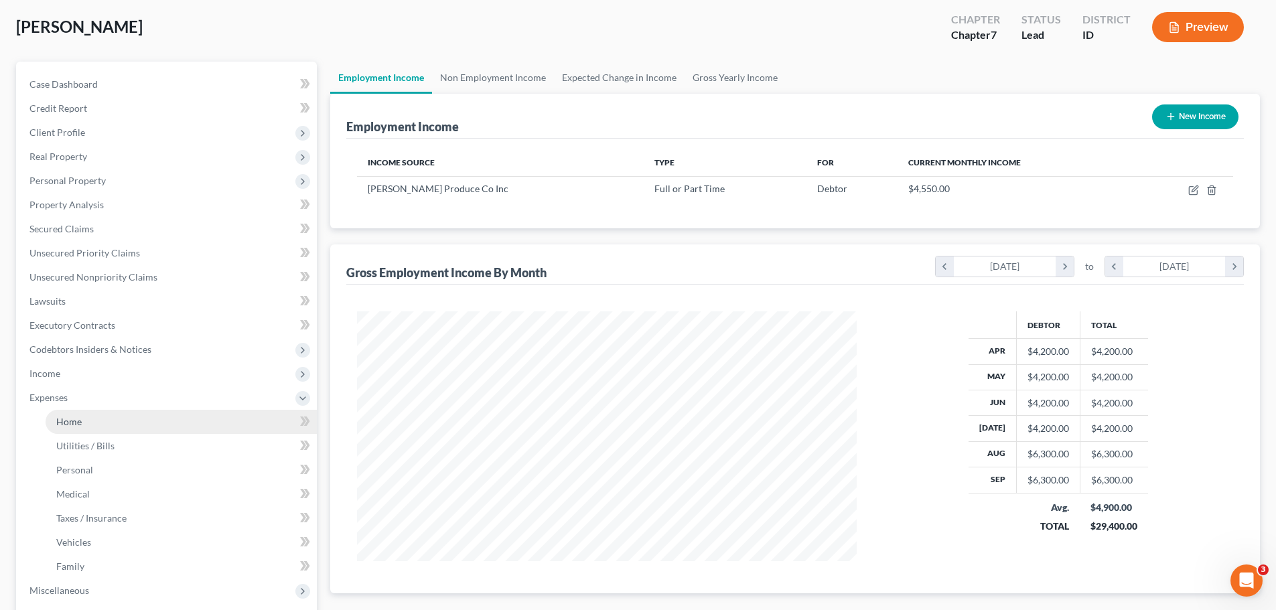
click at [84, 421] on link "Home" at bounding box center [181, 422] width 271 height 24
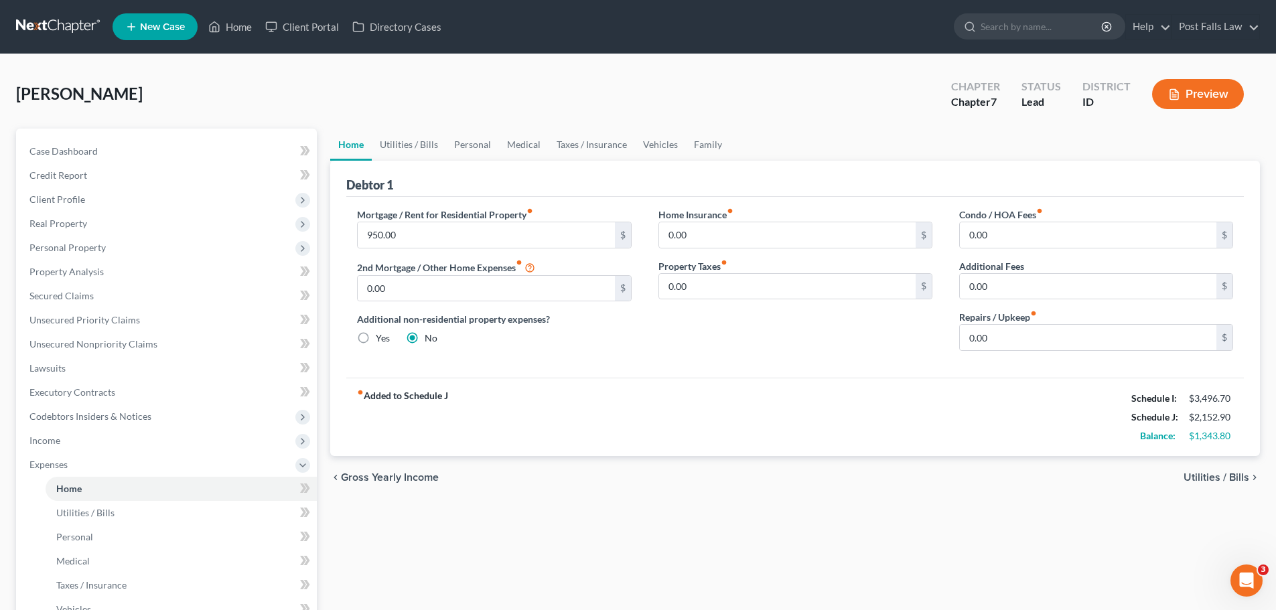
click at [1190, 99] on button "Preview" at bounding box center [1198, 94] width 92 height 30
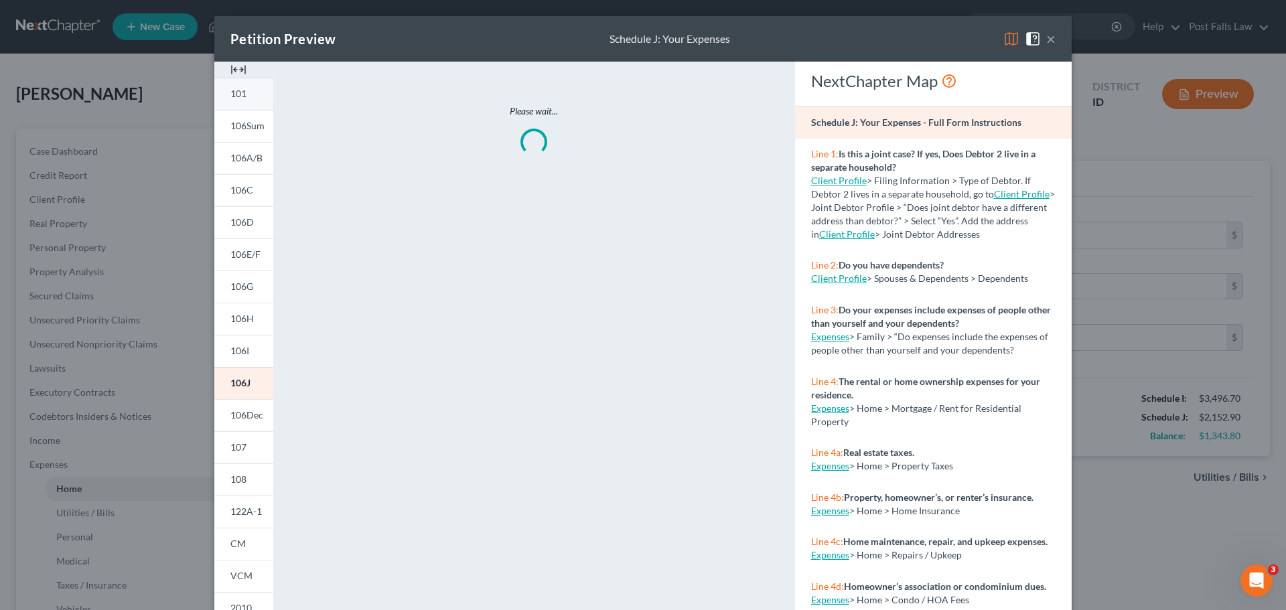
click at [238, 92] on span "101" at bounding box center [238, 93] width 16 height 11
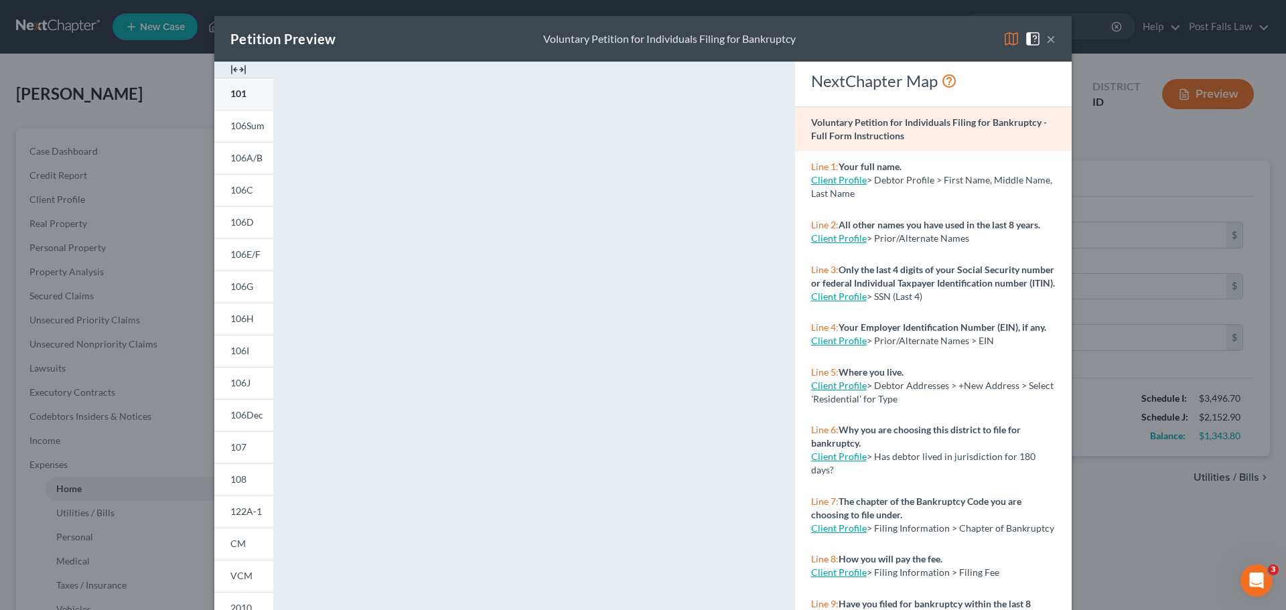
click at [238, 92] on span "101" at bounding box center [238, 93] width 16 height 11
click at [244, 67] on div at bounding box center [243, 70] width 59 height 16
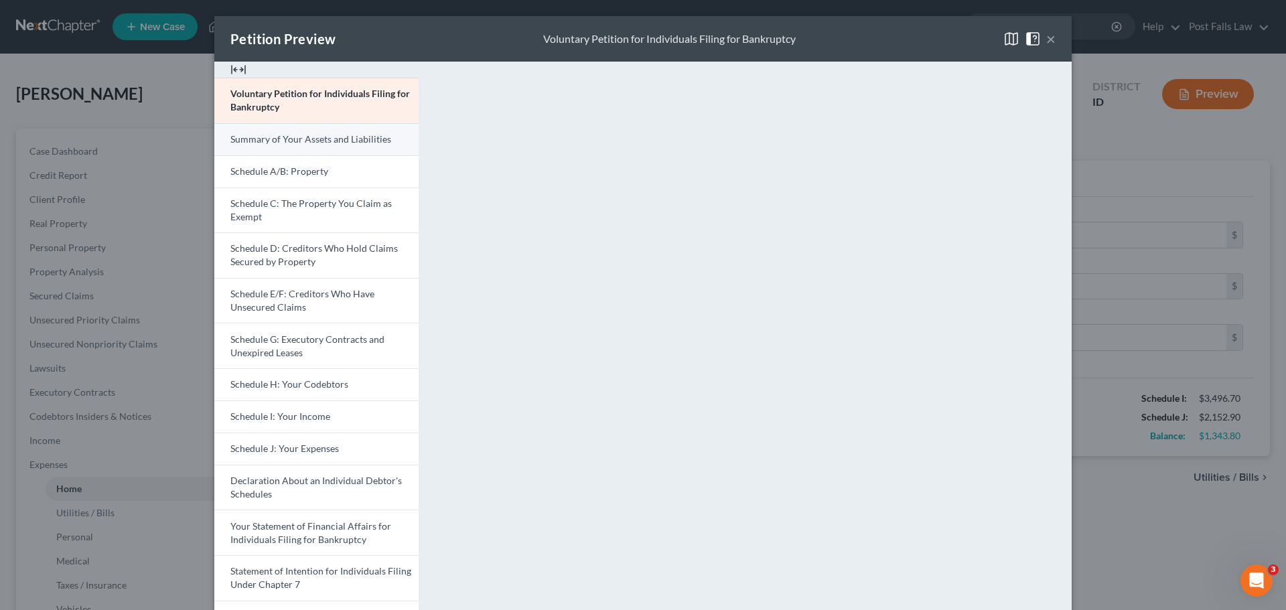
click at [340, 143] on span "Summary of Your Assets and Liabilities" at bounding box center [310, 138] width 161 height 11
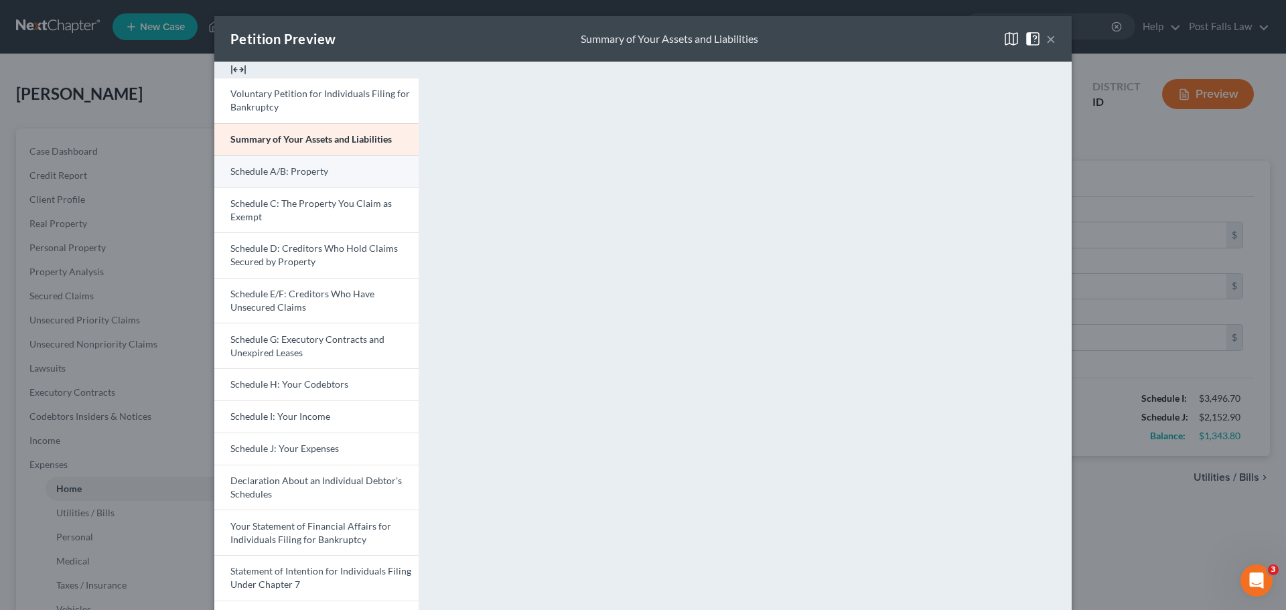
click at [364, 178] on link "Schedule A/B: Property" at bounding box center [316, 171] width 204 height 32
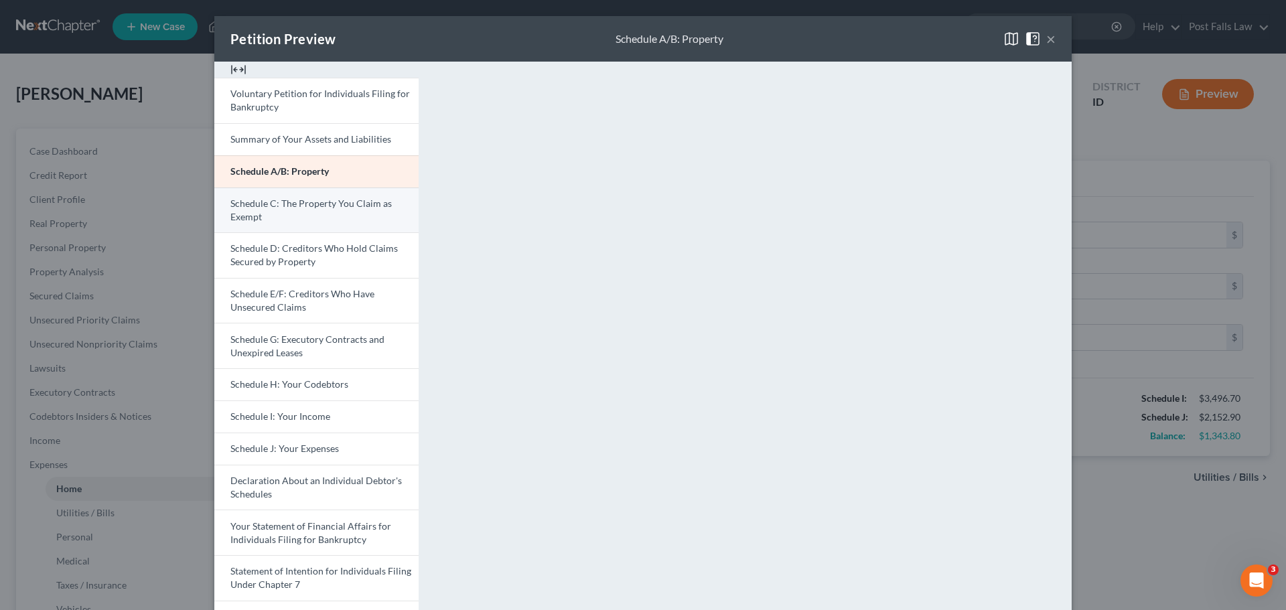
click at [362, 223] on link "Schedule C: The Property You Claim as Exempt" at bounding box center [316, 211] width 204 height 46
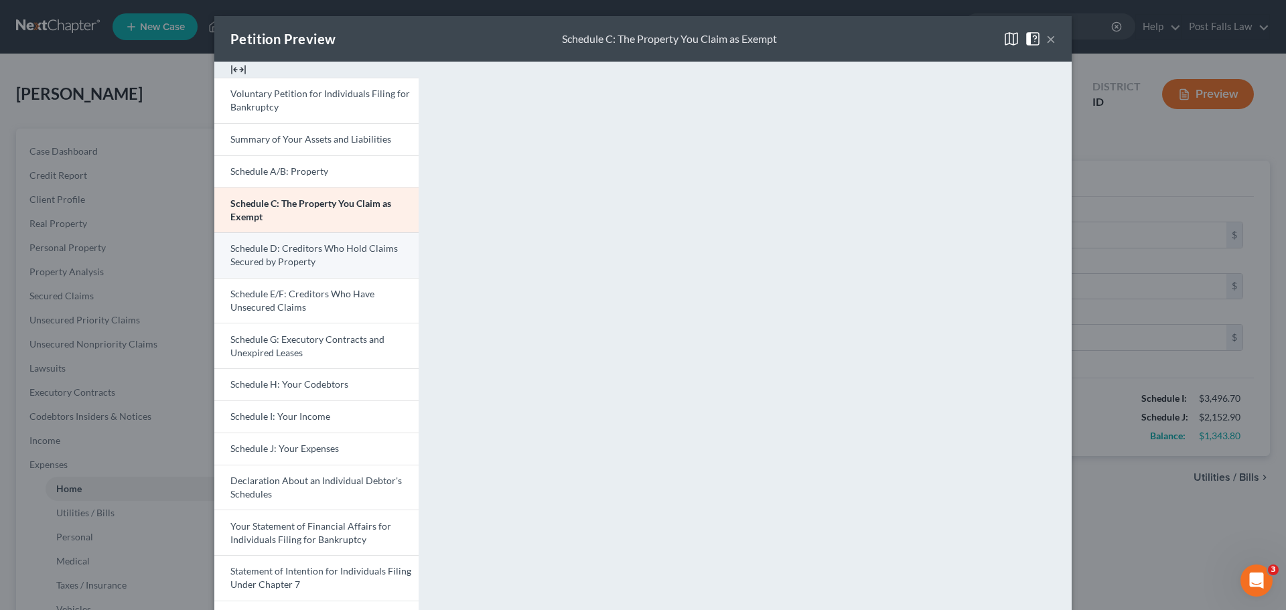
click at [346, 260] on link "Schedule D: Creditors Who Hold Claims Secured by Property" at bounding box center [316, 255] width 204 height 46
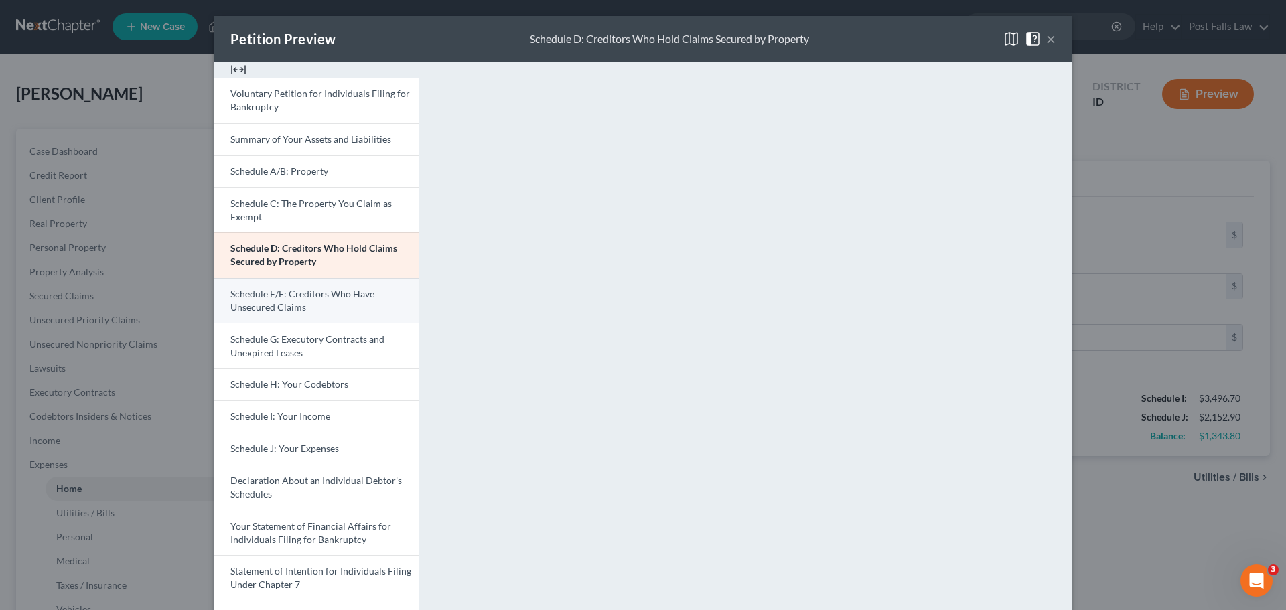
click at [347, 308] on link "Schedule E/F: Creditors Who Have Unsecured Claims" at bounding box center [316, 301] width 204 height 46
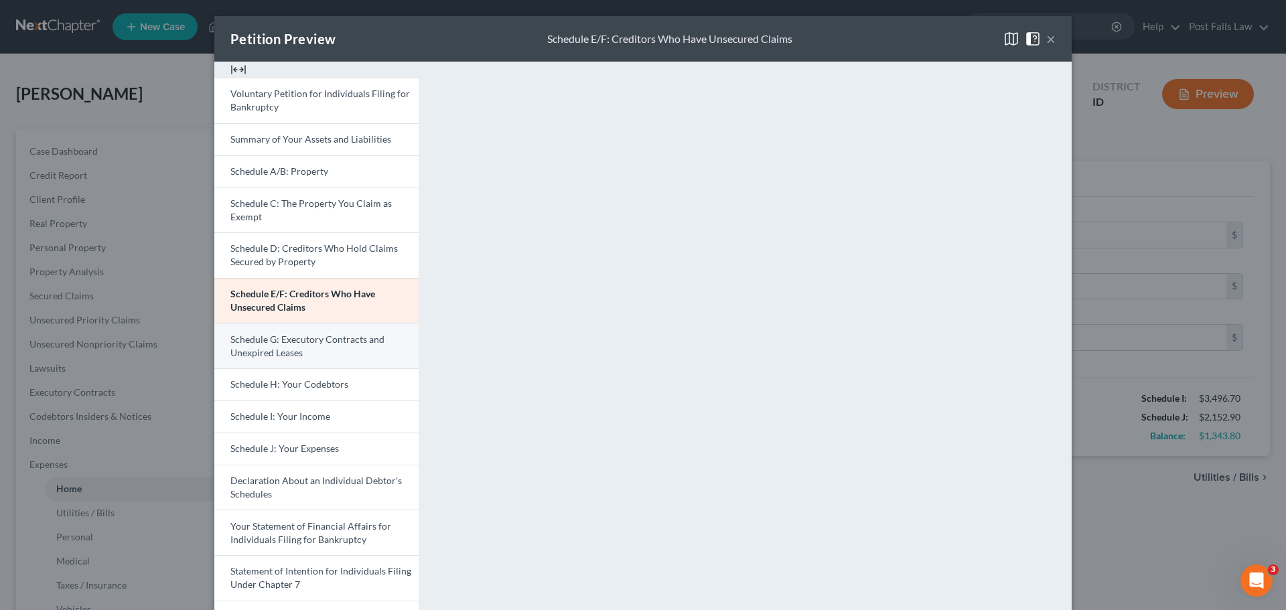
click at [372, 344] on span "Schedule G: Executory Contracts and Unexpired Leases" at bounding box center [307, 346] width 154 height 25
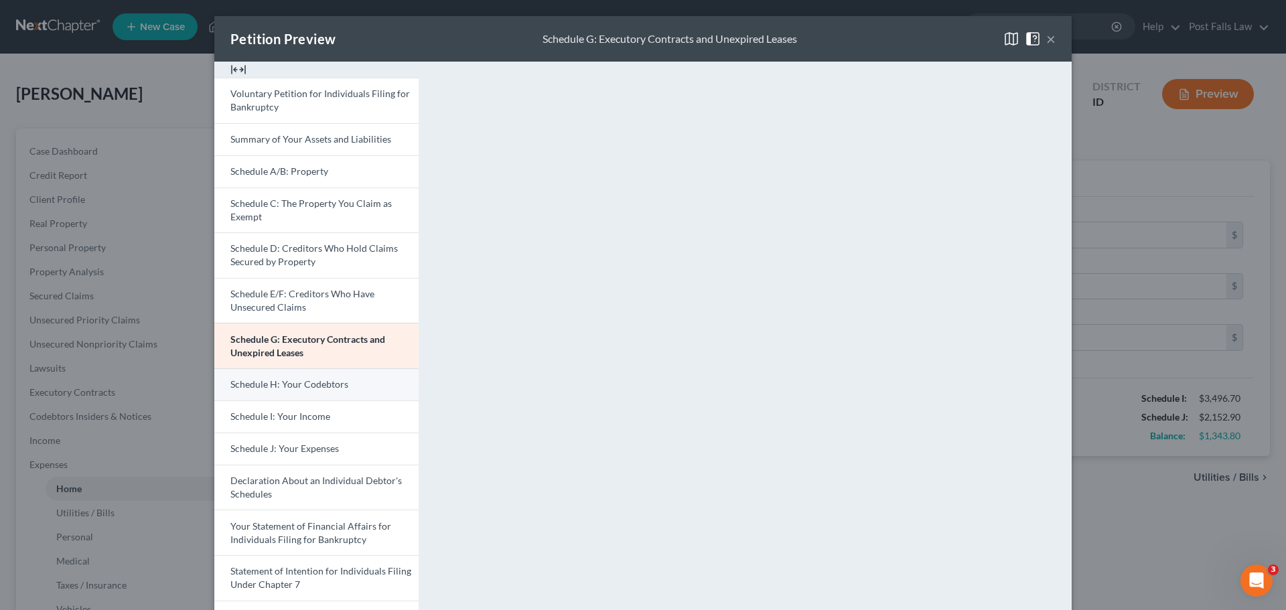
click at [379, 392] on link "Schedule H: Your Codebtors" at bounding box center [316, 384] width 204 height 32
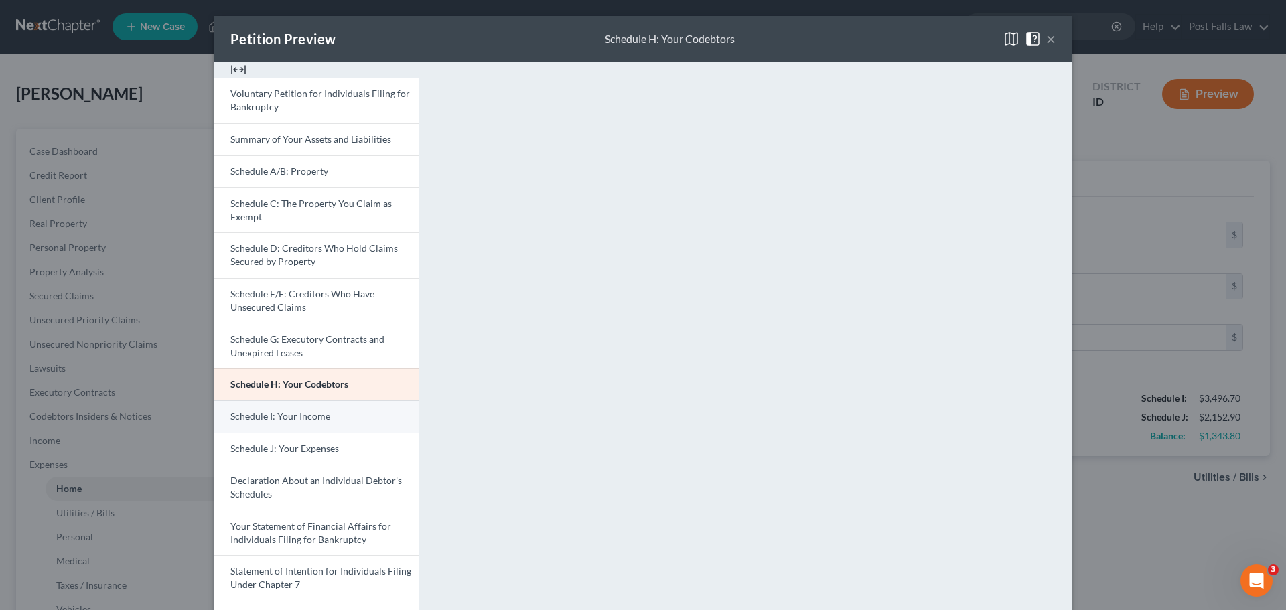
click at [262, 410] on link "Schedule I: Your Income" at bounding box center [316, 417] width 204 height 32
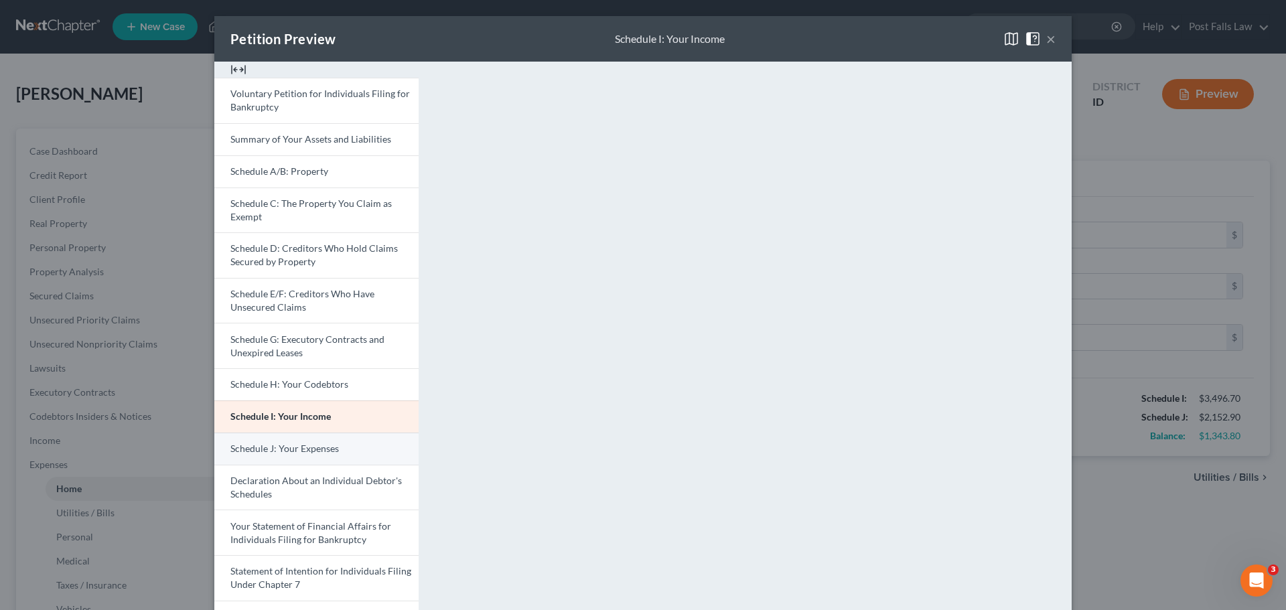
click at [329, 449] on span "Schedule J: Your Expenses" at bounding box center [284, 448] width 109 height 11
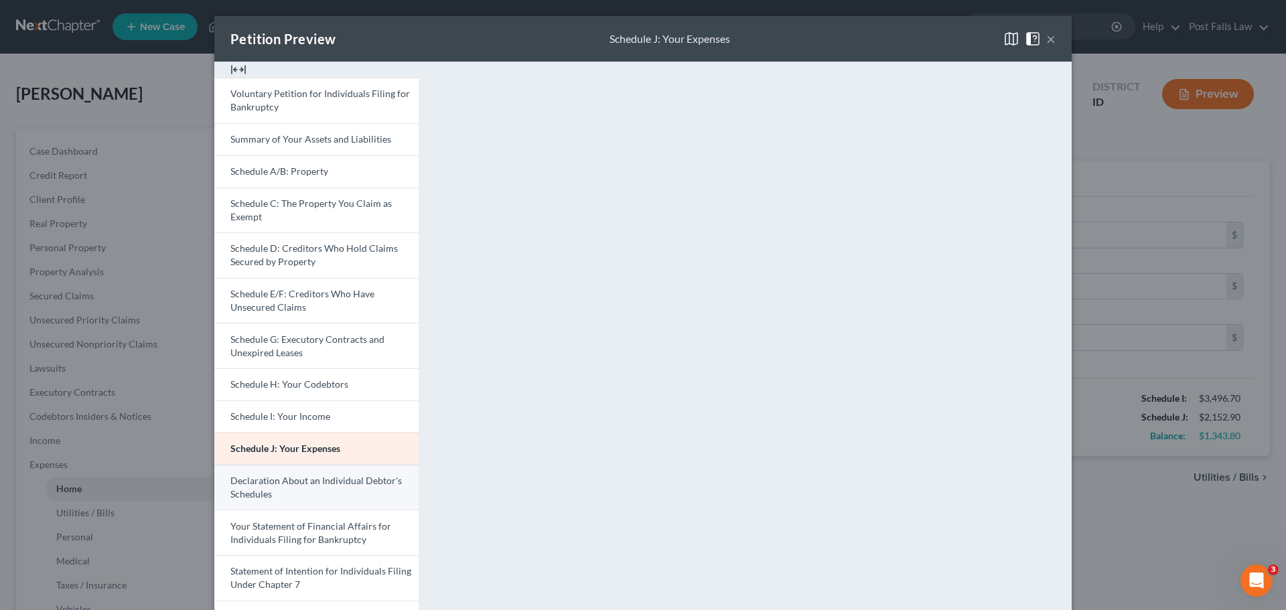
click at [334, 488] on link "Declaration About an Individual Debtor's Schedules" at bounding box center [316, 488] width 204 height 46
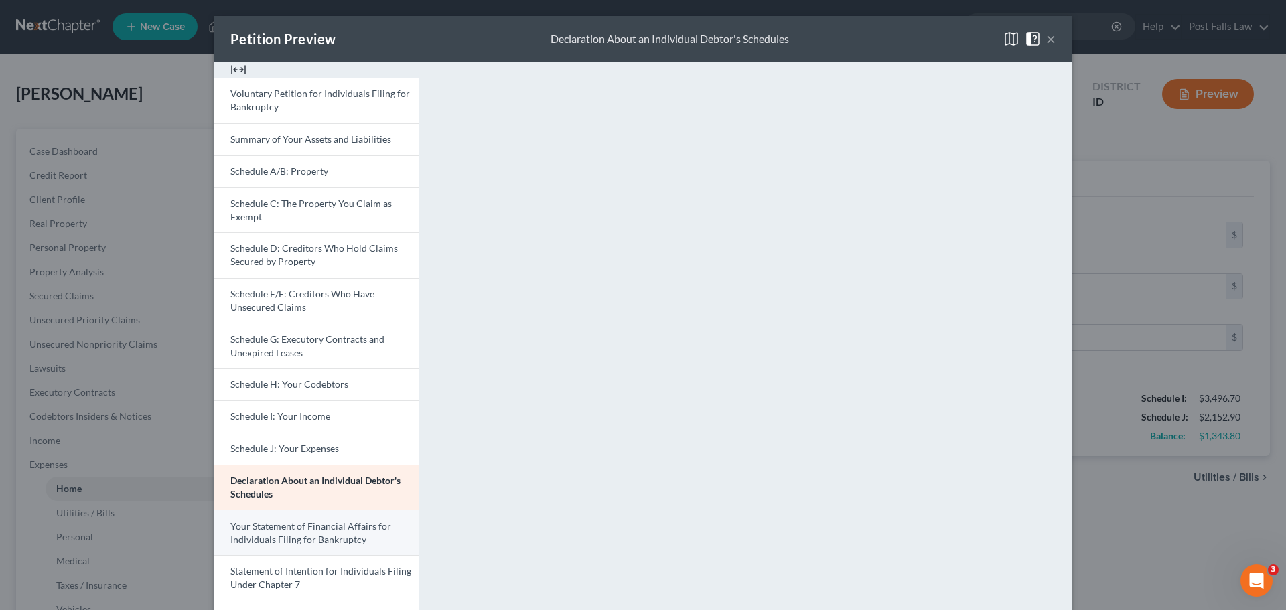
click at [330, 532] on link "Your Statement of Financial Affairs for Individuals Filing for Bankruptcy" at bounding box center [316, 533] width 204 height 46
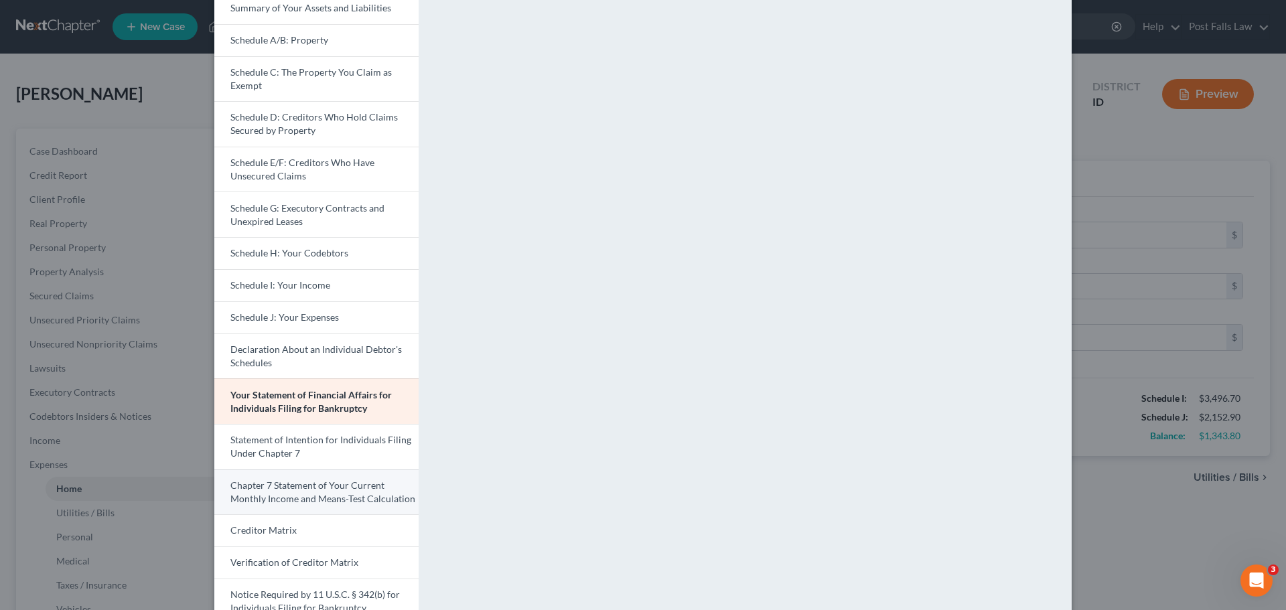
scroll to position [134, 0]
click at [307, 440] on span "Statement of Intention for Individuals Filing Under Chapter 7" at bounding box center [320, 443] width 181 height 25
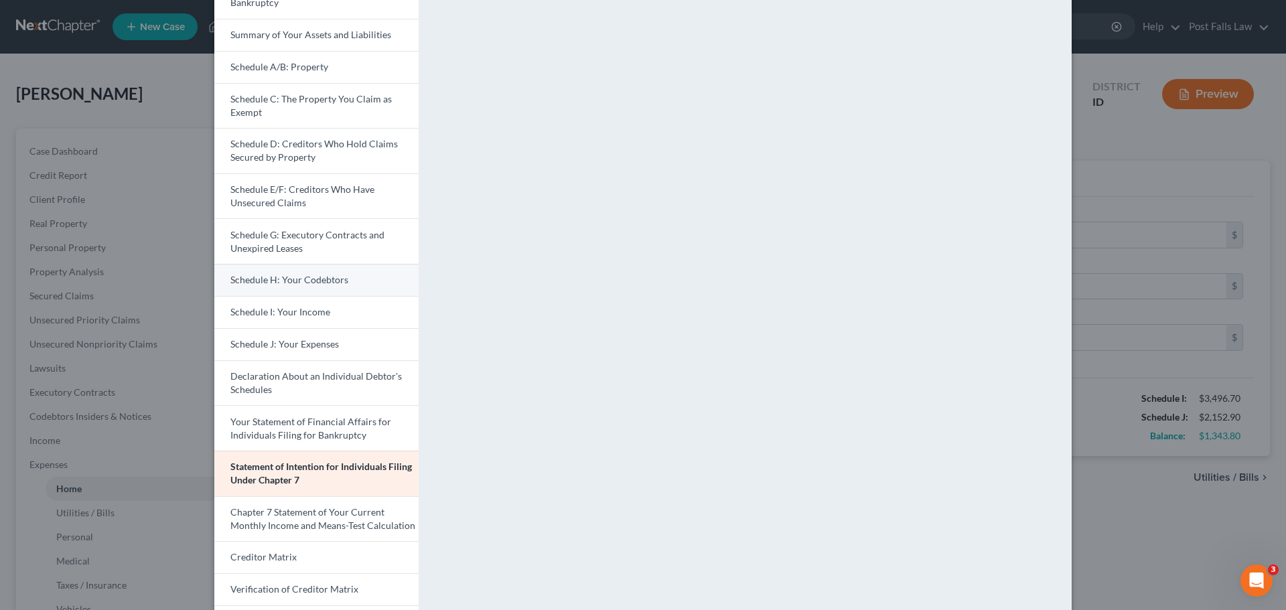
scroll to position [201, 0]
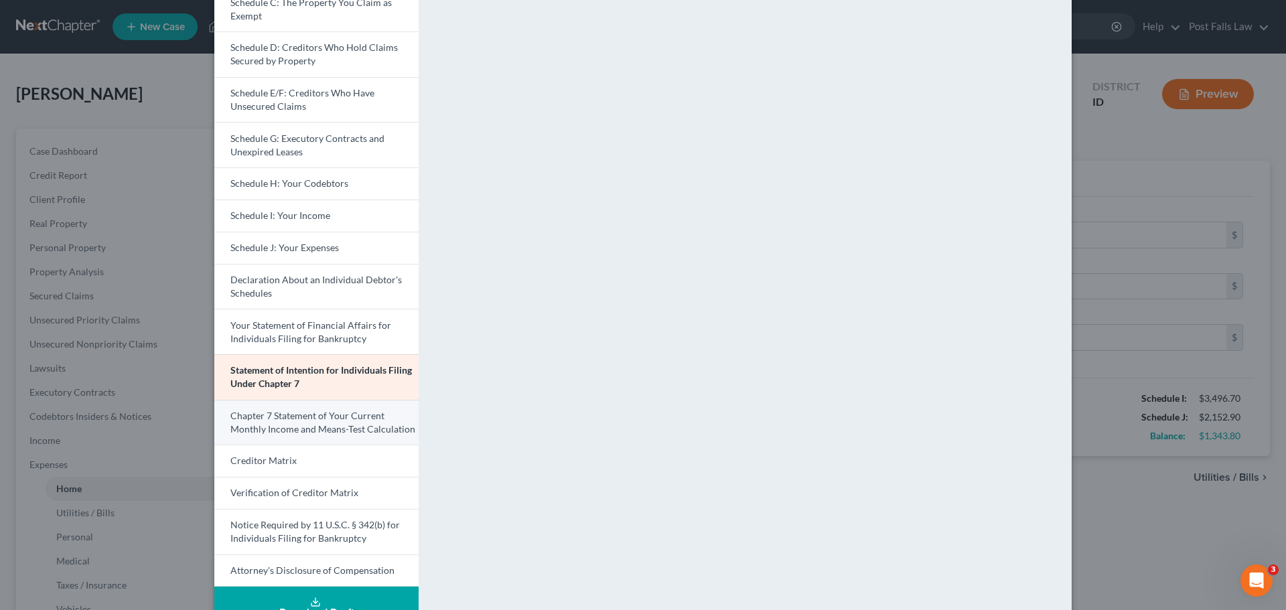
click at [303, 427] on span "Chapter 7 Statement of Your Current Monthly Income and Means-Test Calculation" at bounding box center [322, 422] width 185 height 25
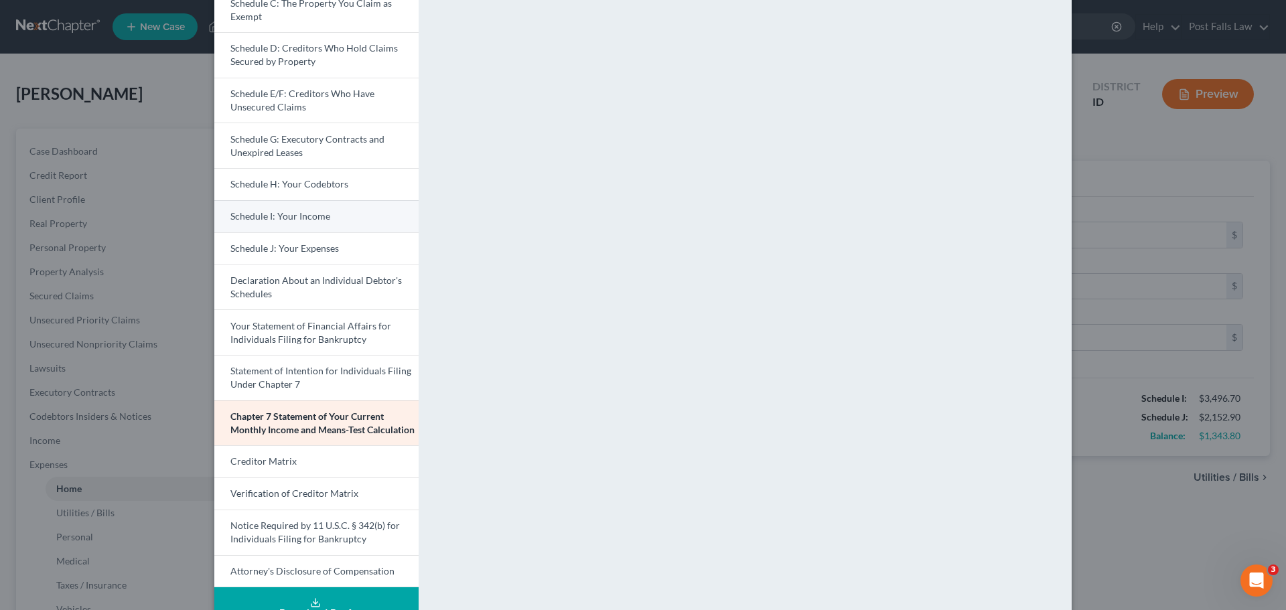
scroll to position [234, 0]
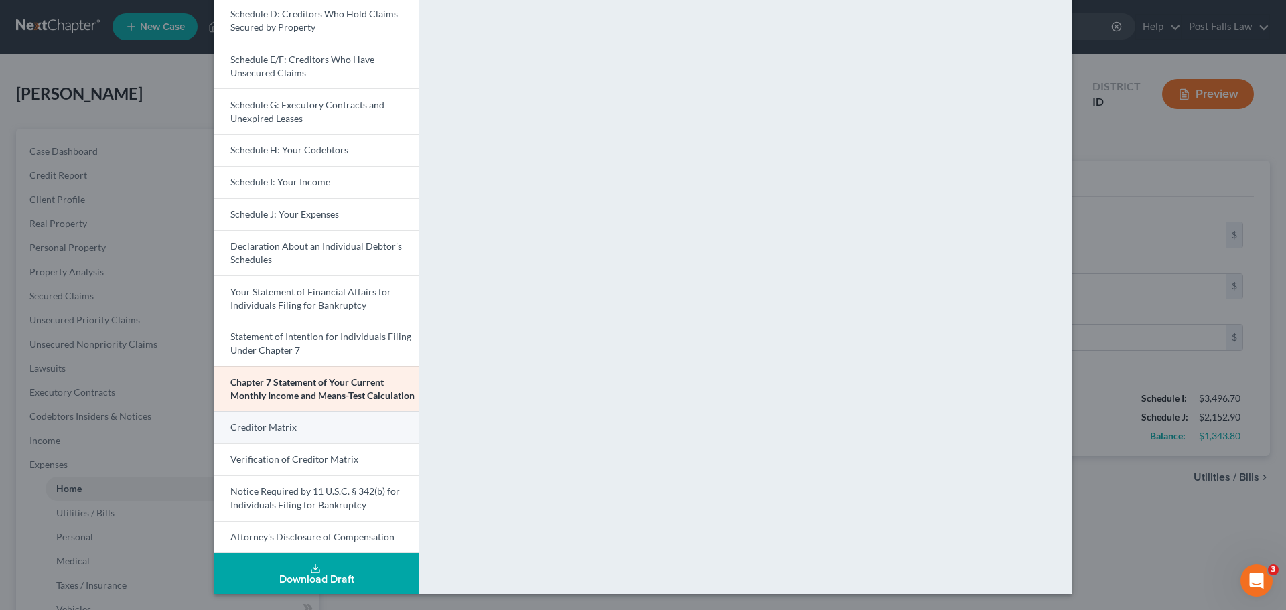
click at [384, 425] on link "Creditor Matrix" at bounding box center [316, 427] width 204 height 32
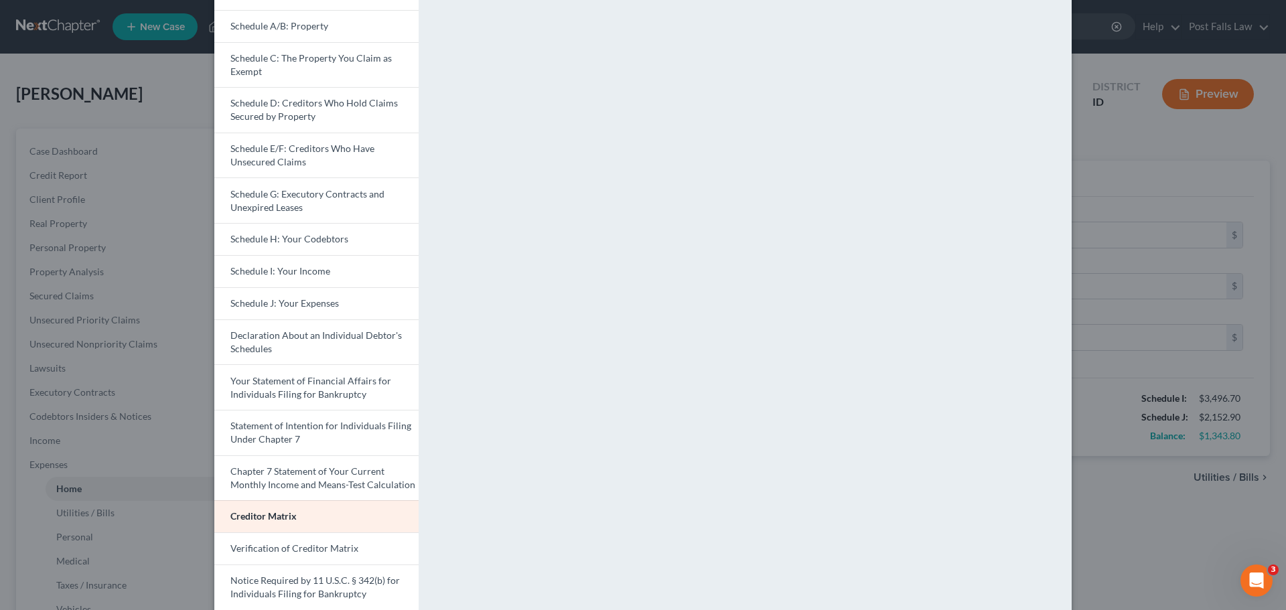
scroll to position [201, 0]
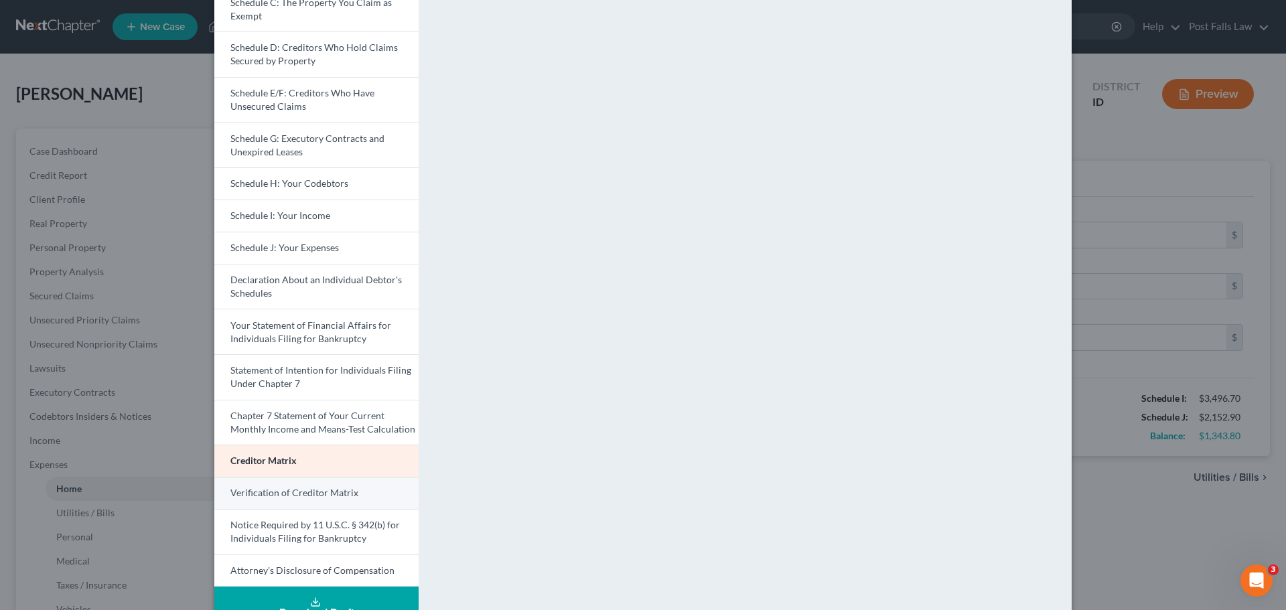
click at [362, 488] on link "Verification of Creditor Matrix" at bounding box center [316, 493] width 204 height 32
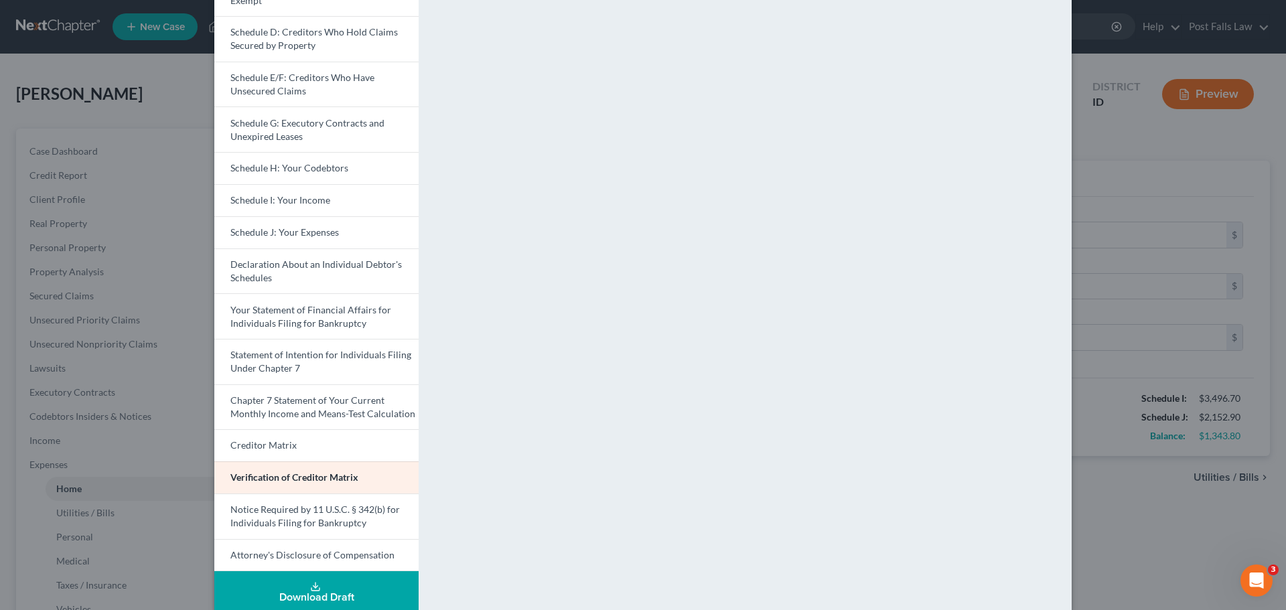
scroll to position [234, 0]
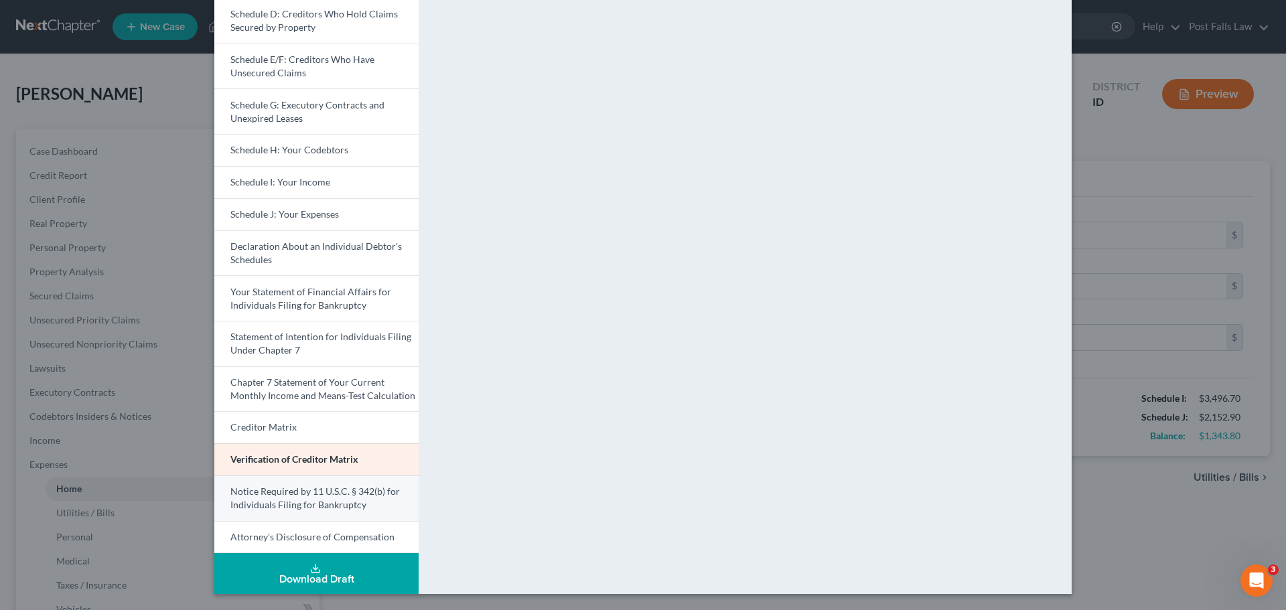
click at [344, 503] on span "Notice Required by 11 U.S.C. § 342(b) for Individuals Filing for Bankruptcy" at bounding box center [314, 498] width 169 height 25
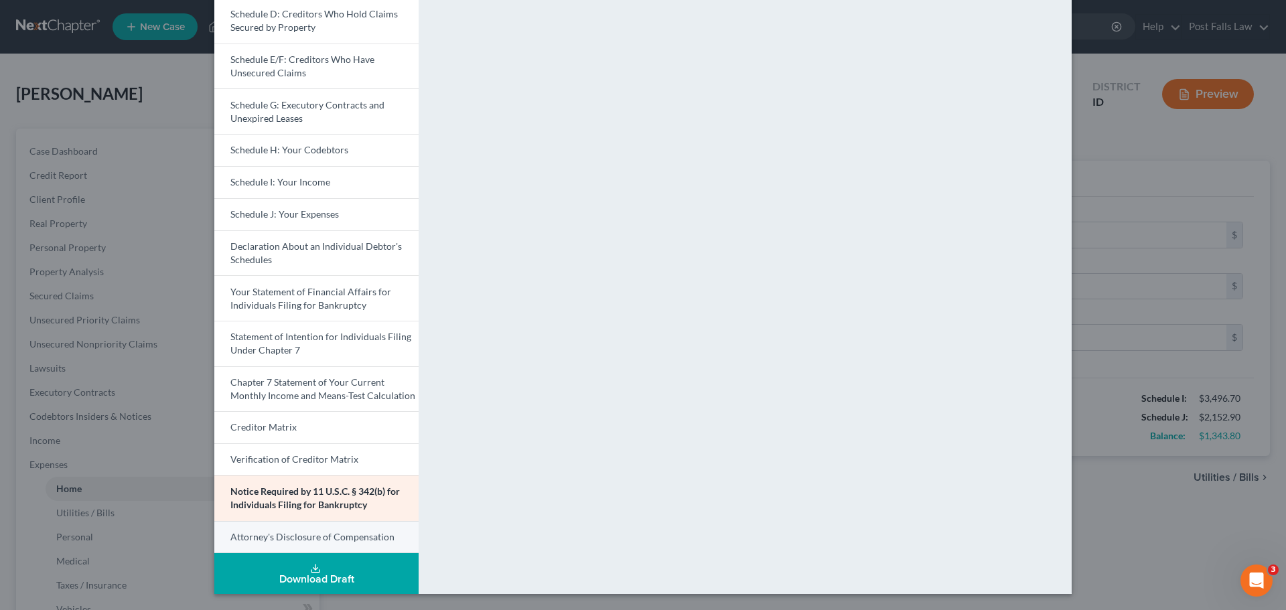
click at [397, 538] on link "Attorney's Disclosure of Compensation" at bounding box center [316, 537] width 204 height 33
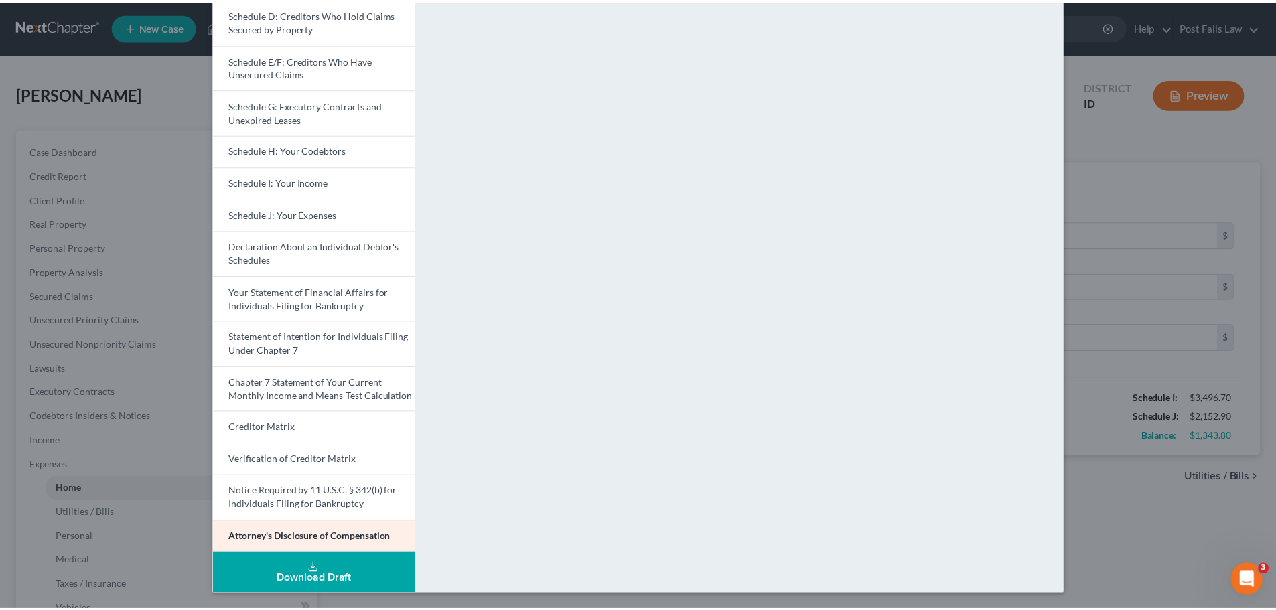
scroll to position [0, 0]
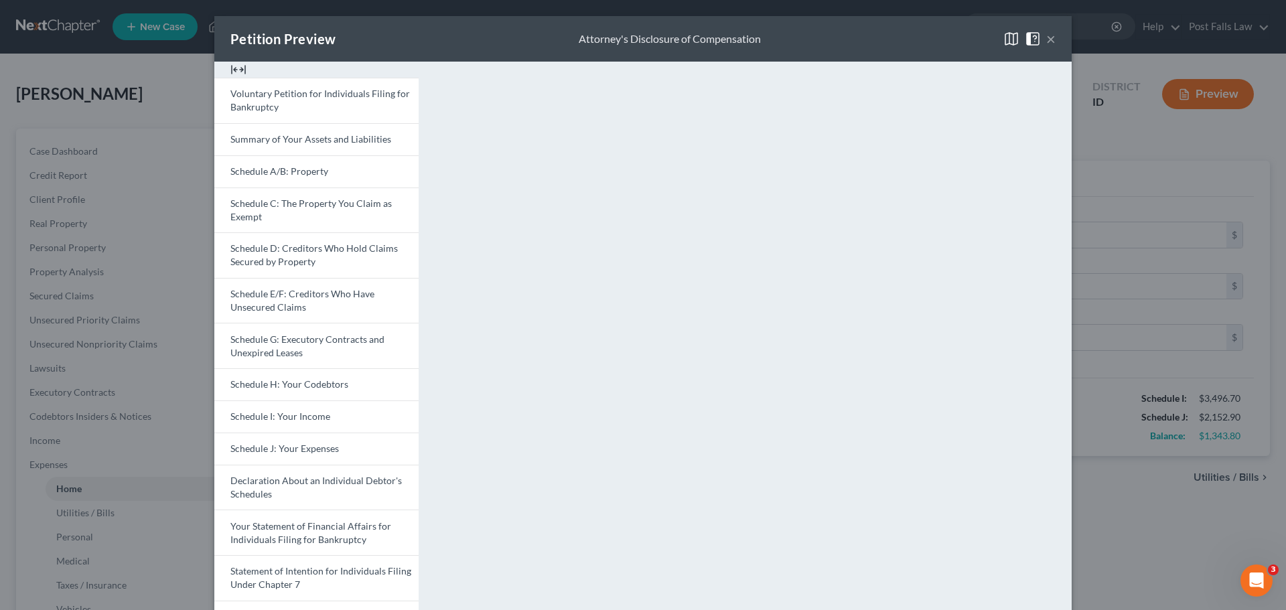
click at [1046, 40] on button "×" at bounding box center [1050, 39] width 9 height 16
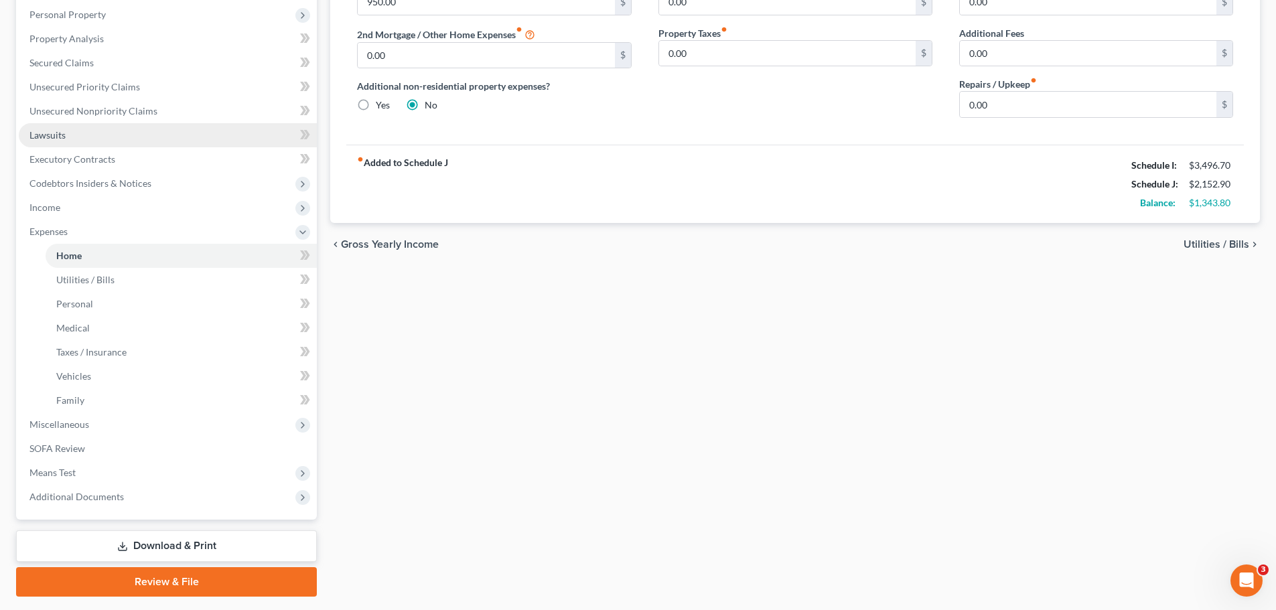
scroll to position [271, 0]
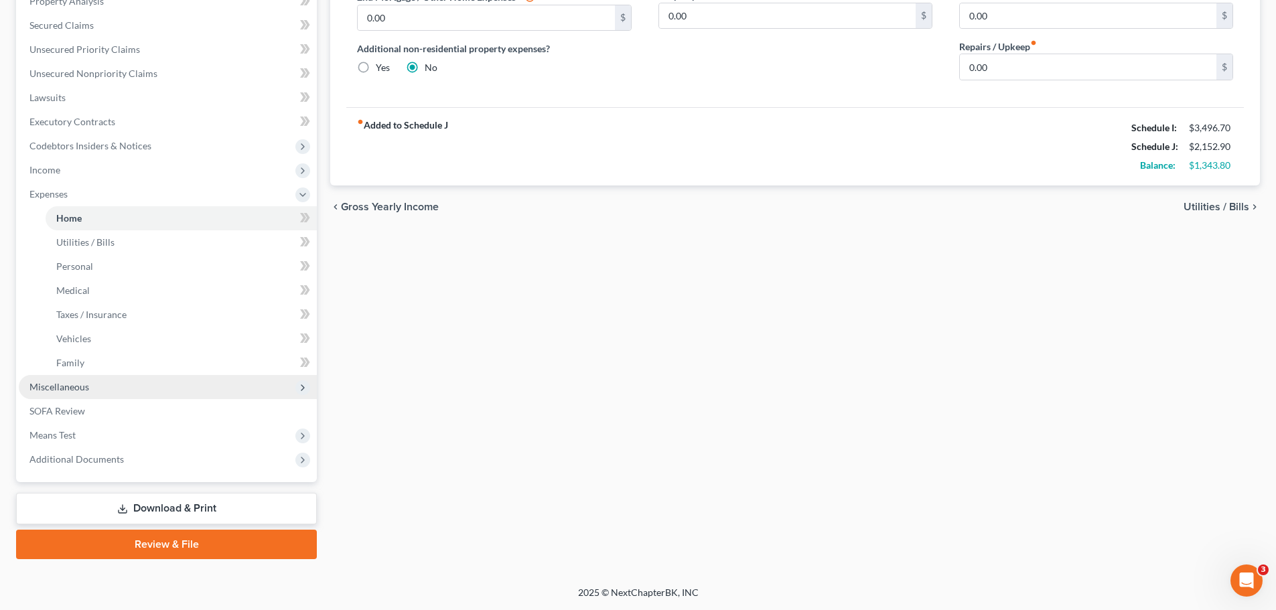
click at [90, 390] on span "Miscellaneous" at bounding box center [168, 387] width 298 height 24
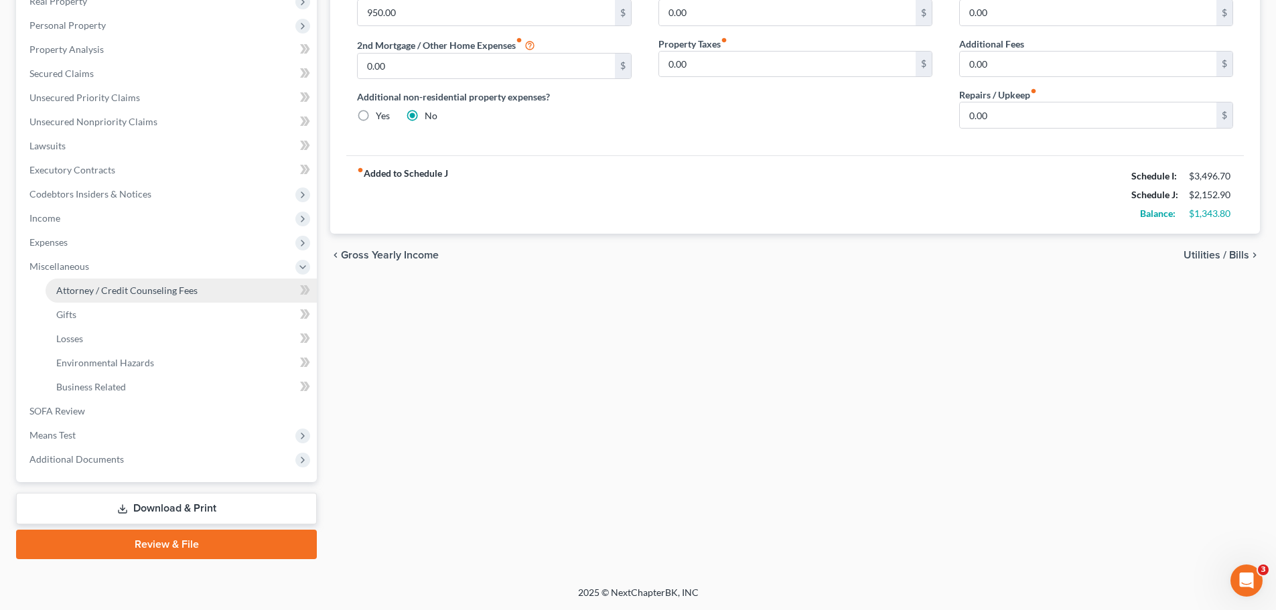
click at [120, 297] on link "Attorney / Credit Counseling Fees" at bounding box center [181, 291] width 271 height 24
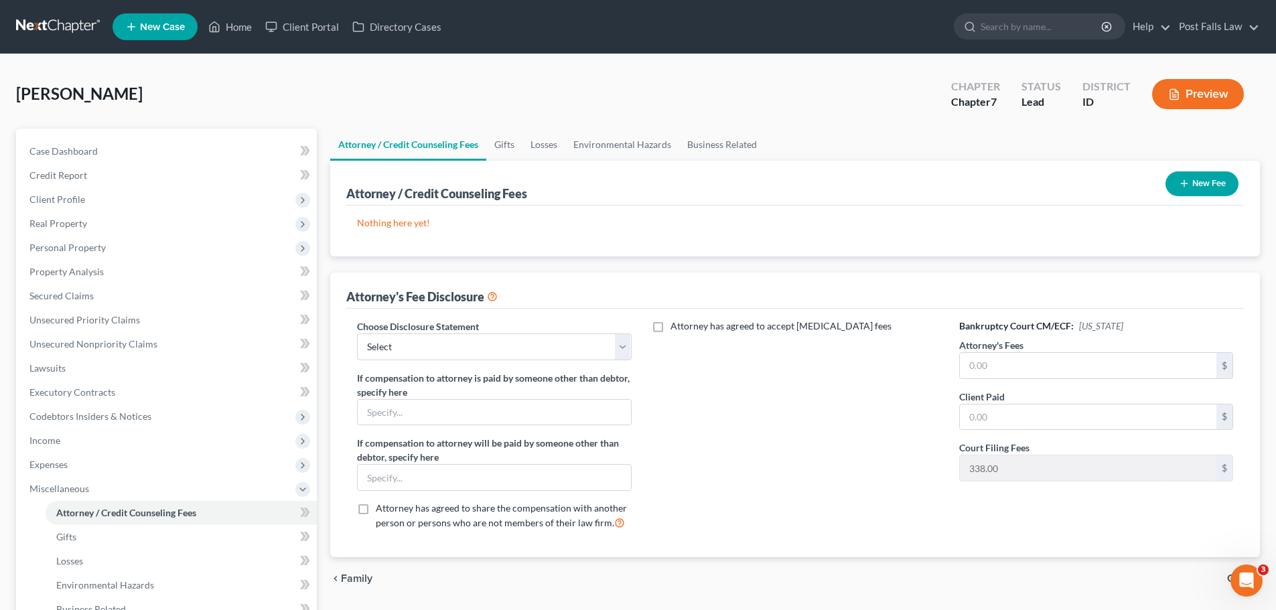
click at [645, 349] on div "Attorney has agreed to accept [MEDICAL_DATA] fees" at bounding box center [795, 431] width 301 height 222
drag, startPoint x: 622, startPoint y: 346, endPoint x: 597, endPoint y: 346, distance: 24.1
click at [622, 346] on select "Select Fee Discloure" at bounding box center [494, 347] width 274 height 27
select select "0"
click at [357, 334] on select "Select Fee Discloure" at bounding box center [494, 347] width 274 height 27
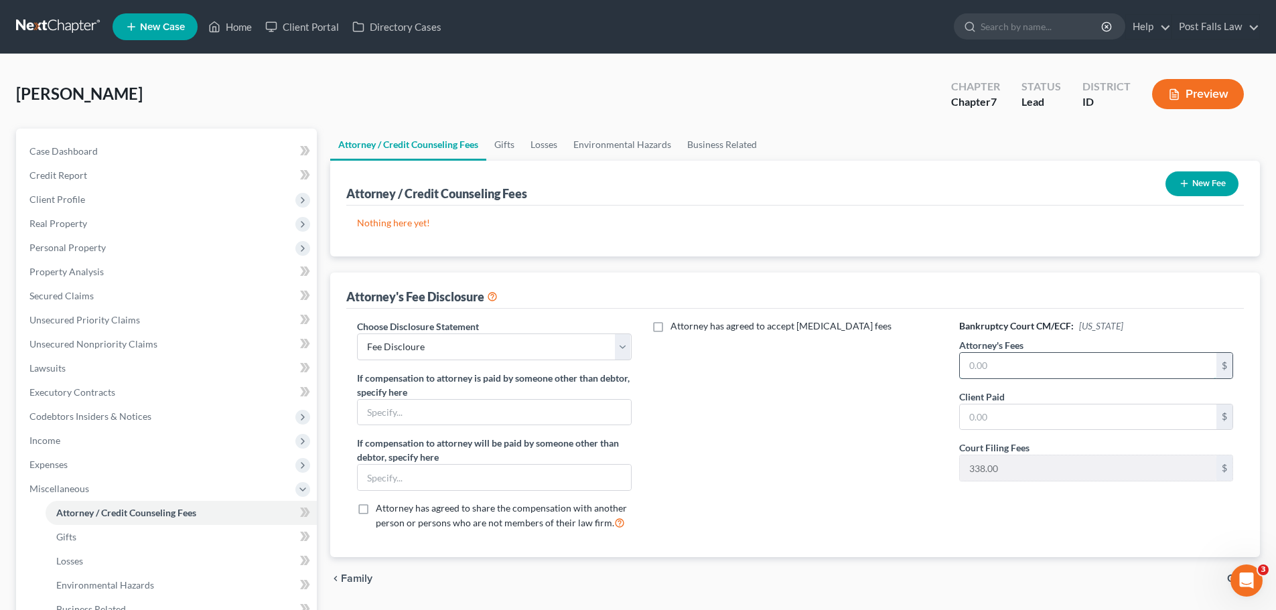
click at [1003, 360] on input "text" at bounding box center [1088, 365] width 257 height 25
type input "1,500.00"
click at [895, 479] on div "Attorney has agreed to accept [MEDICAL_DATA] fees" at bounding box center [795, 431] width 301 height 222
click at [501, 143] on link "Gifts" at bounding box center [504, 145] width 36 height 32
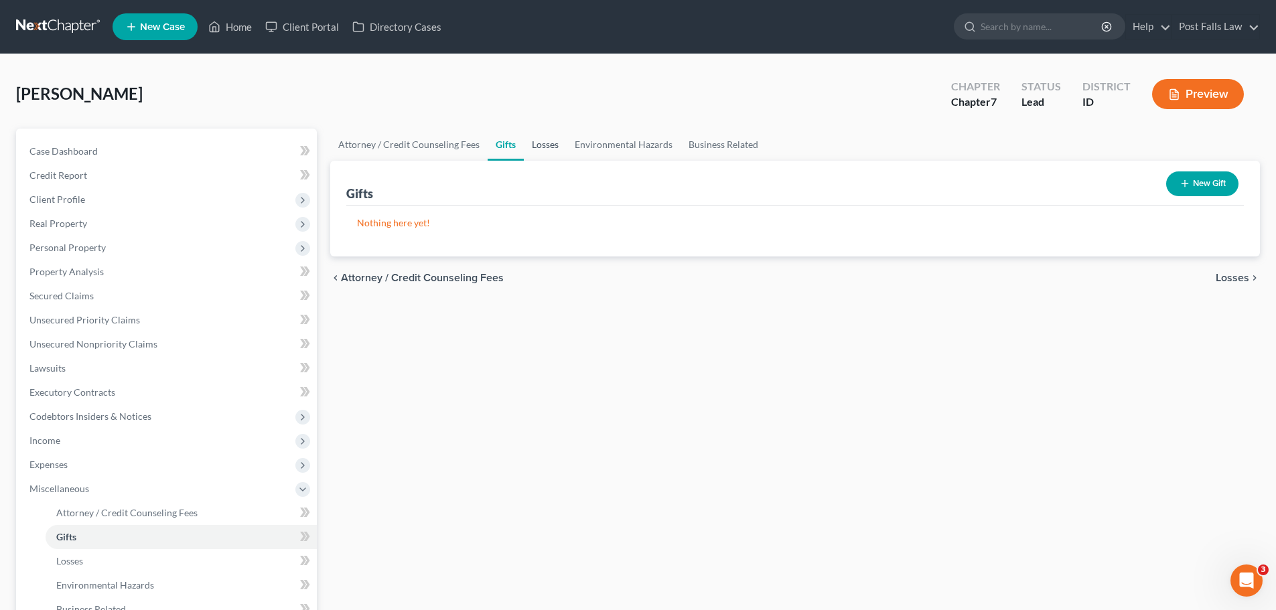
click at [540, 145] on link "Losses" at bounding box center [545, 145] width 43 height 32
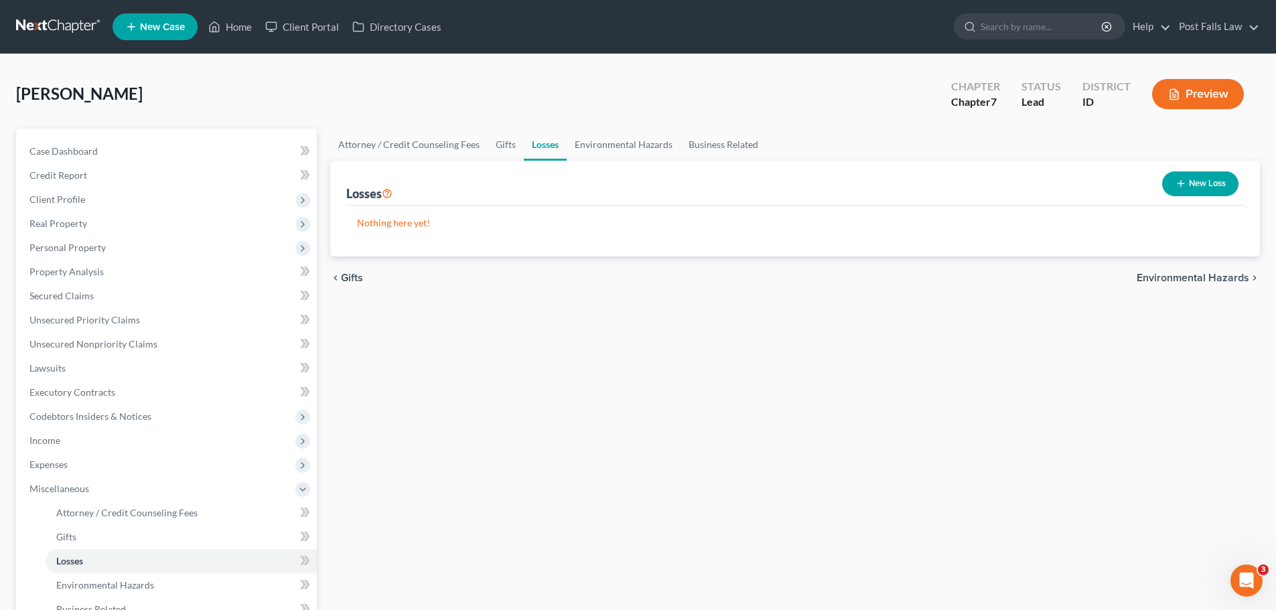
click at [1195, 84] on button "Preview" at bounding box center [1198, 94] width 92 height 30
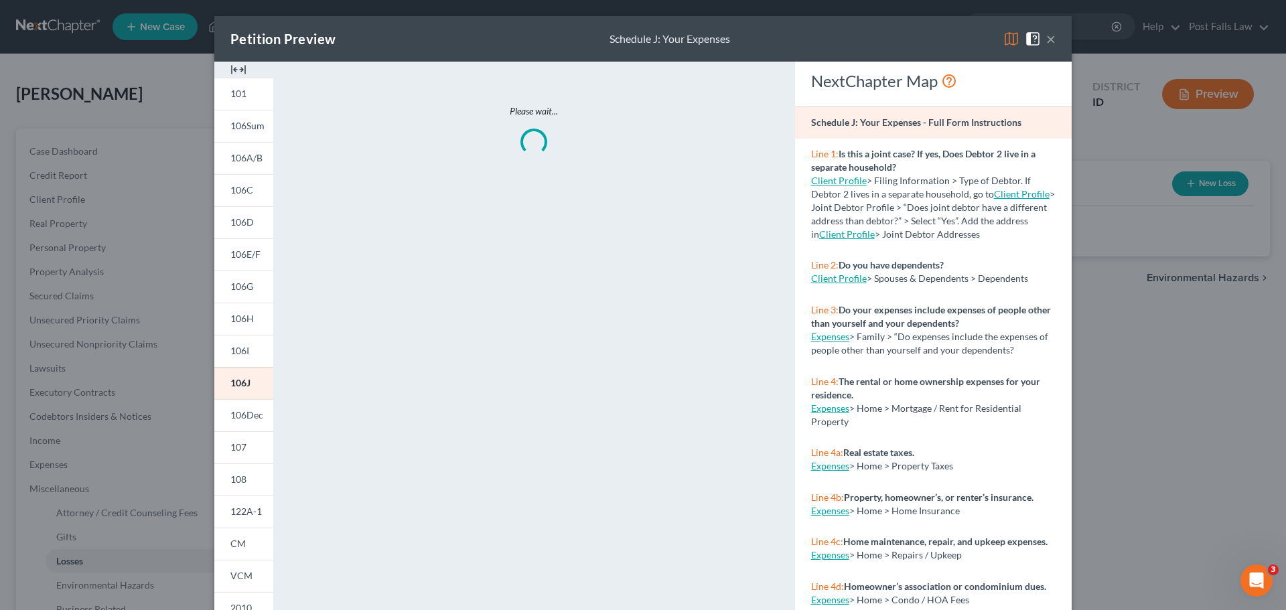
click at [230, 63] on img at bounding box center [238, 70] width 16 height 16
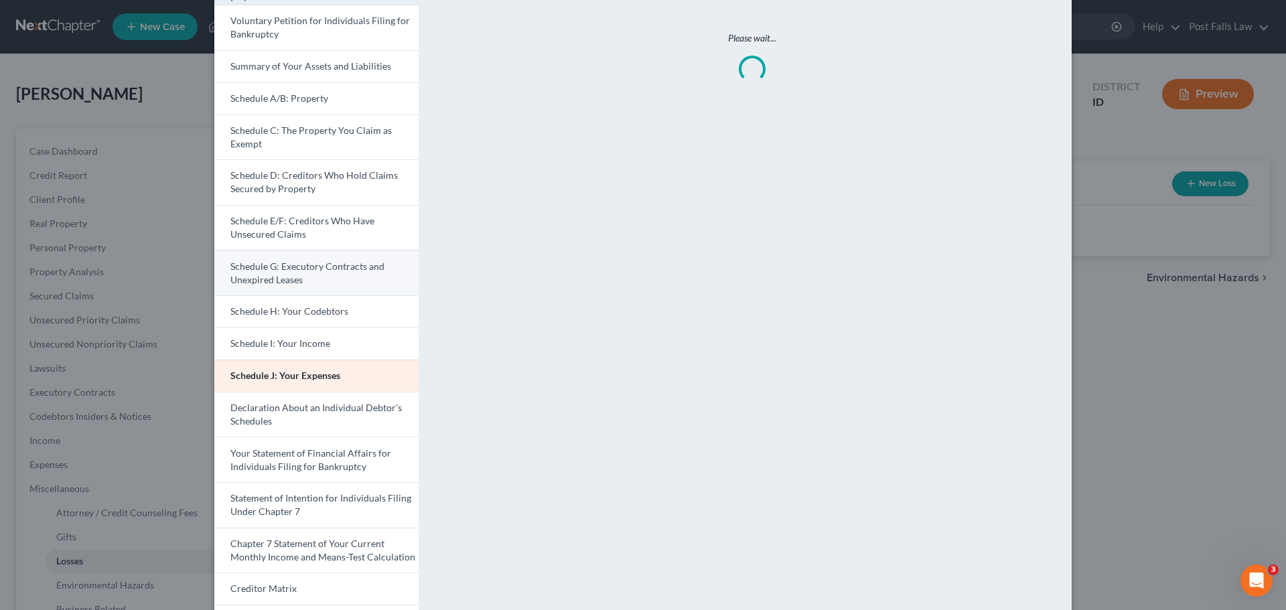
scroll to position [234, 0]
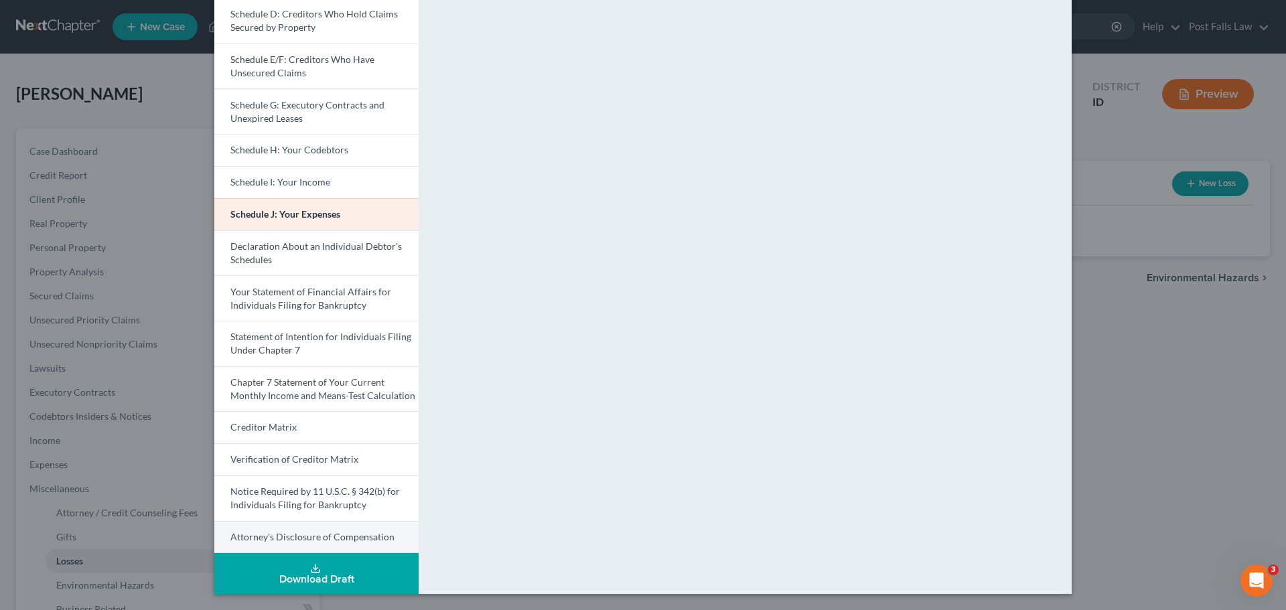
click at [329, 532] on span "Attorney's Disclosure of Compensation" at bounding box center [312, 536] width 164 height 11
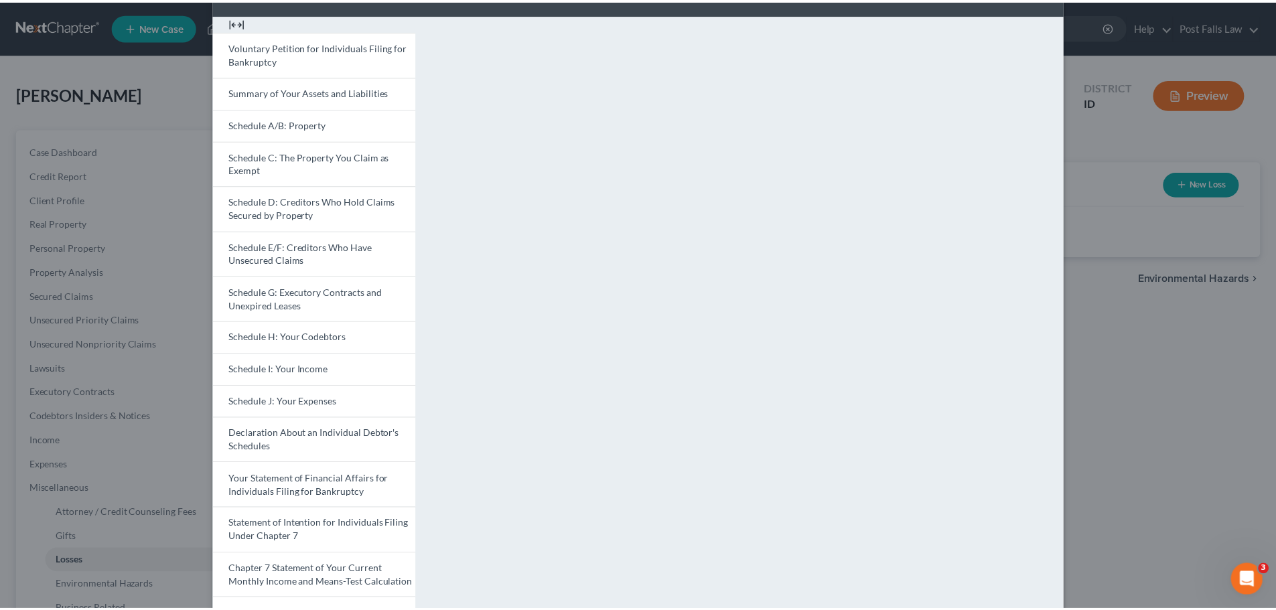
scroll to position [0, 0]
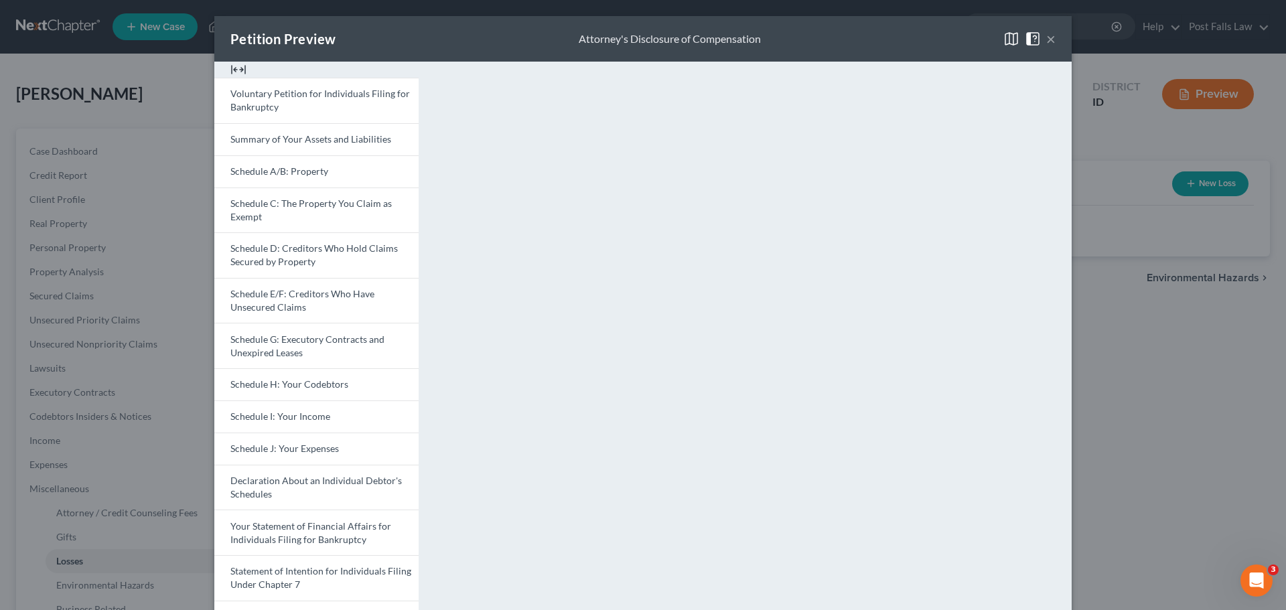
click at [1049, 38] on button "×" at bounding box center [1050, 39] width 9 height 16
